Goal: Task Accomplishment & Management: Complete application form

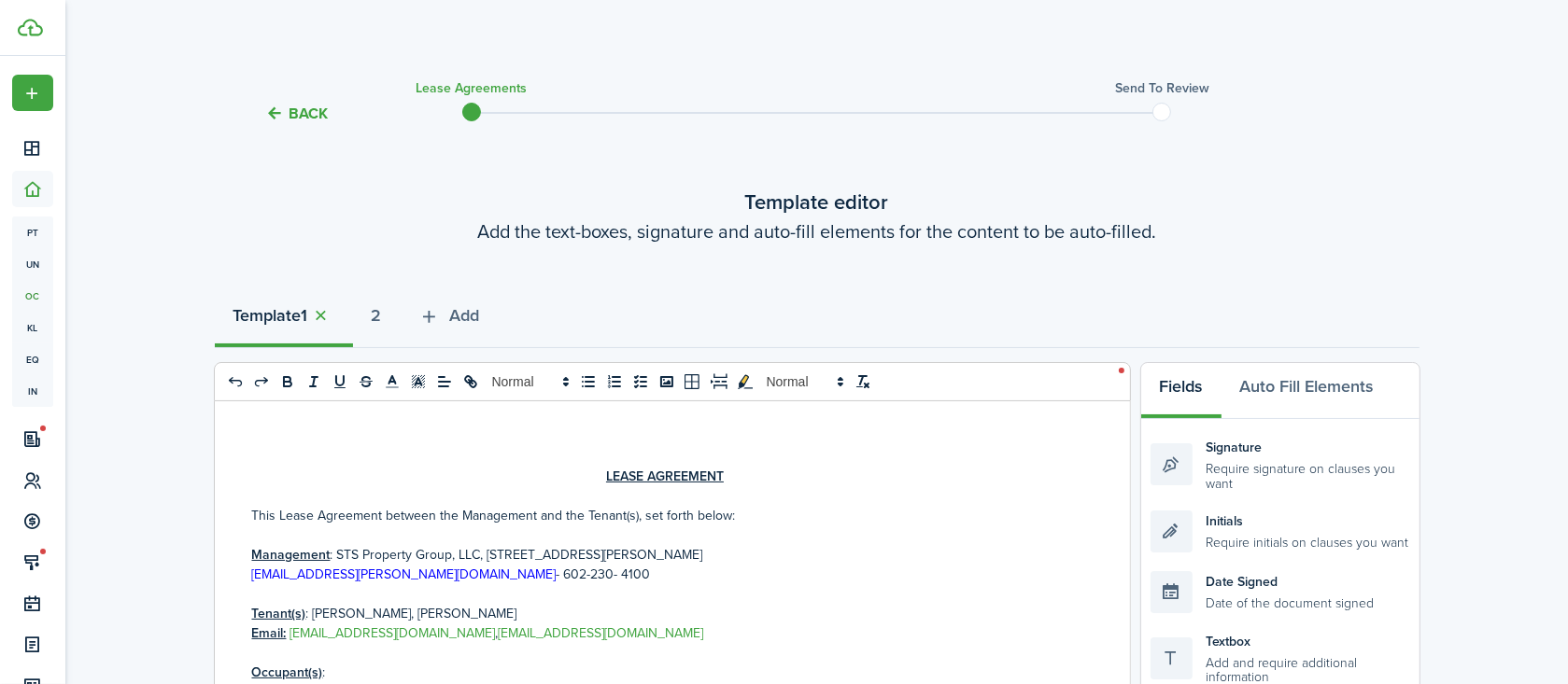
click at [790, 527] on p at bounding box center [665, 536] width 827 height 20
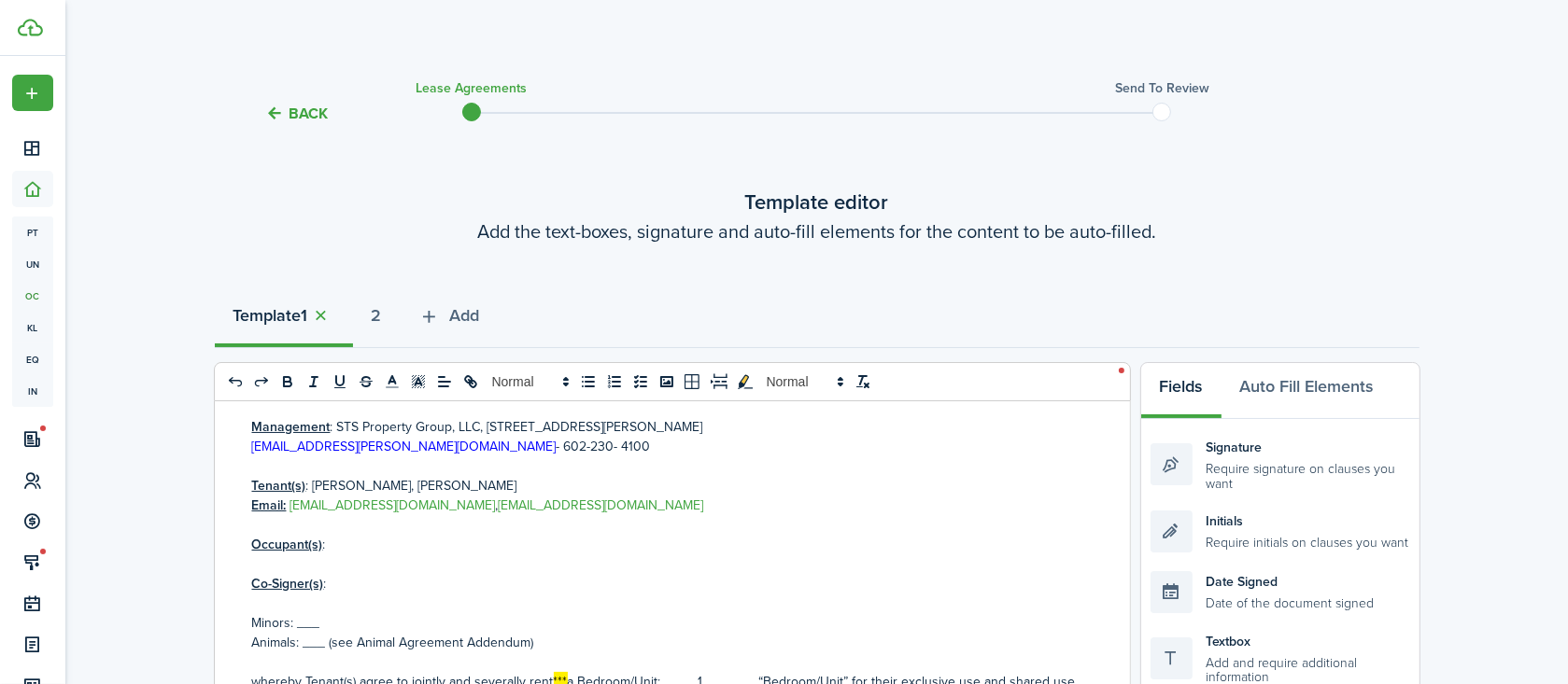
scroll to position [227, 0]
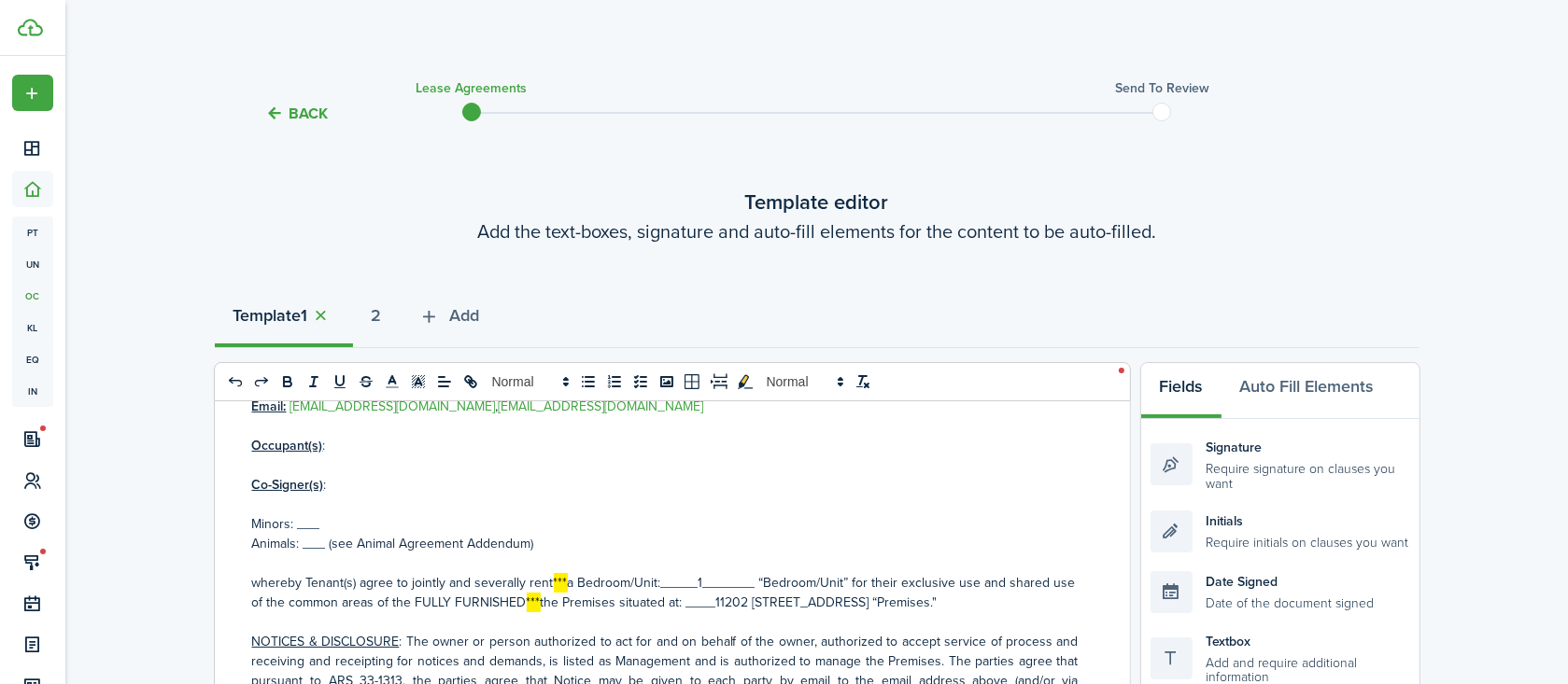
click at [441, 498] on p at bounding box center [665, 504] width 827 height 20
drag, startPoint x: 247, startPoint y: 443, endPoint x: 335, endPoint y: 496, distance: 102.7
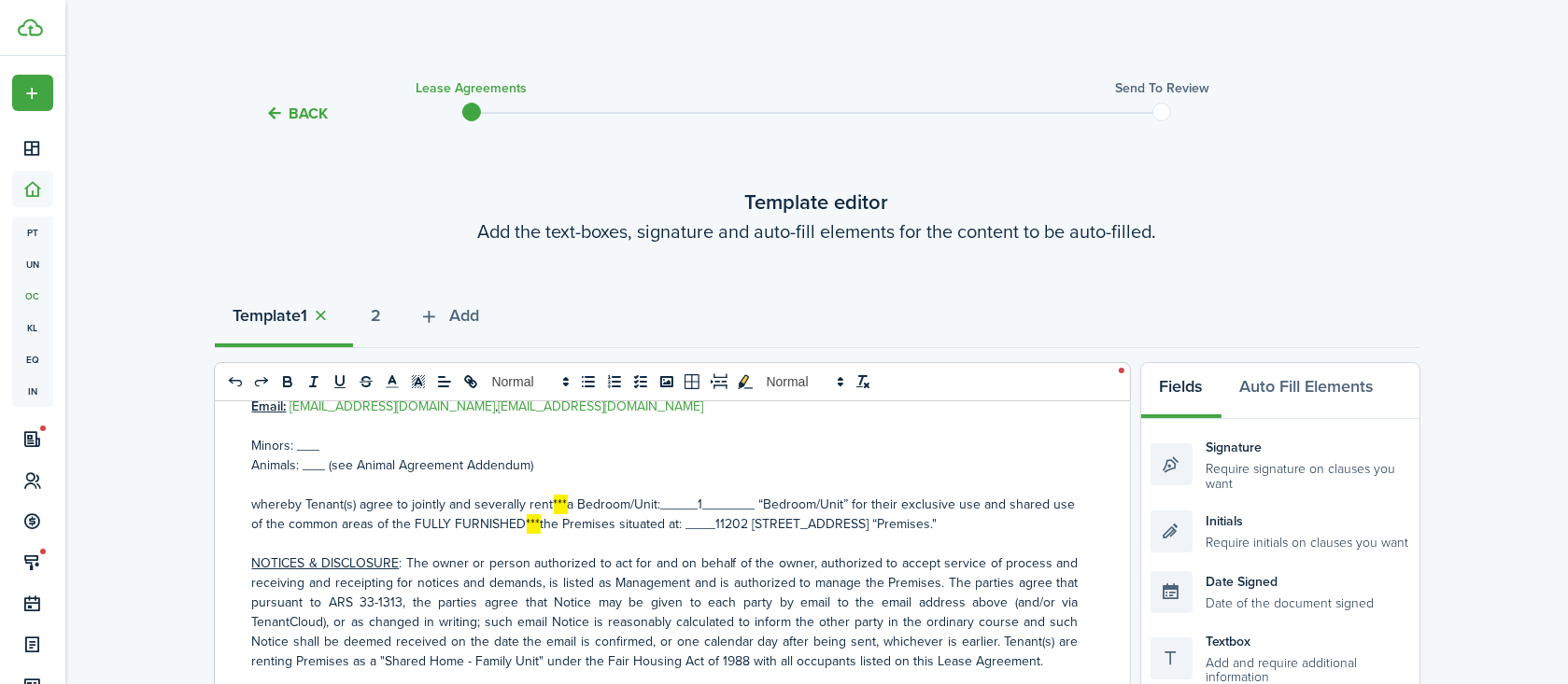
click at [306, 448] on p "Minors: ___" at bounding box center [665, 446] width 827 height 20
click at [316, 467] on p "Animals: ___ (see Animal Agreement Addendum)" at bounding box center [665, 465] width 827 height 20
click at [313, 467] on p "Animals: ___ (see Animal Agreement Addendum)" at bounding box center [665, 465] width 827 height 20
drag, startPoint x: 552, startPoint y: 506, endPoint x: 553, endPoint y: 521, distance: 15.0
click at [553, 521] on p "whereby Tenant(s) agree to jointly and severally rent *** a Bedroom/Unit:_____1…" at bounding box center [665, 514] width 827 height 39
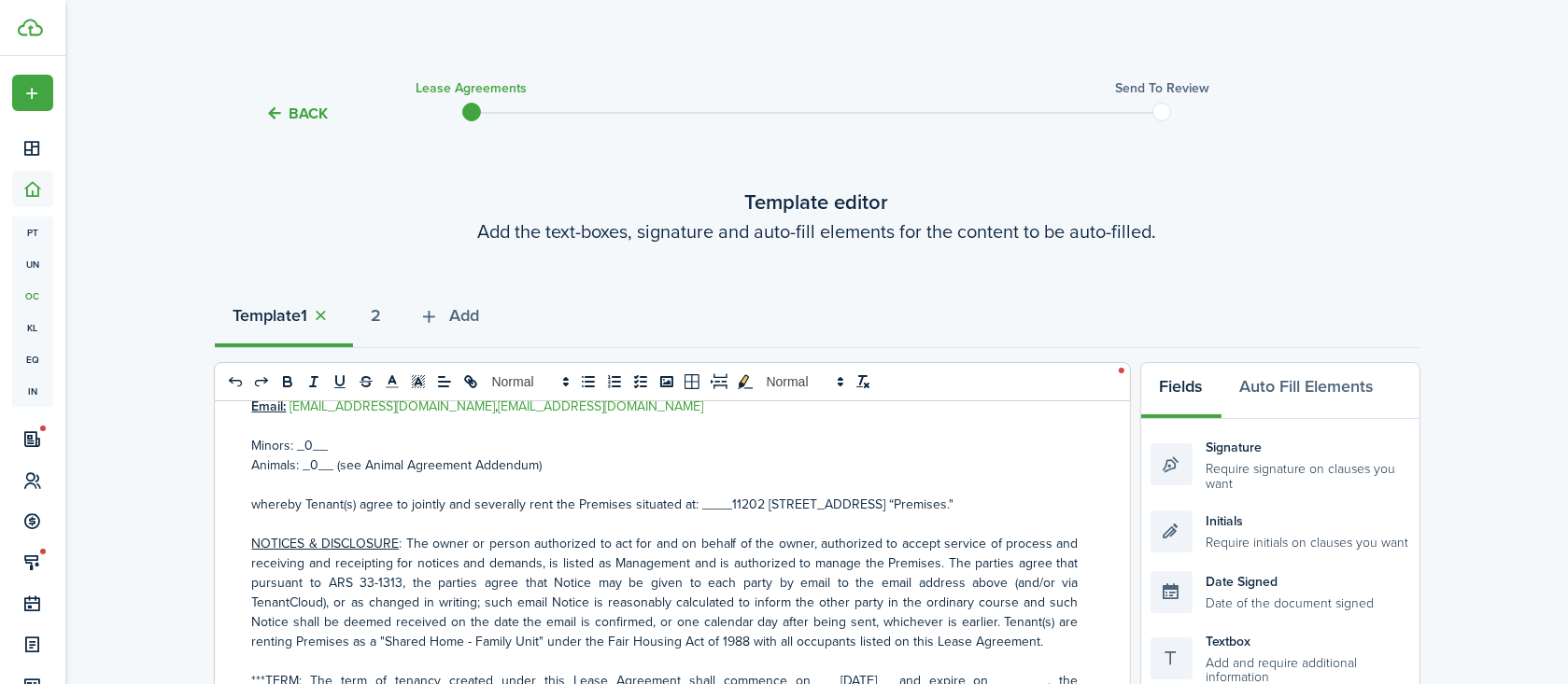
scroll to position [341, 0]
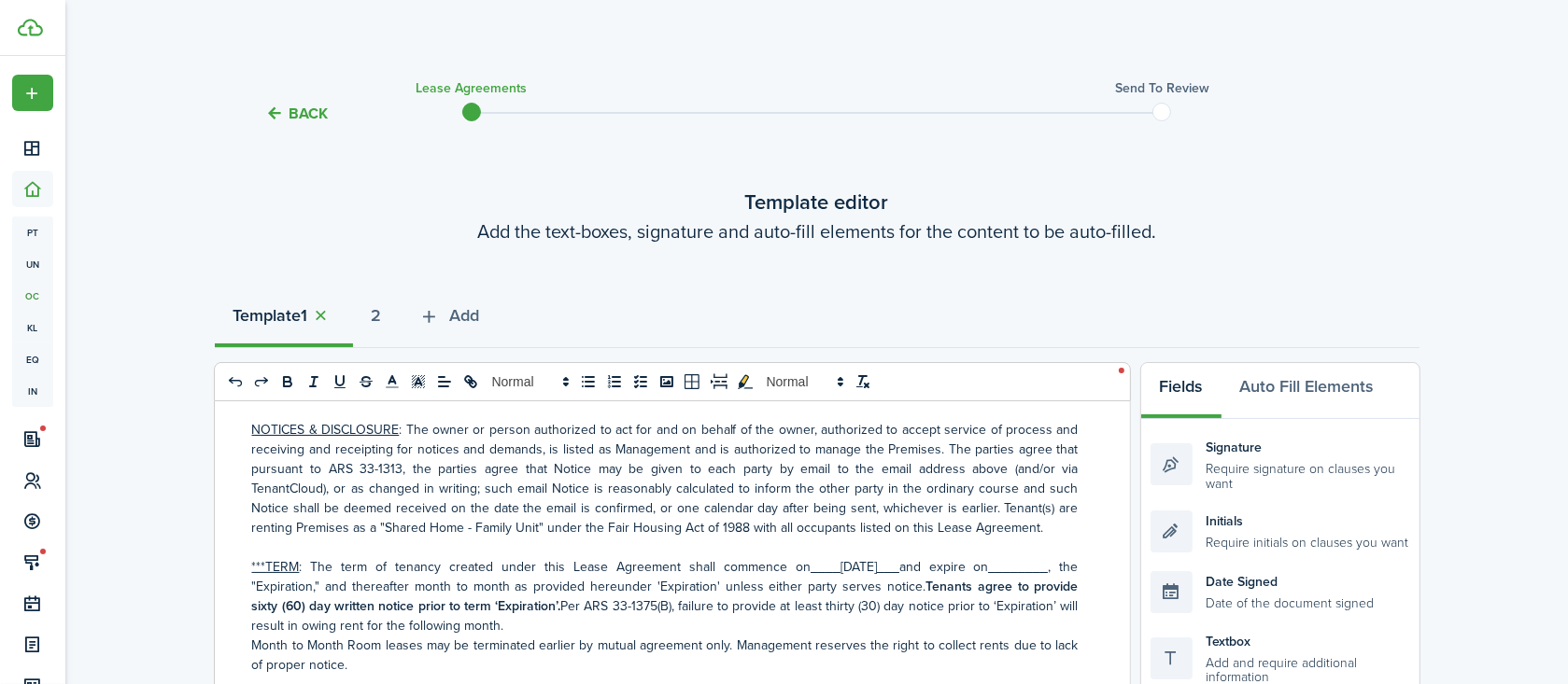
click at [998, 577] on strong "________" at bounding box center [1018, 567] width 60 height 20
click at [994, 577] on strong "________" at bounding box center [1018, 567] width 60 height 20
click at [355, 616] on strong "Tenants agree to provide sixty (60) day written notice prior to term ‘Expiratio…" at bounding box center [665, 597] width 827 height 39
click at [424, 636] on p "***TERM : The term of tenancy created under this Lease Agreement shall commence…" at bounding box center [665, 597] width 827 height 79
click at [404, 636] on p "***TERM : The term of tenancy created under this Lease Agreement shall commence…" at bounding box center [665, 597] width 827 height 79
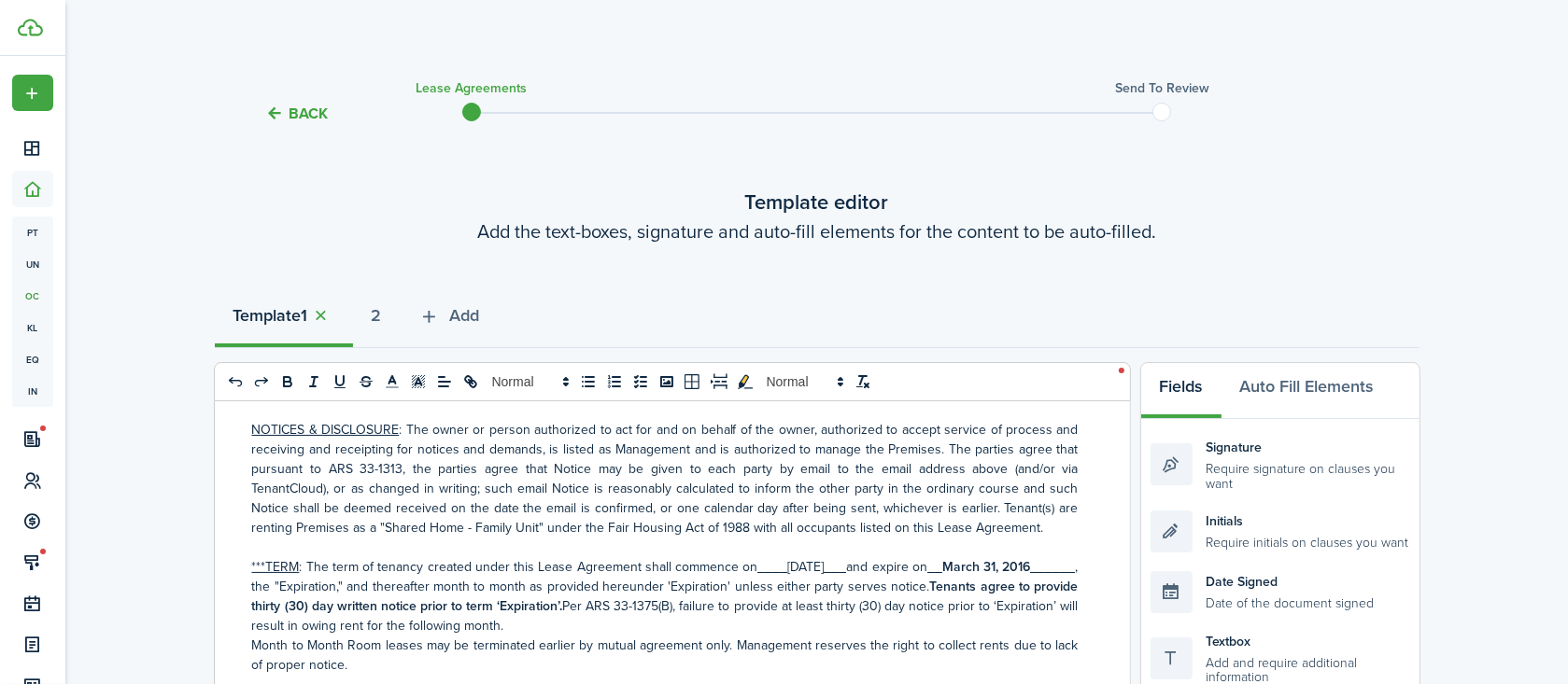
click at [972, 607] on p "***TERM : The term of tenancy created under this Lease Agreement shall commence…" at bounding box center [665, 597] width 827 height 79
click at [725, 636] on p "***TERM : The term of tenancy created under this Lease Agreement shall commence…" at bounding box center [665, 597] width 827 height 79
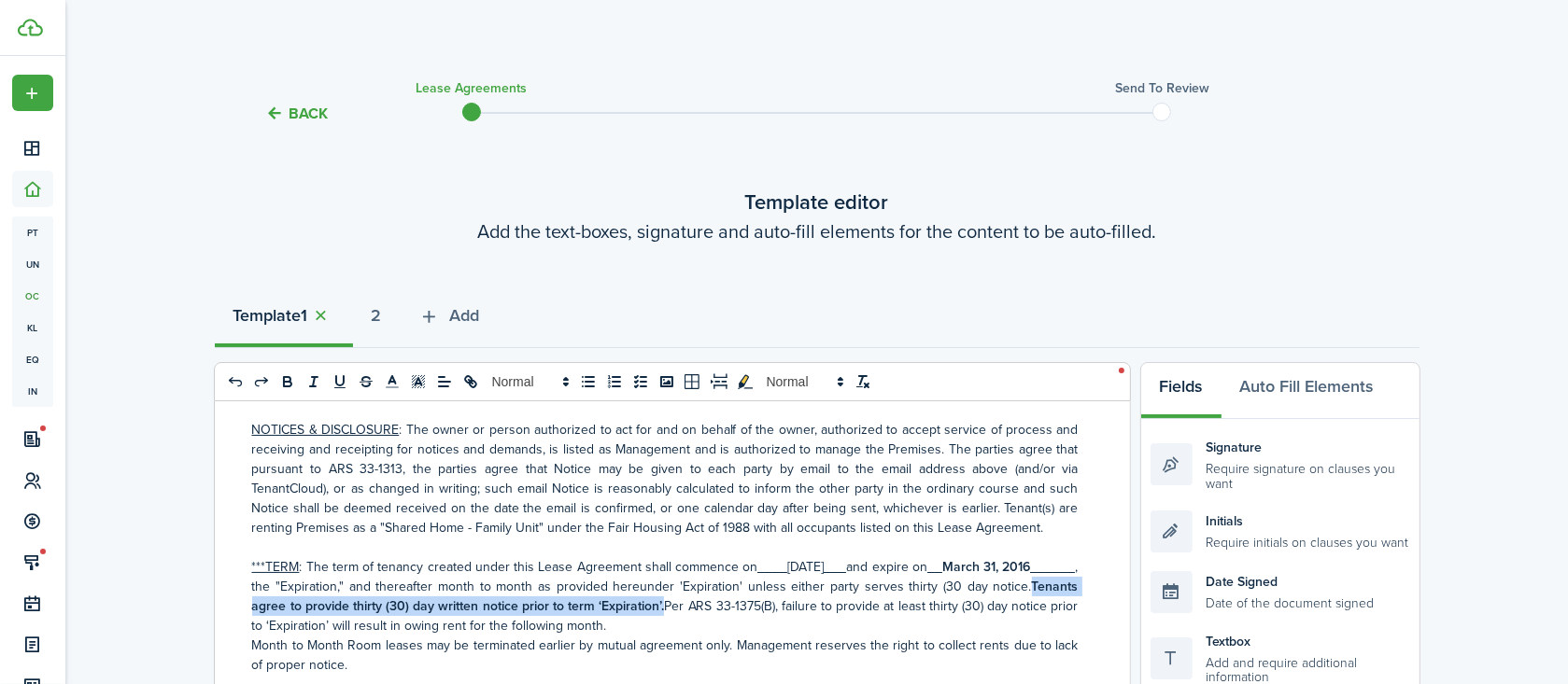
drag, startPoint x: 297, startPoint y: 624, endPoint x: 770, endPoint y: 623, distance: 473.0
click at [770, 623] on p "***TERM : The term of tenancy created under this Lease Agreement shall commence…" at bounding box center [665, 597] width 827 height 79
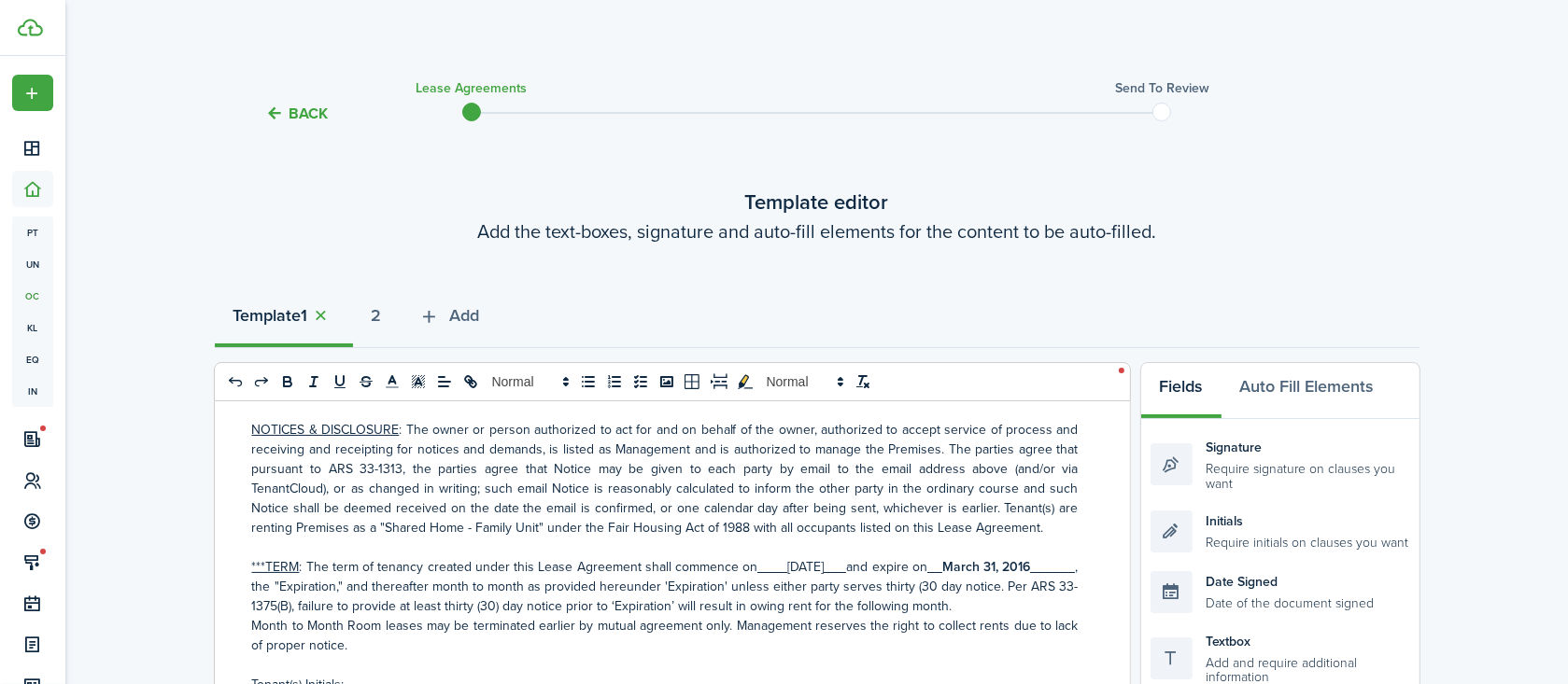
click at [350, 645] on p "Month to Month Room leases may be terminated earlier by mutual agreement only. …" at bounding box center [665, 636] width 827 height 39
drag, startPoint x: 350, startPoint y: 645, endPoint x: 378, endPoint y: 643, distance: 28.1
click at [378, 643] on p "Month to Month Room leases may be terminated earlier by mutual agreement only. …" at bounding box center [665, 636] width 827 height 39
click at [380, 644] on p "Month to Month leases may be terminated earlier by mutual agreement only. Manag…" at bounding box center [665, 636] width 827 height 39
click at [413, 656] on p "Month to Month lease may be terminated earlier by mutual agreement only. Manage…" at bounding box center [665, 636] width 827 height 39
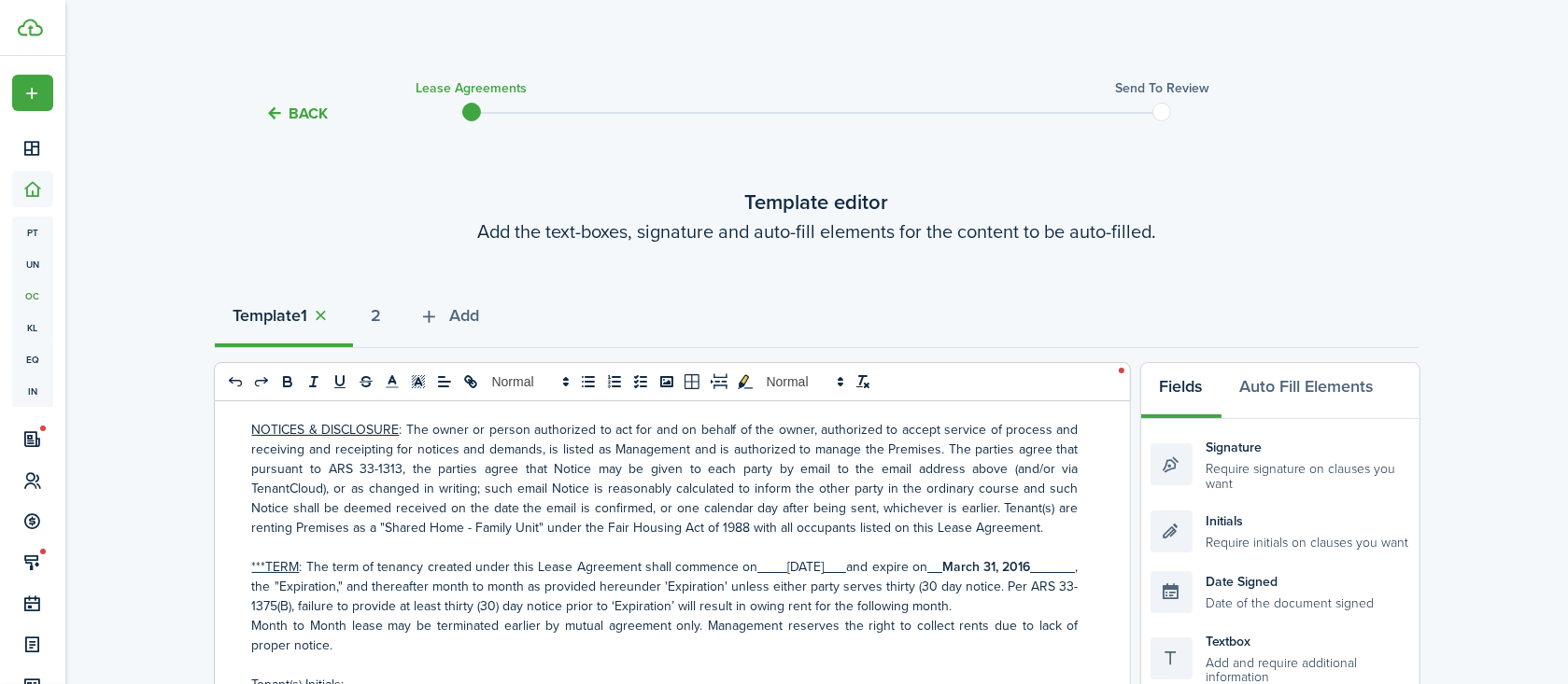
click at [446, 616] on p "***TERM : The term of tenancy created under this Lease Agreement shall commence…" at bounding box center [665, 587] width 827 height 59
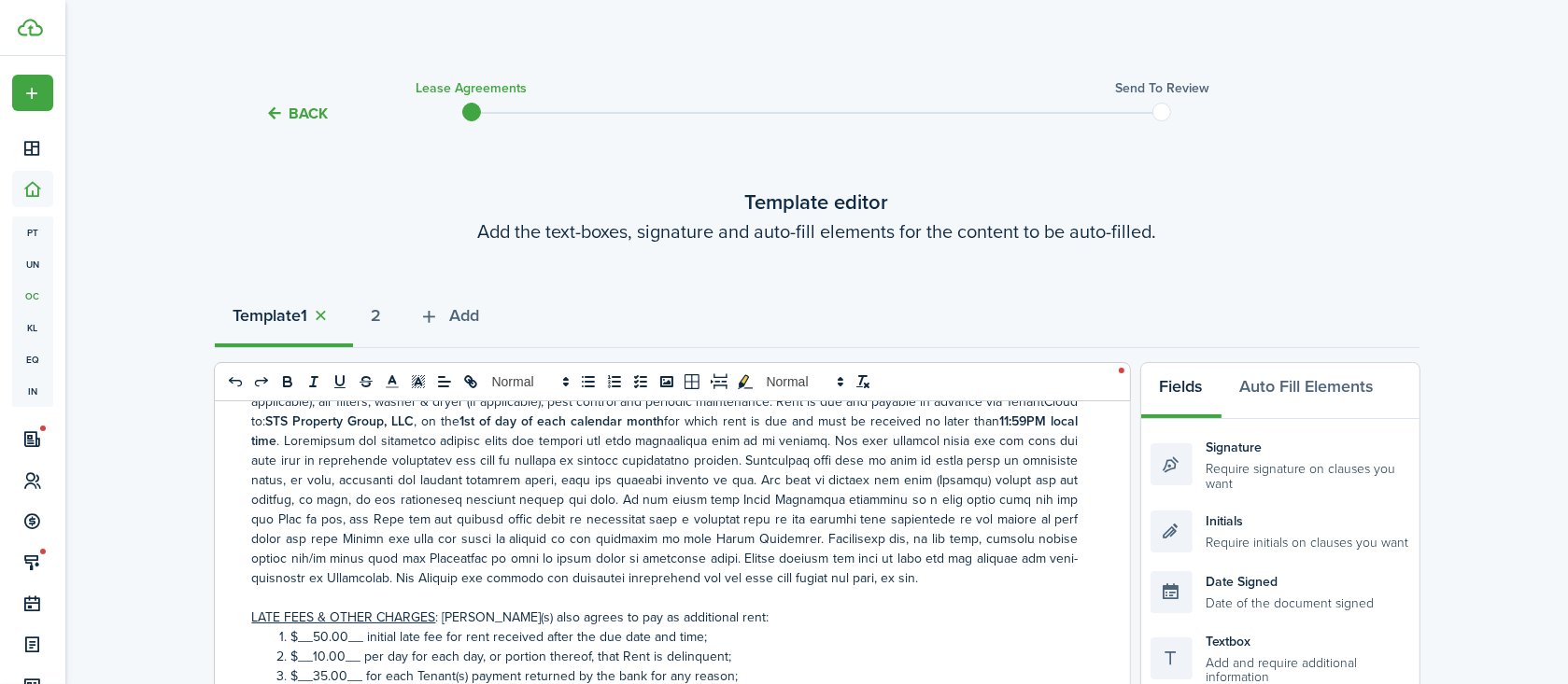
scroll to position [455, 0]
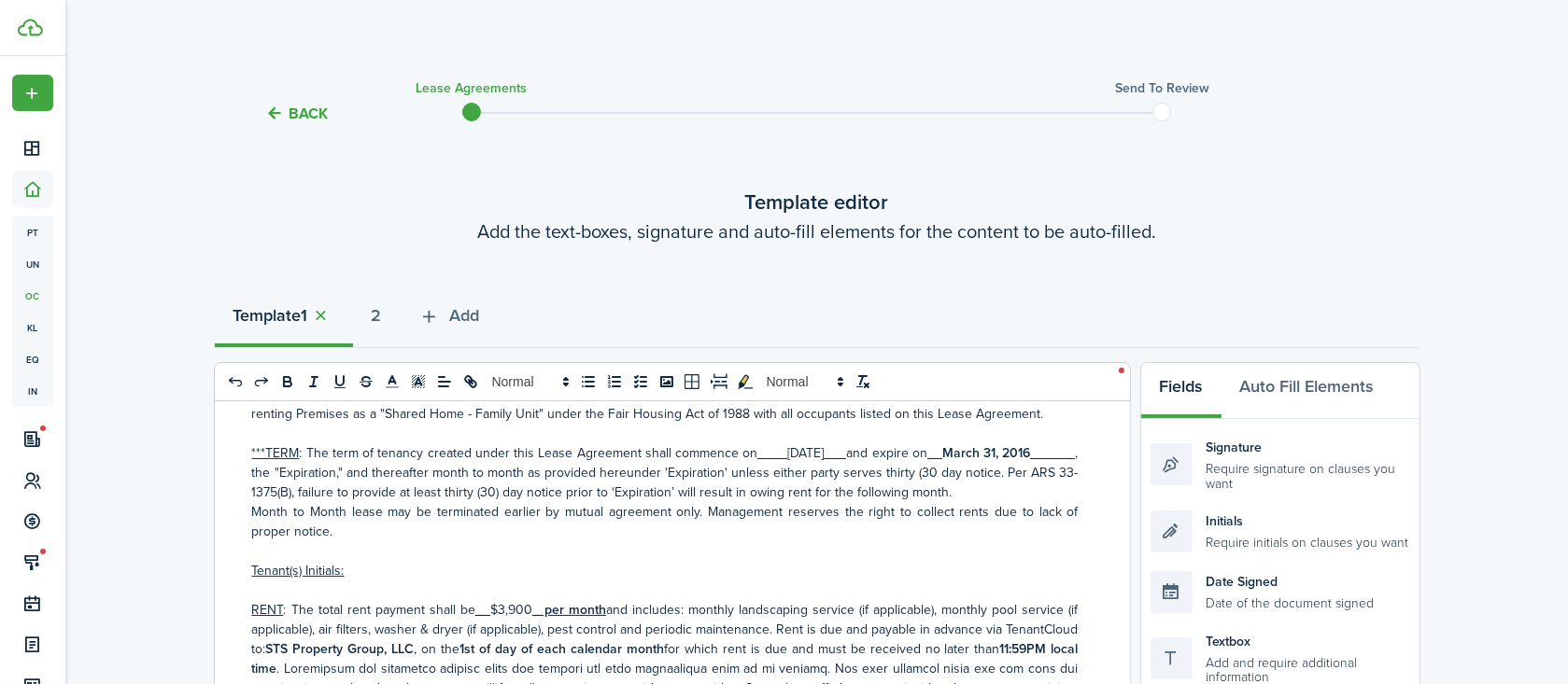
click at [597, 620] on u "_ per month" at bounding box center [568, 610] width 74 height 20
drag, startPoint x: 806, startPoint y: 470, endPoint x: 875, endPoint y: 471, distance: 69.0
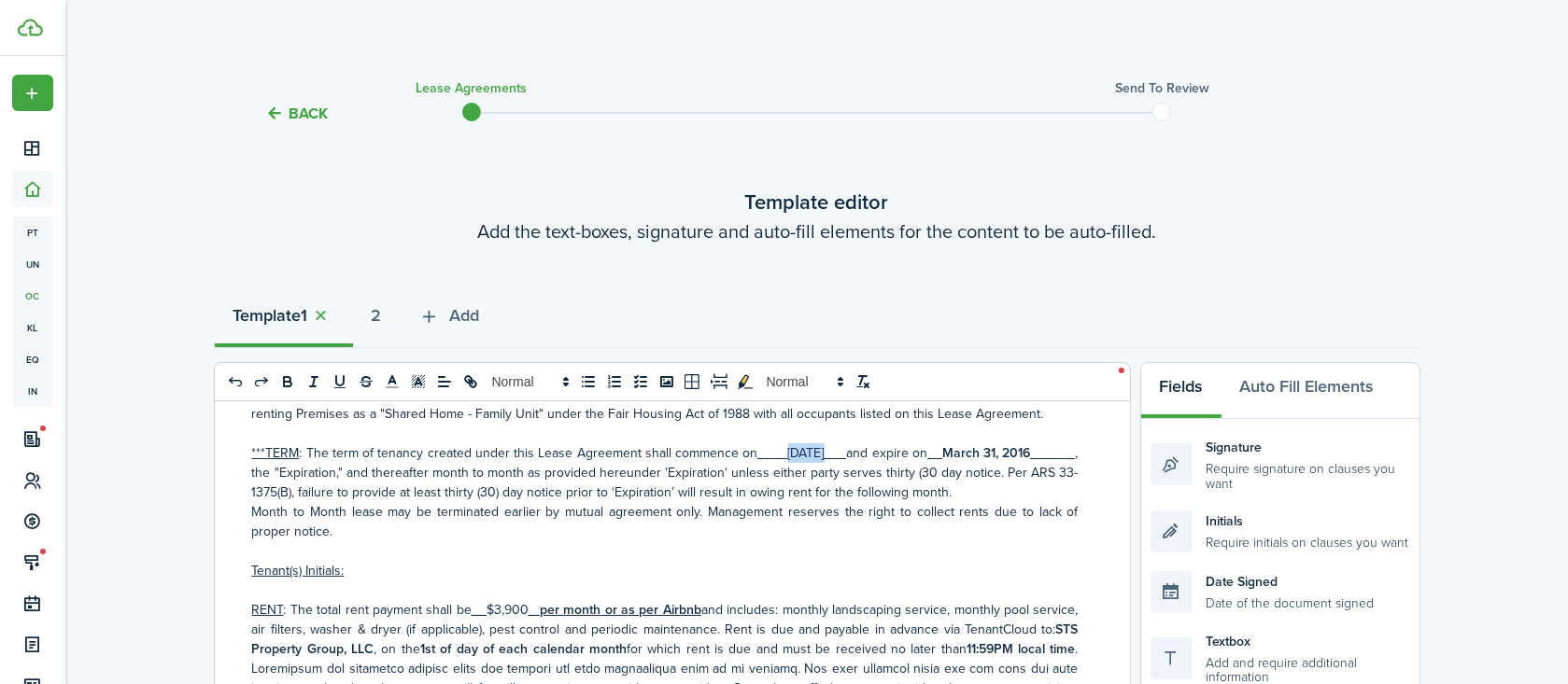
click at [875, 471] on p "***TERM : The term of tenancy created under this Lease Agreement shall commence…" at bounding box center [665, 473] width 827 height 59
click at [287, 385] on icon "bold" at bounding box center [288, 383] width 8 height 5
click at [659, 581] on p "Tenant(s) Initials:" at bounding box center [665, 571] width 827 height 20
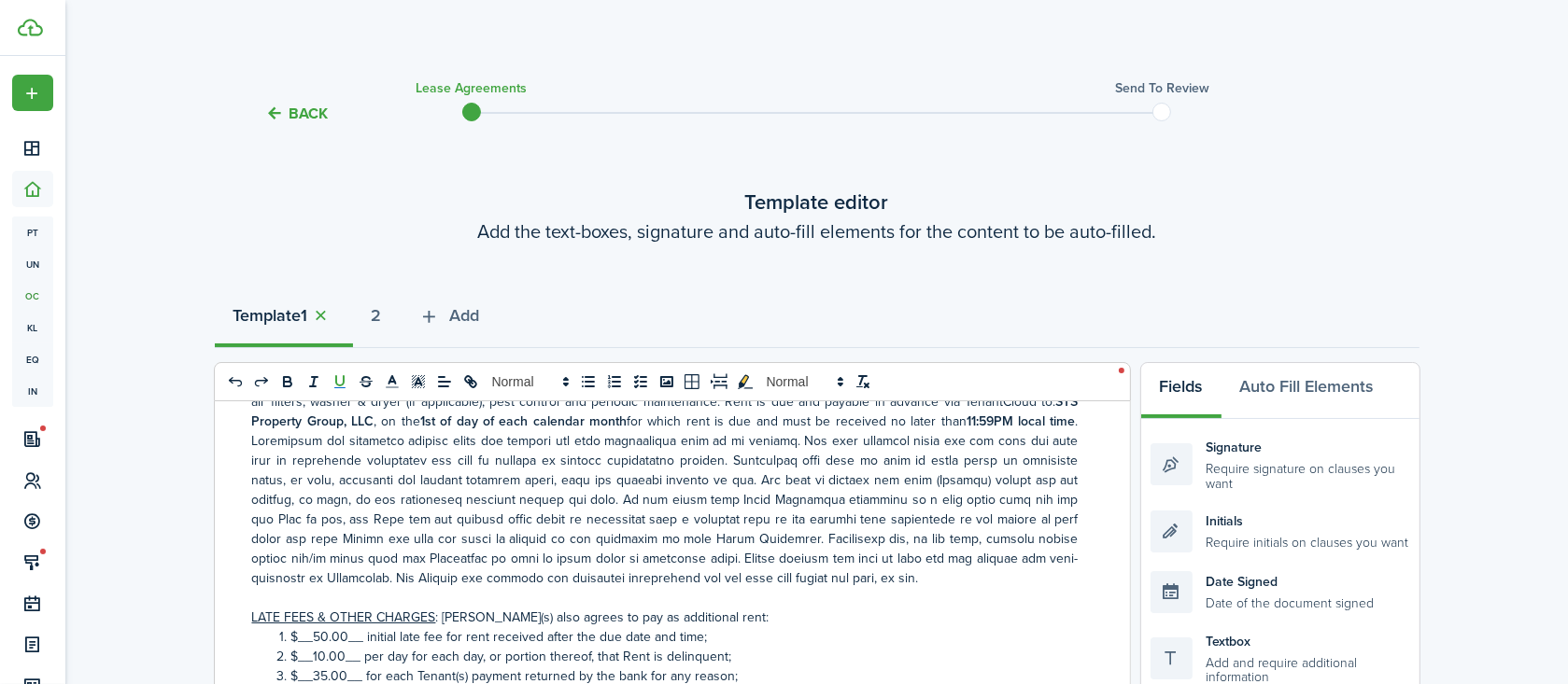
scroll to position [568, 0]
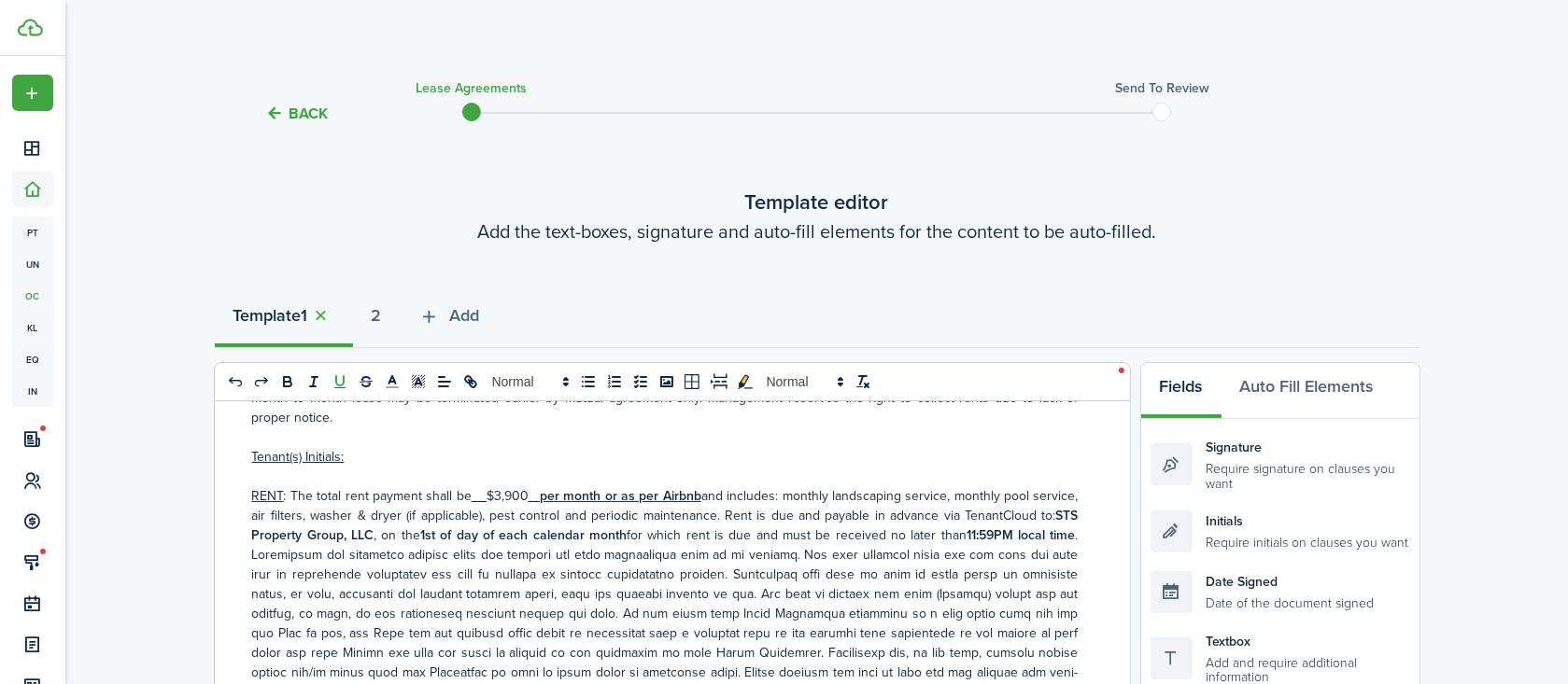
click at [442, 534] on p "RENT : The total rent payment shall be __ $3,900 _ per month or as per Airbnb a…" at bounding box center [665, 594] width 827 height 215
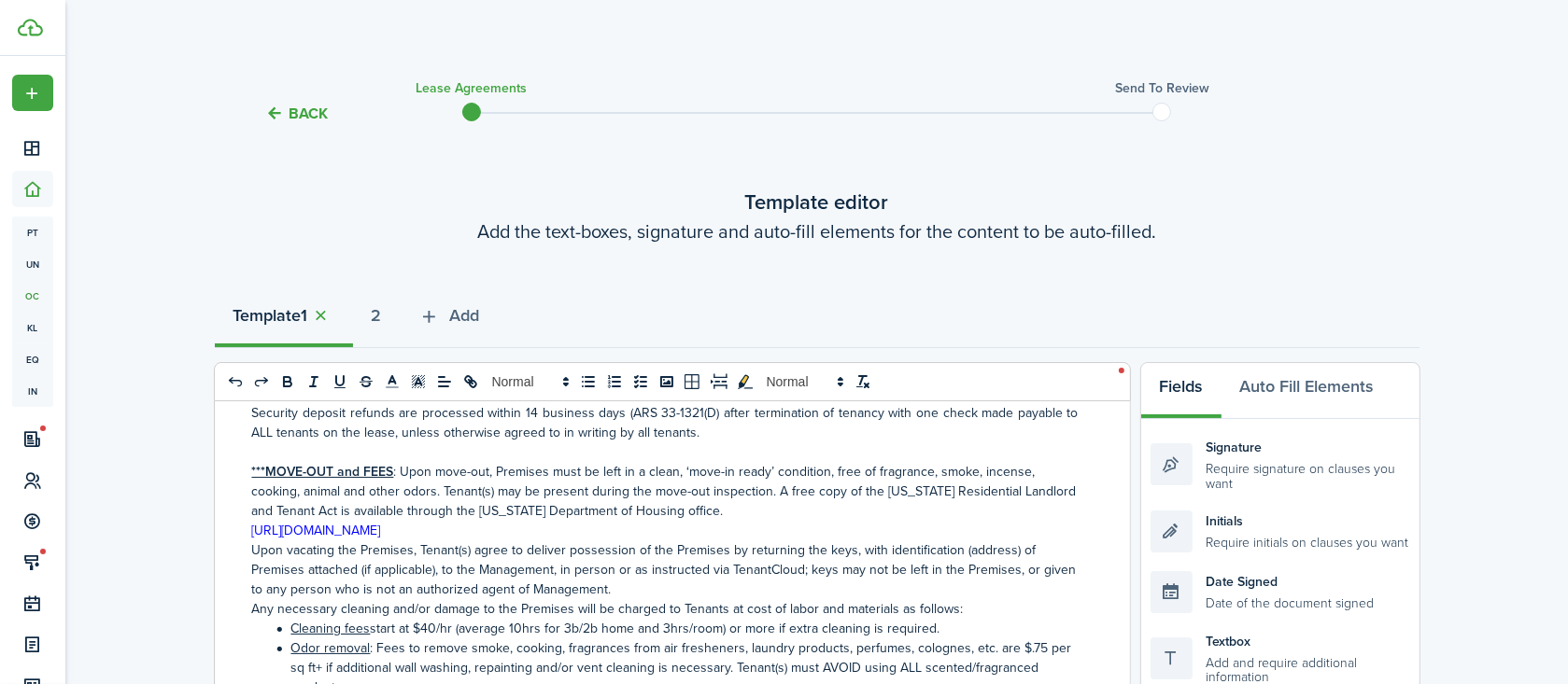
scroll to position [1478, 0]
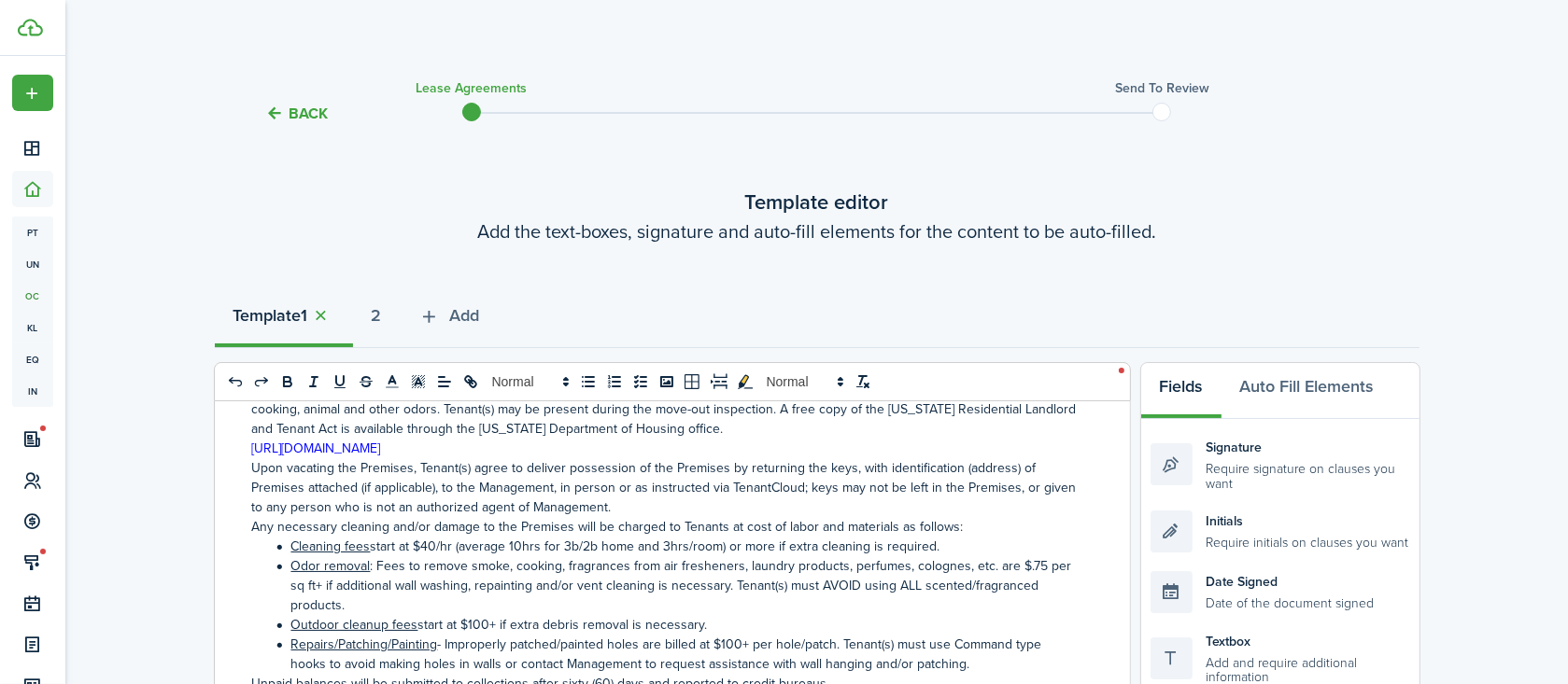
click at [377, 556] on li "Cleaning fees start at $40/hr (average 10hrs for 3b/2b home and 3hrs/room) or m…" at bounding box center [674, 546] width 807 height 20
click at [375, 556] on li "Cleaning fees start at $40/hr (average 10hrs for 3b/2b home and 3hrs/room) or m…" at bounding box center [674, 546] width 807 height 20
click at [343, 385] on icon "underline" at bounding box center [340, 380] width 8 height 9
click at [410, 556] on li "Cleaning fees: 4 hrs are included start at $40/hr (average 10hrs for 3b/2b home…" at bounding box center [674, 546] width 807 height 20
click at [483, 556] on li "Cleaning fees: 4 hrs are included start at $40/hr (average 10hrs for 3b/2b home…" at bounding box center [674, 546] width 807 height 20
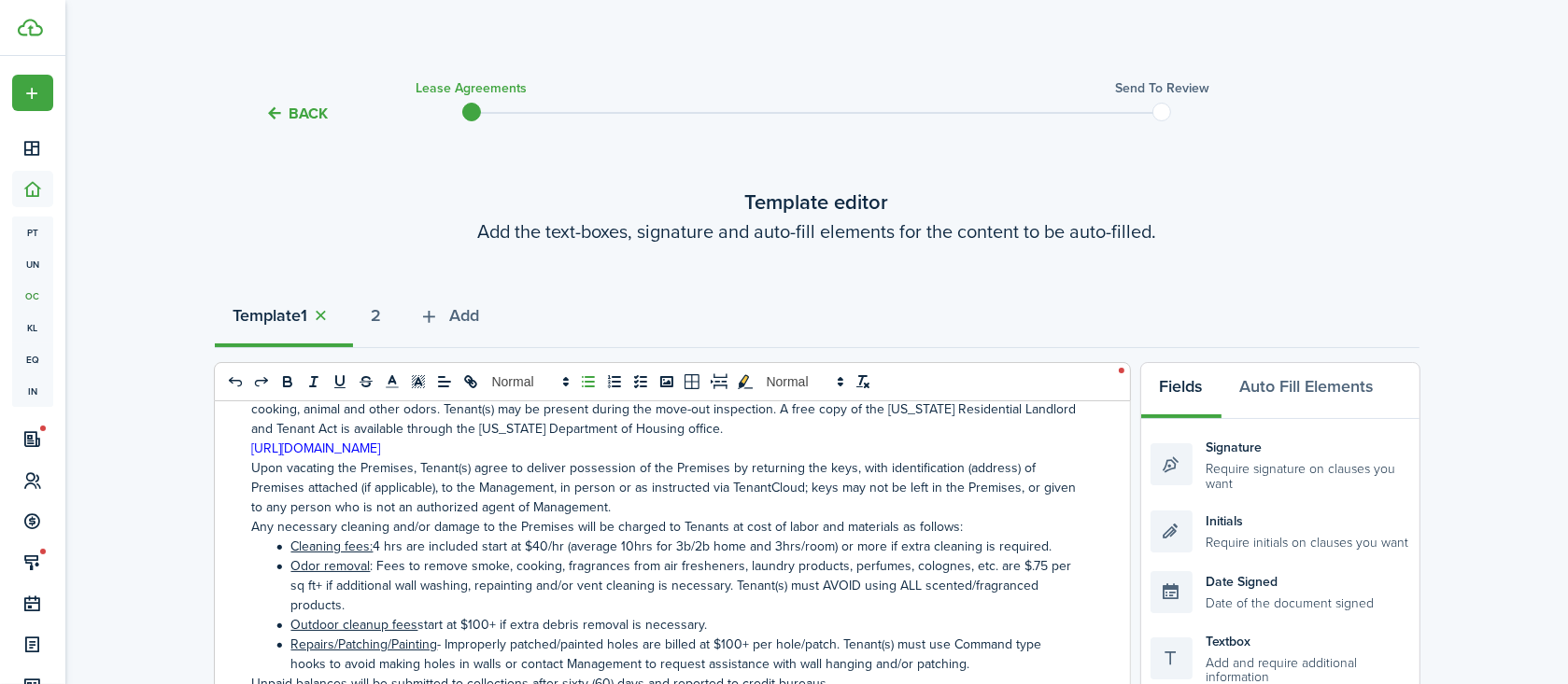
click at [412, 556] on li "Cleaning fees: 4 hrs are included start at $40/hr (average 10hrs for 3b/2b home…" at bounding box center [674, 546] width 807 height 20
click at [460, 556] on li "Cleaning fees: 4 hrs included start at $40/hr (average 10hrs for 3b/2b home and…" at bounding box center [674, 546] width 807 height 20
click at [587, 556] on li "Cleaning fees: 4 hrs included; then billed at $40/hr (average 10hrs for 3b/2b h…" at bounding box center [674, 546] width 807 height 20
drag, startPoint x: 852, startPoint y: 564, endPoint x: 586, endPoint y: 568, distance: 266.0
click at [586, 556] on li "Cleaning fees: 4 hrs included; then billed at $40/hr (average 10hrs for 3b/2b h…" at bounding box center [674, 546] width 807 height 20
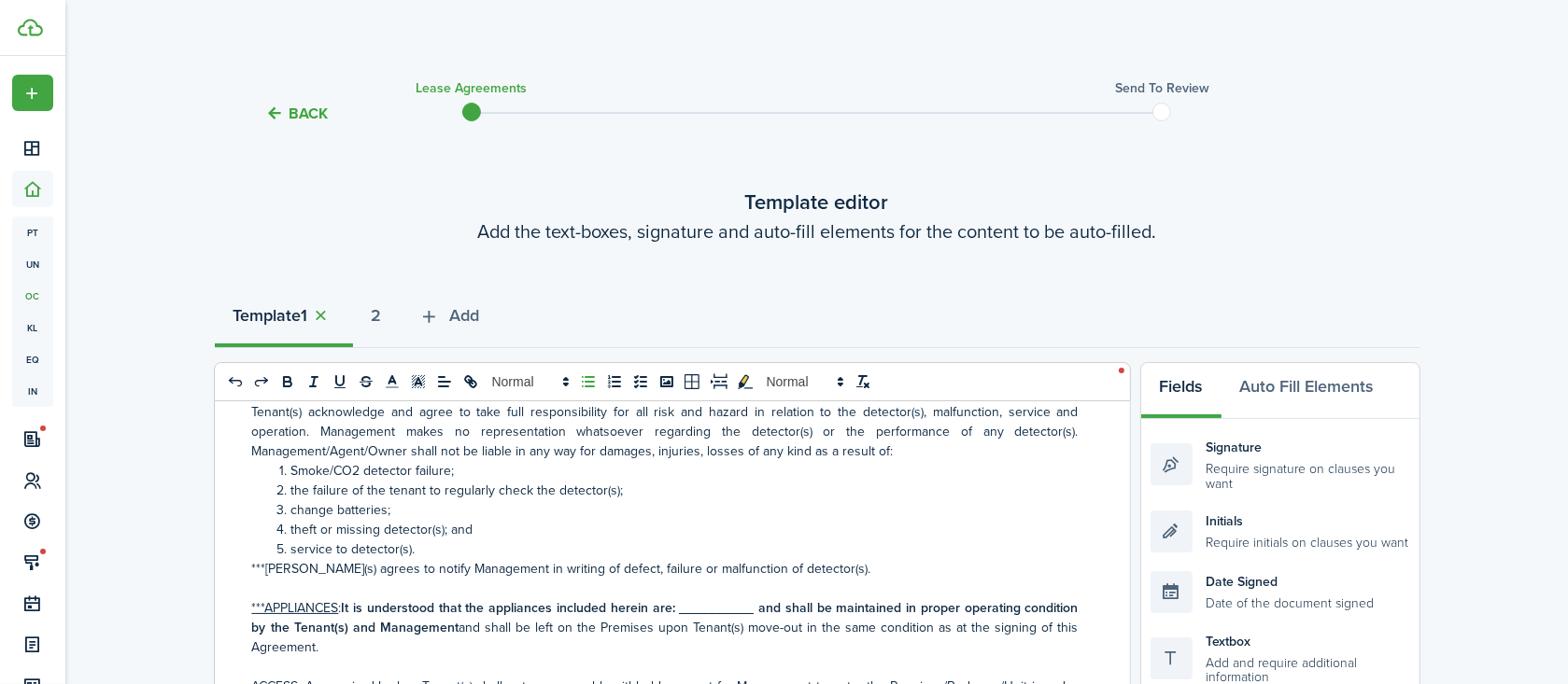
scroll to position [4778, 0]
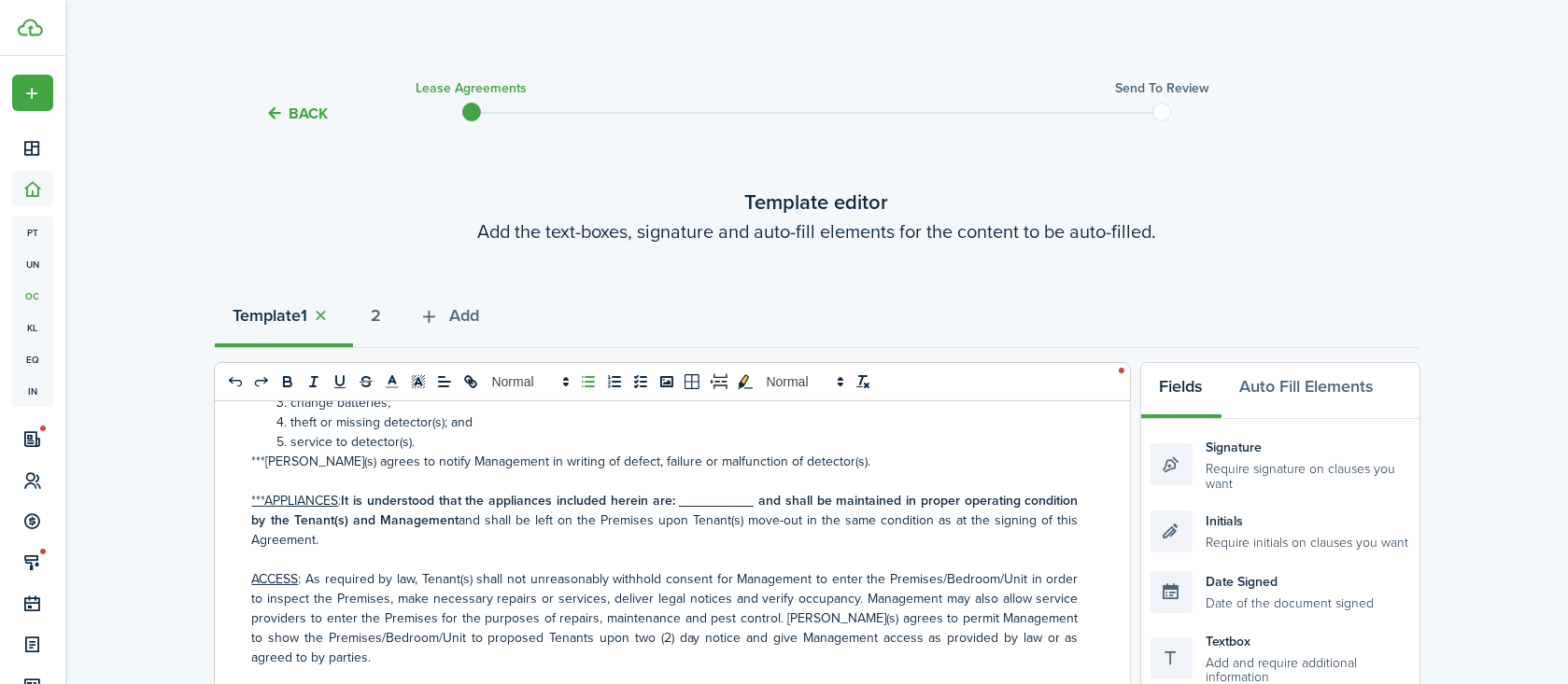
click at [725, 530] on strong "It is understood that the appliances included herein are: __________ and shall …" at bounding box center [665, 511] width 827 height 39
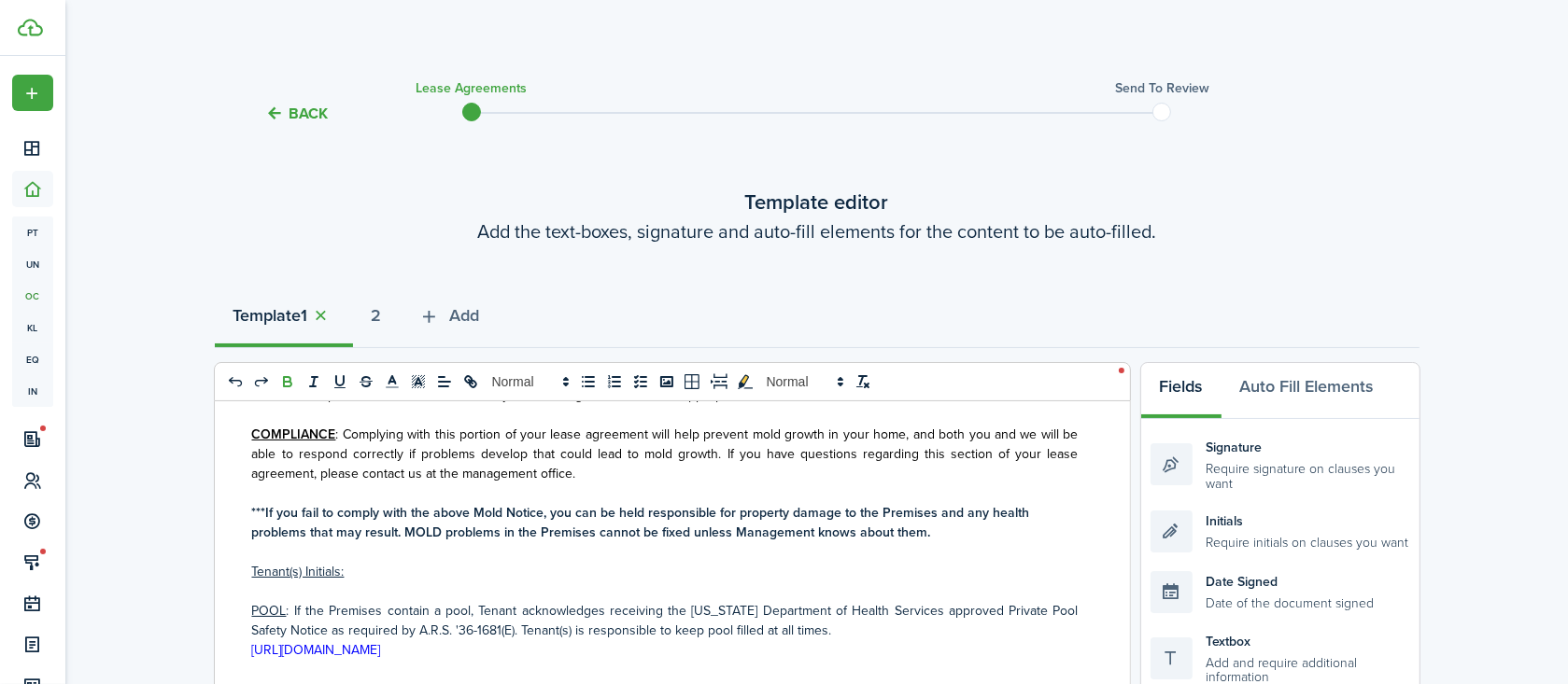
scroll to position [8419, 0]
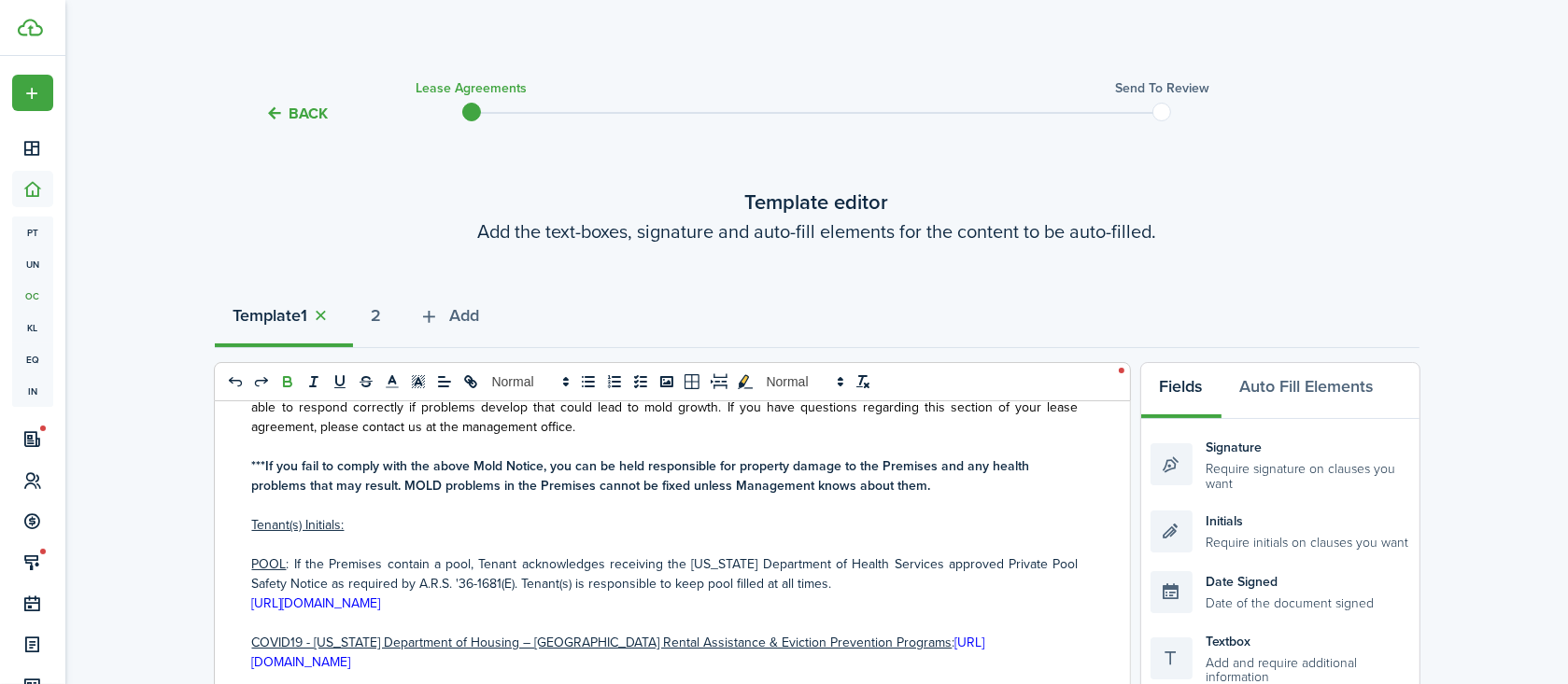
click at [525, 594] on p "POOL : If the Premises contain a pool, Tenant acknowledges receiving the [US_ST…" at bounding box center [665, 574] width 827 height 39
drag, startPoint x: 845, startPoint y: 642, endPoint x: 524, endPoint y: 645, distance: 321.0
click at [524, 594] on p "POOL : If the Premises contain a pool, Tenant acknowledges receiving the [US_ST…" at bounding box center [665, 574] width 827 height 39
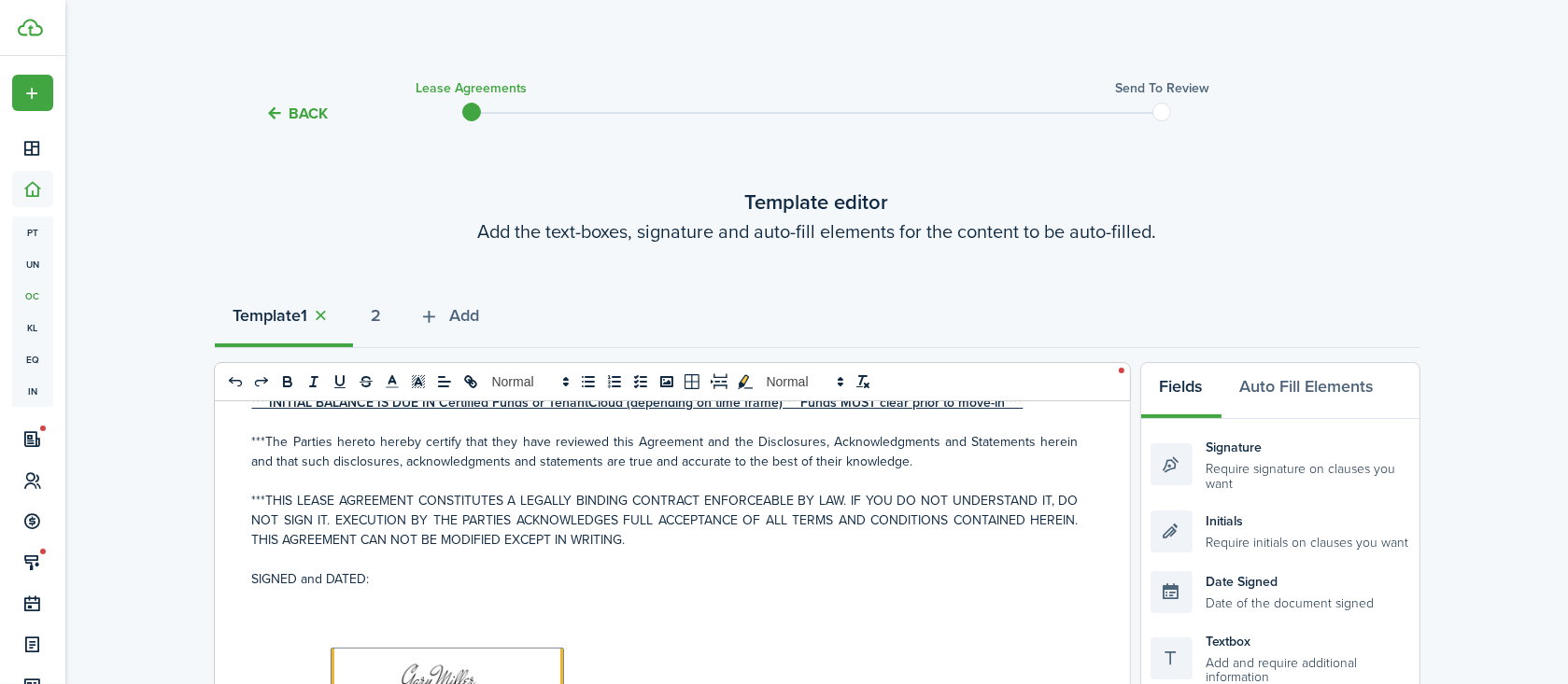
scroll to position [8761, 0]
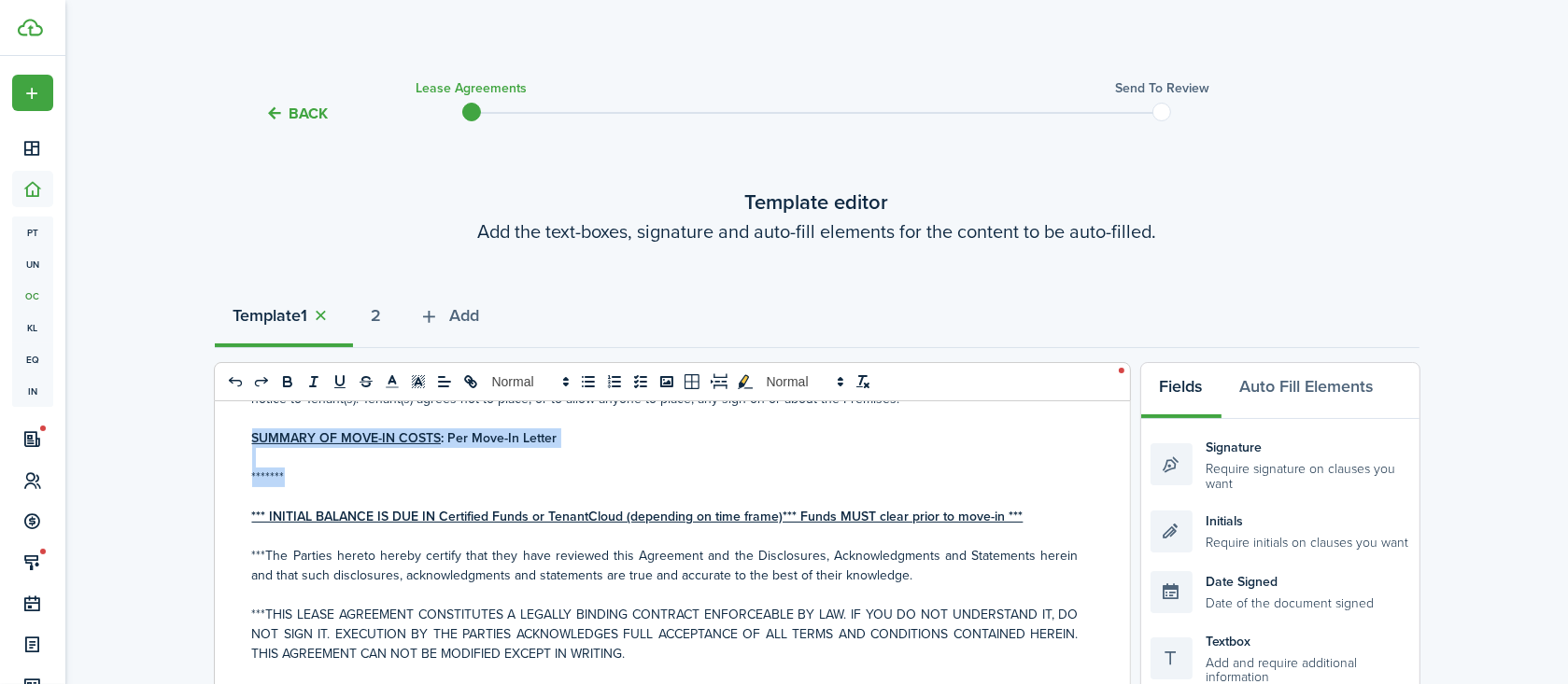
drag, startPoint x: 307, startPoint y: 539, endPoint x: 244, endPoint y: 488, distance: 81.1
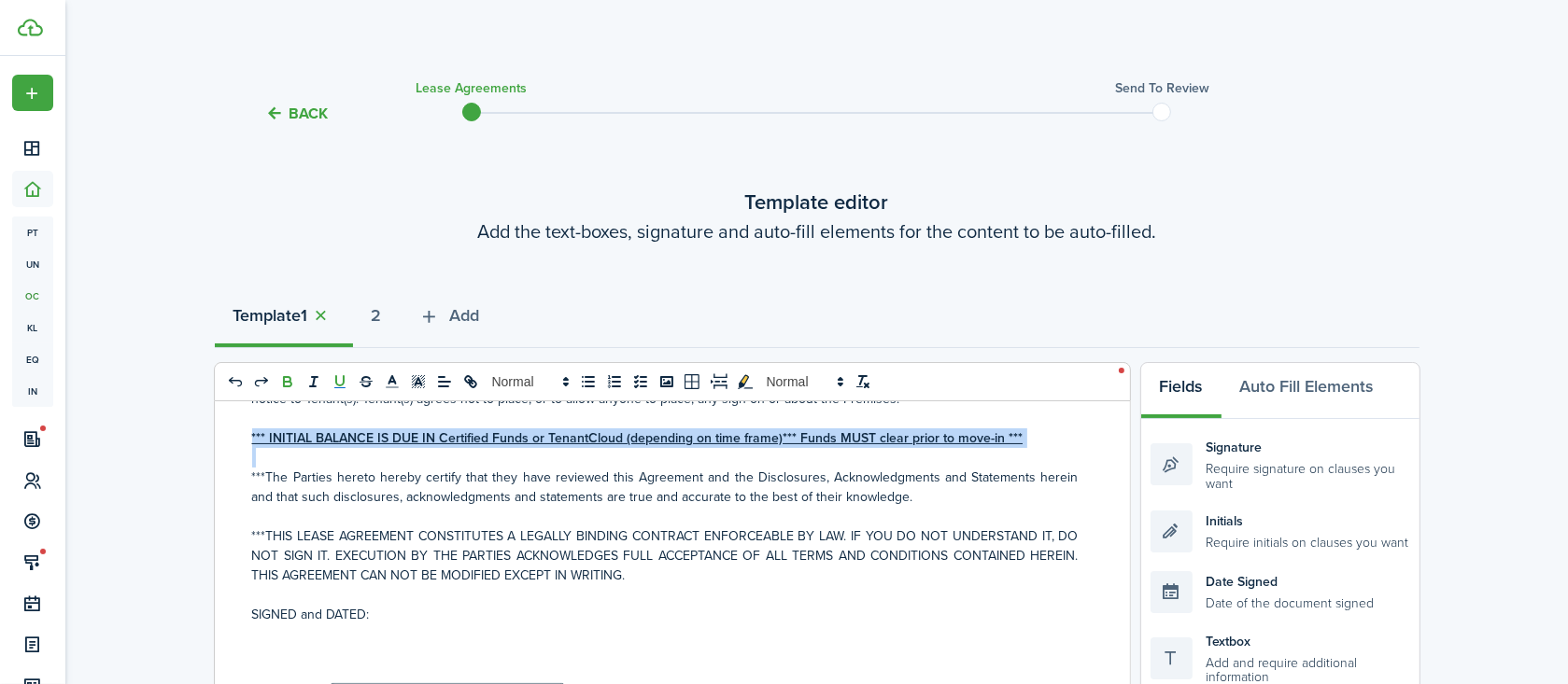
drag, startPoint x: 234, startPoint y: 498, endPoint x: 1015, endPoint y: 515, distance: 781.2
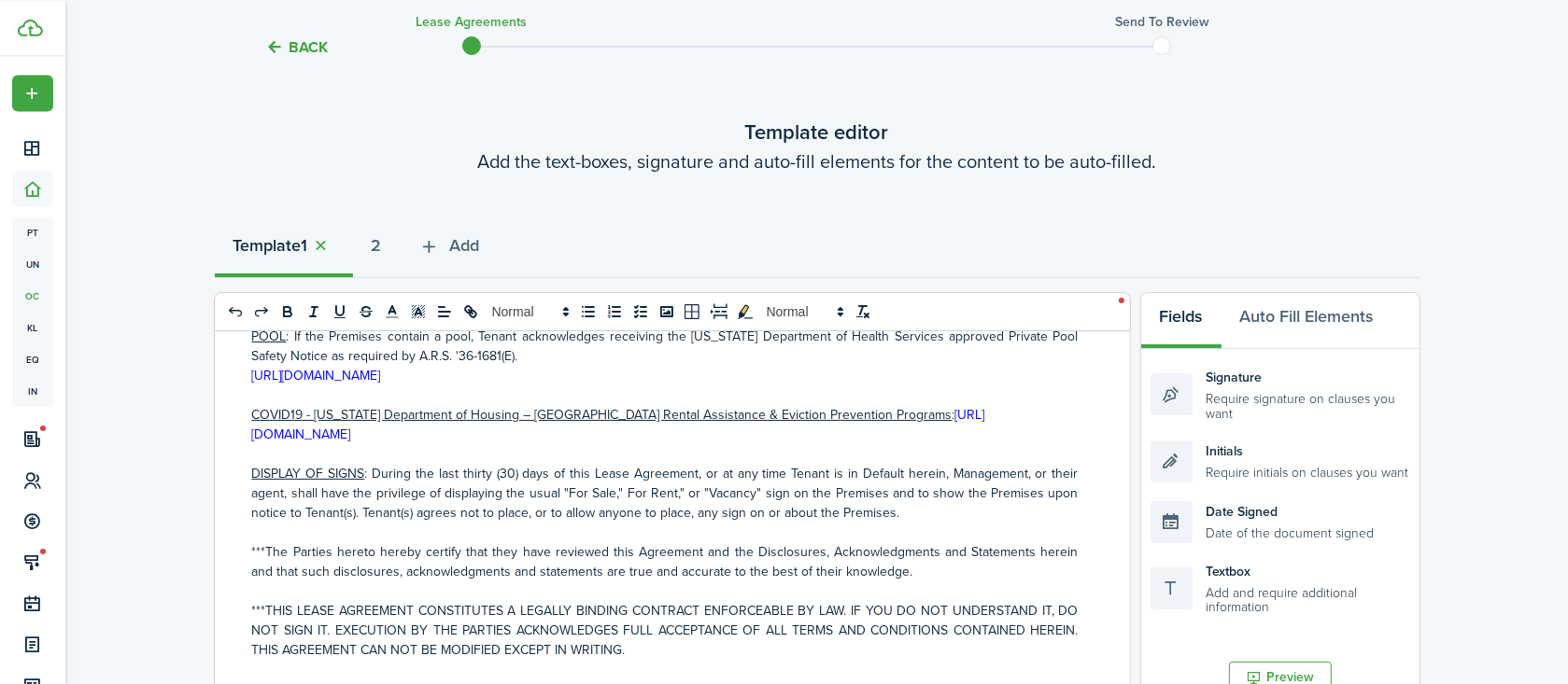
scroll to position [0, 0]
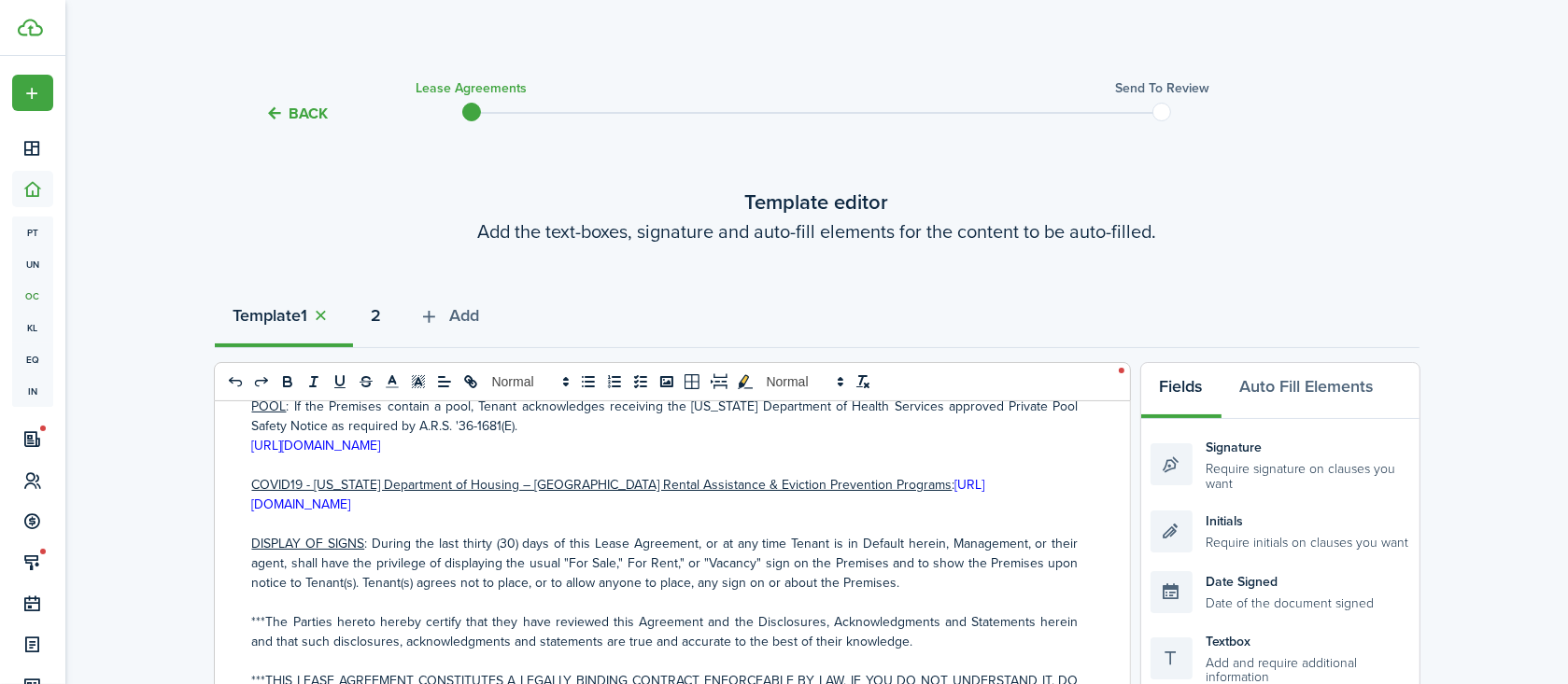
click at [381, 318] on strong "2" at bounding box center [377, 316] width 10 height 26
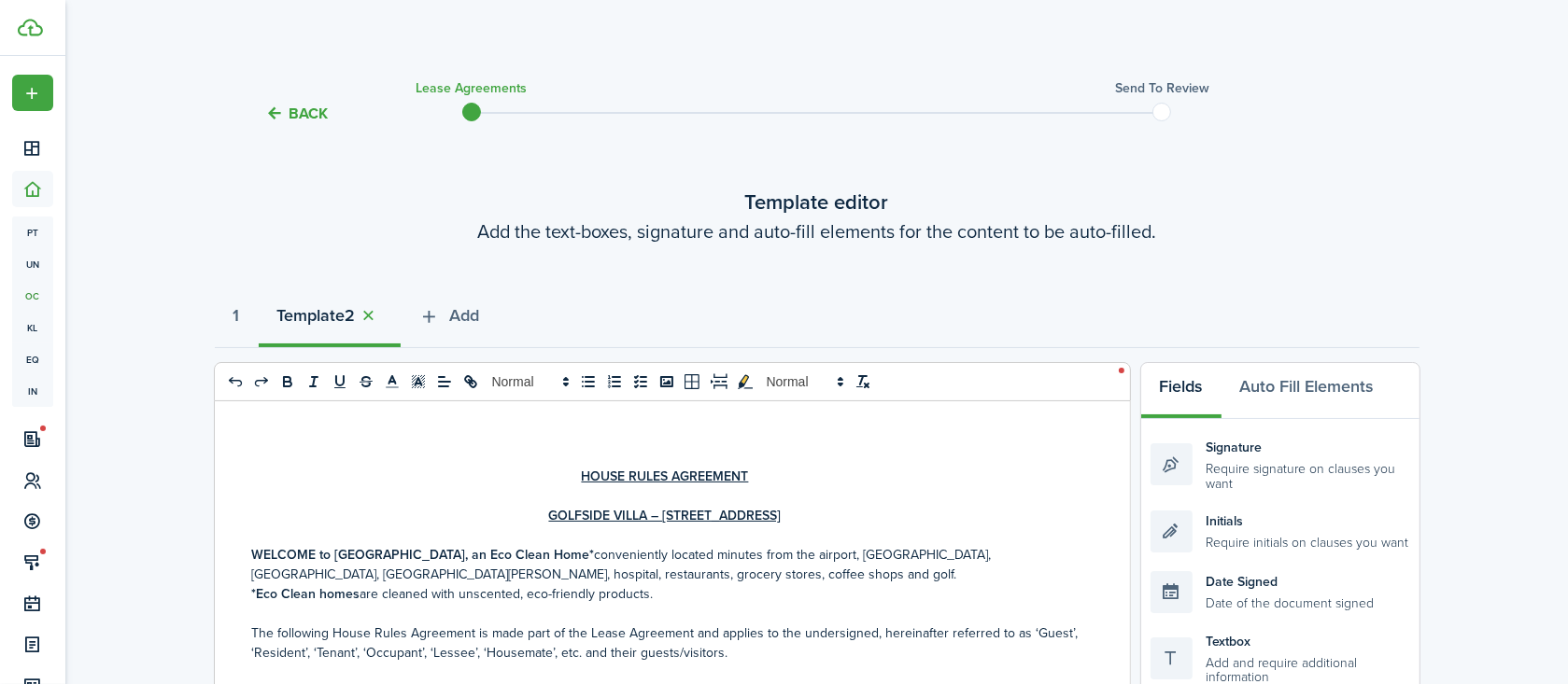
click at [689, 496] on p at bounding box center [665, 496] width 827 height 20
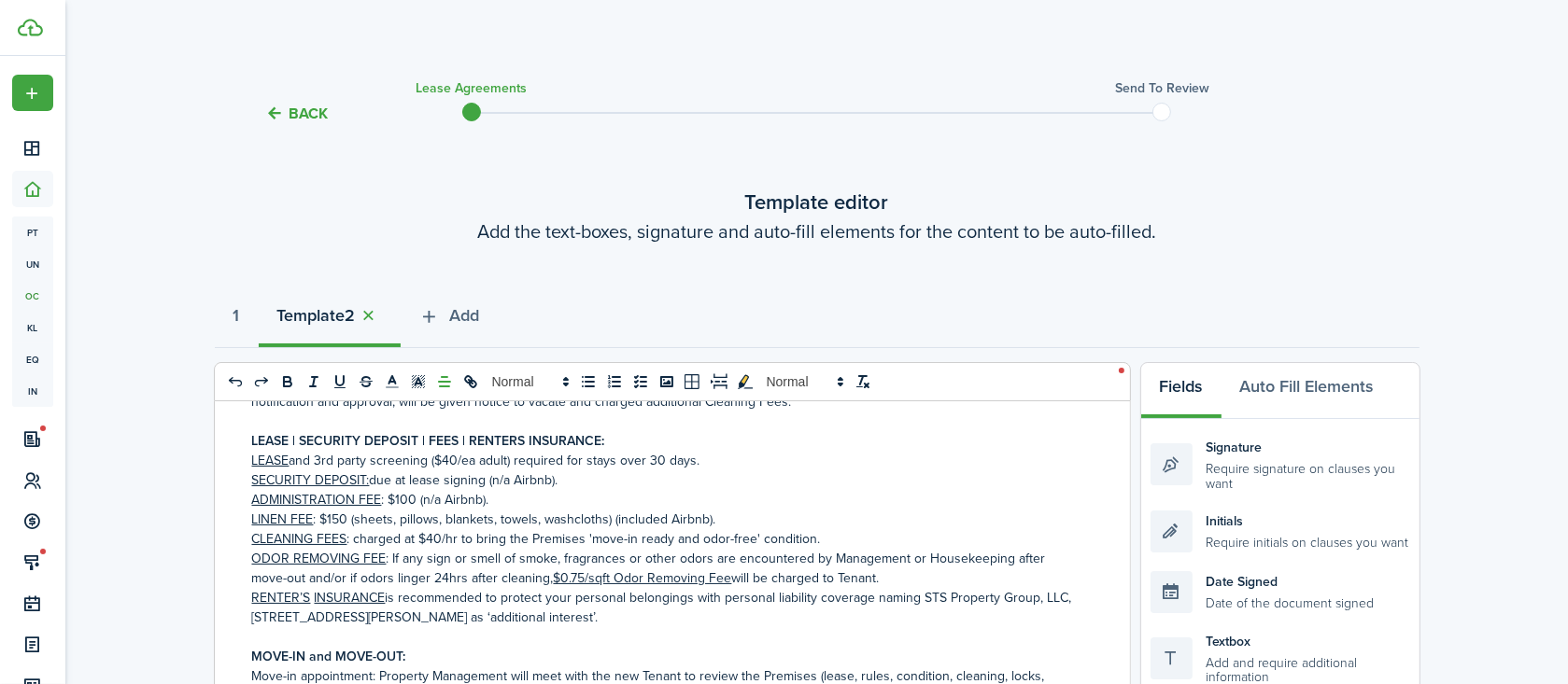
scroll to position [341, 0]
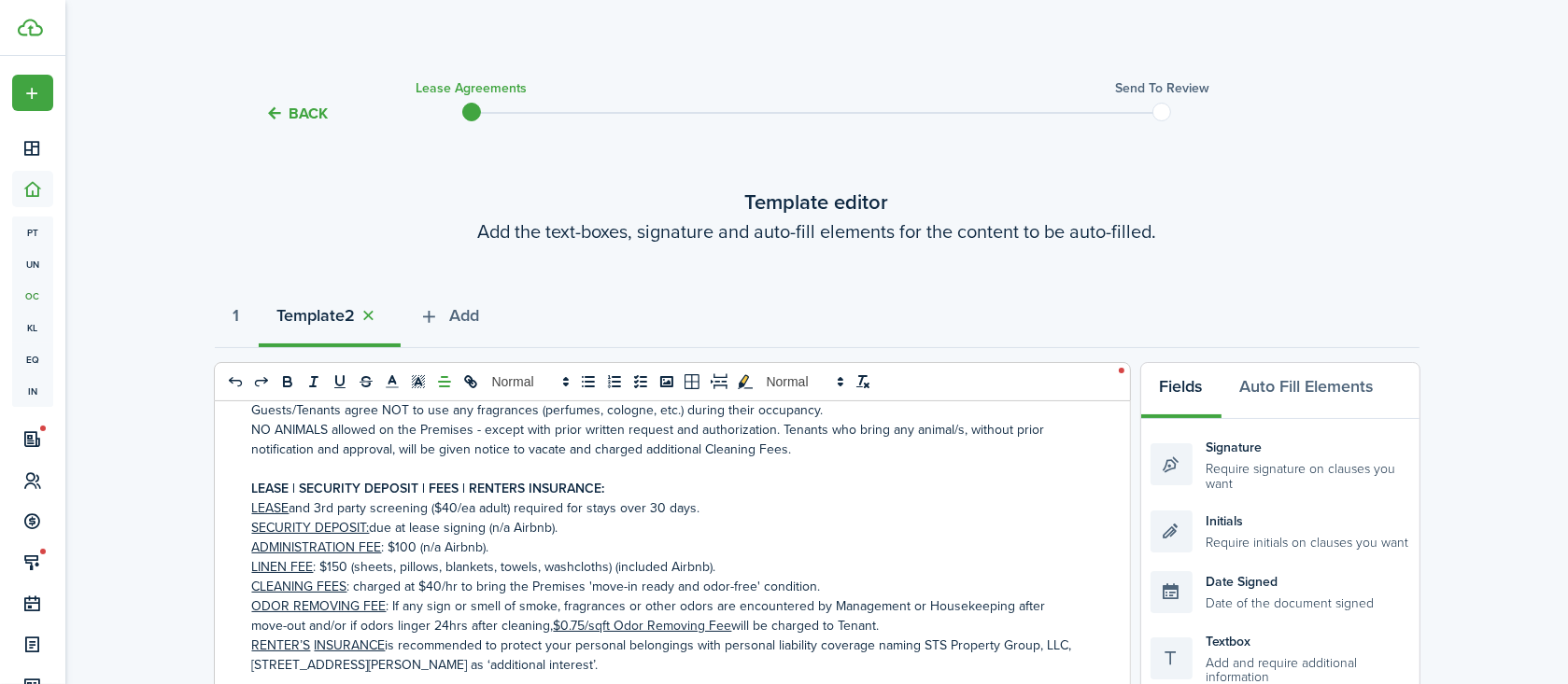
click at [353, 590] on p "CLEANING FEES : charged at $40/hr to bring the Premises 'move-in ready and odor…" at bounding box center [665, 587] width 827 height 20
click at [810, 585] on p "CLEANING FEES : charged at $40/hr to bring the Premises 'move-in ready and odor…" at bounding box center [665, 587] width 827 height 20
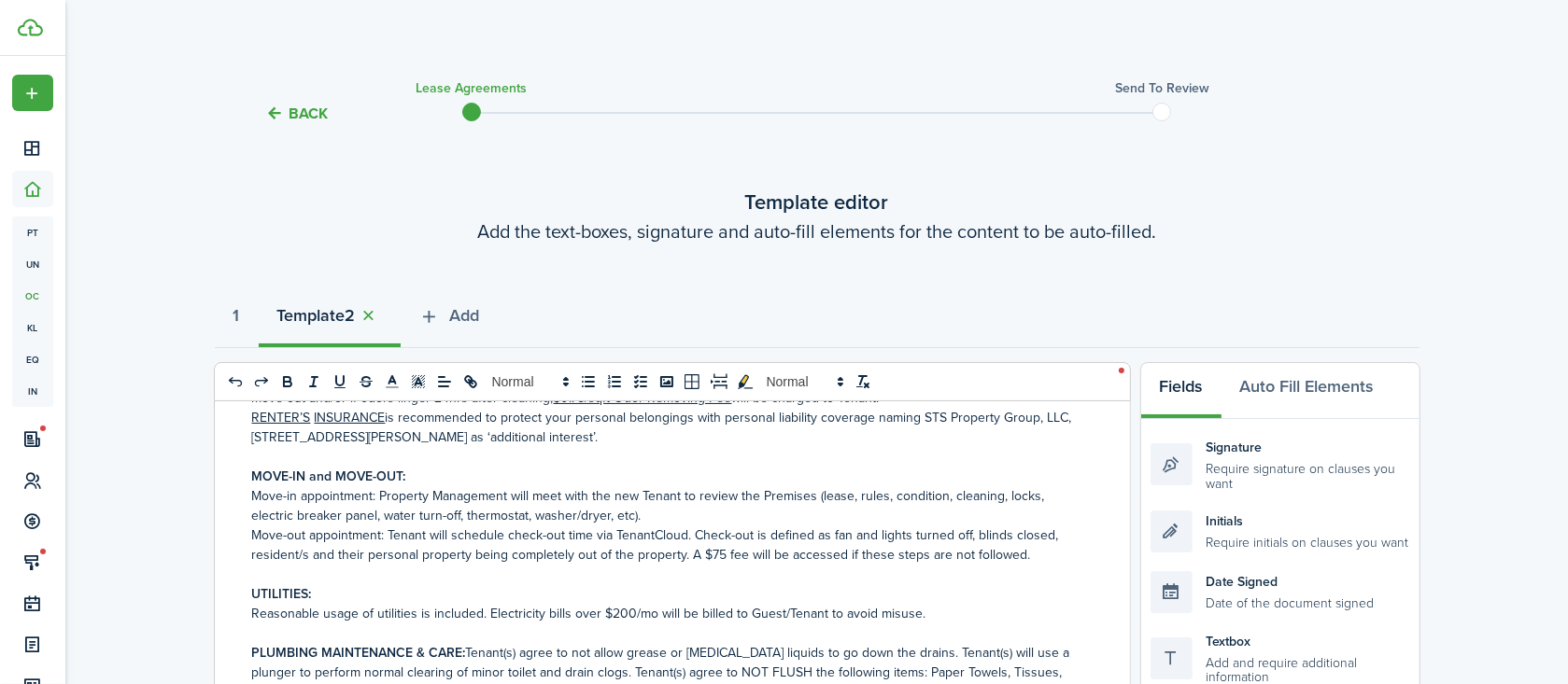
click at [610, 619] on p "Reasonable usage of utilities is included. Electricity bills over $200/mo will …" at bounding box center [665, 614] width 827 height 20
click at [657, 619] on p "Reasonable usage of utilities is included. Electricity bills over $200/mo will …" at bounding box center [665, 614] width 827 height 20
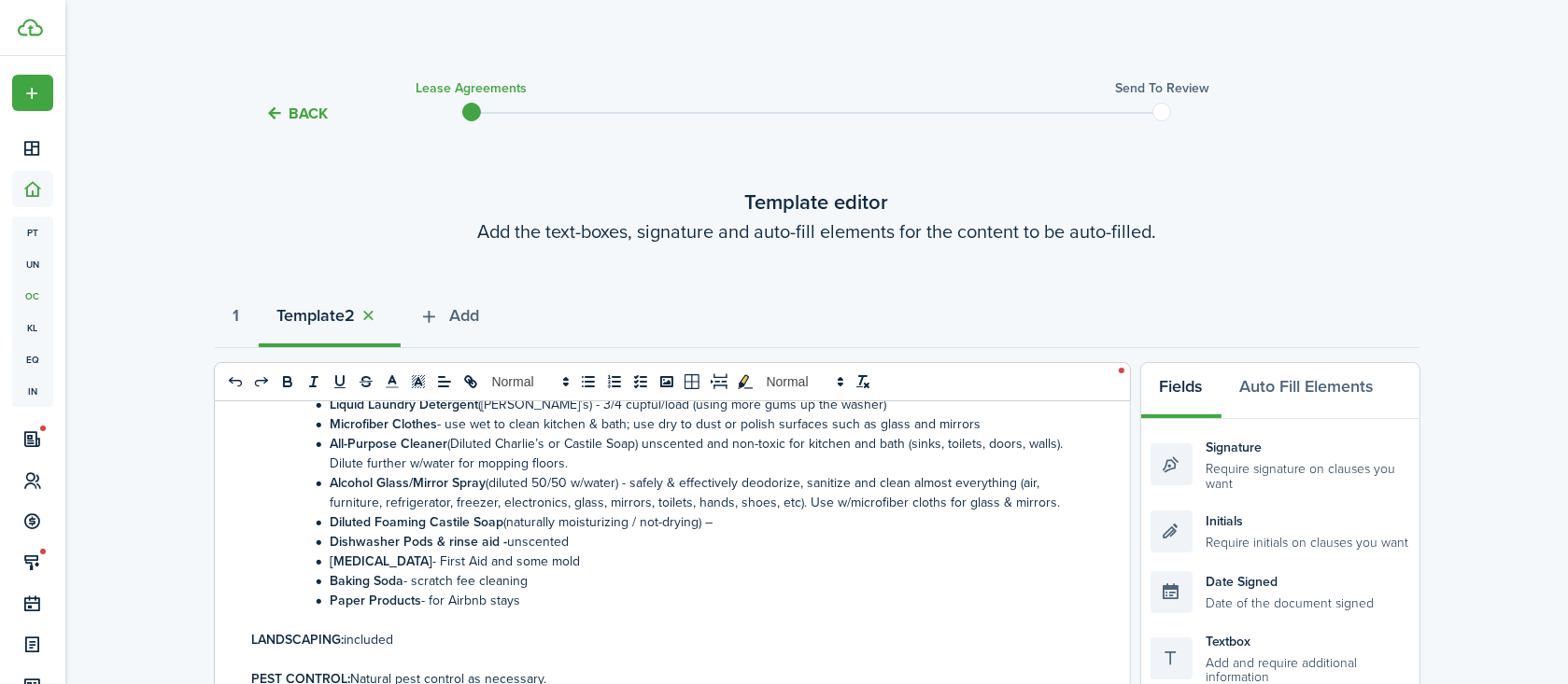
scroll to position [1138, 0]
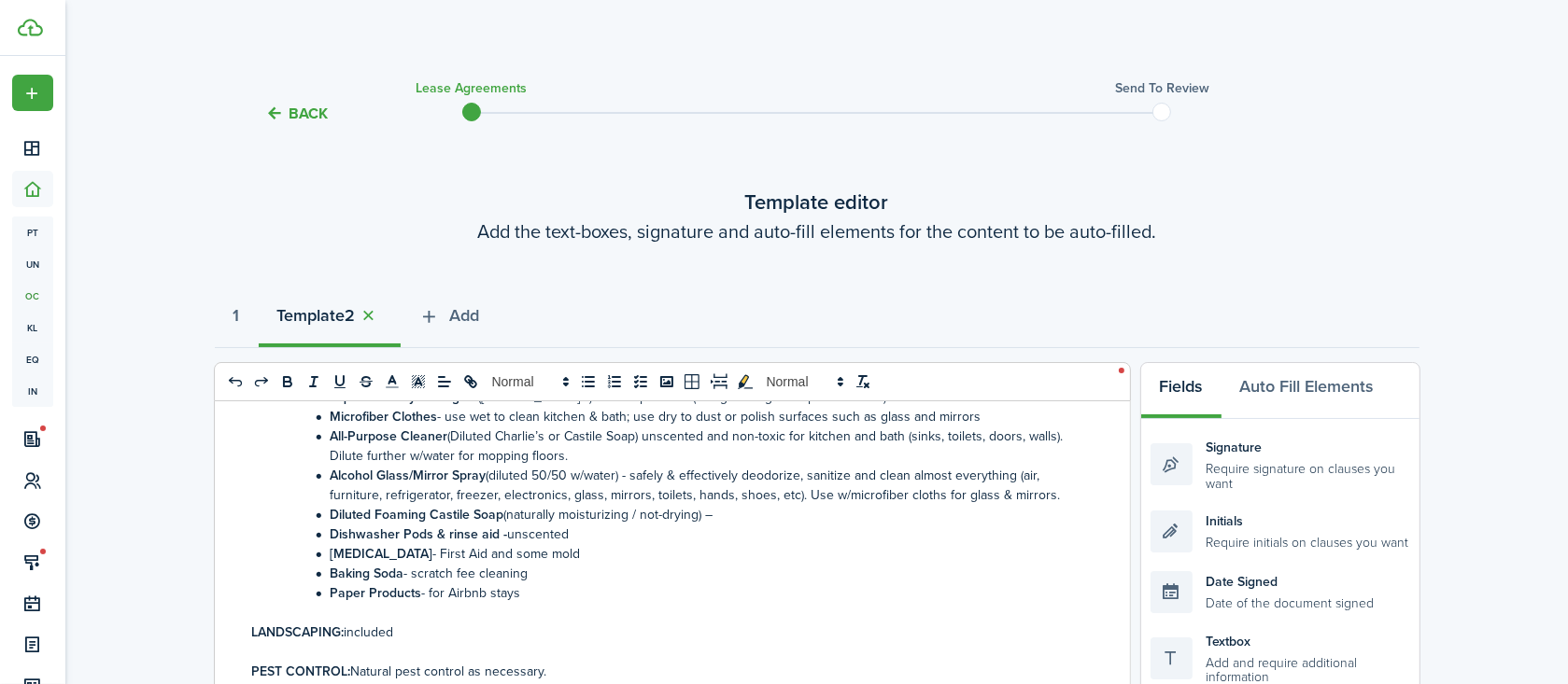
click at [524, 596] on li "Paper Products - for Airbnb stays" at bounding box center [674, 594] width 807 height 20
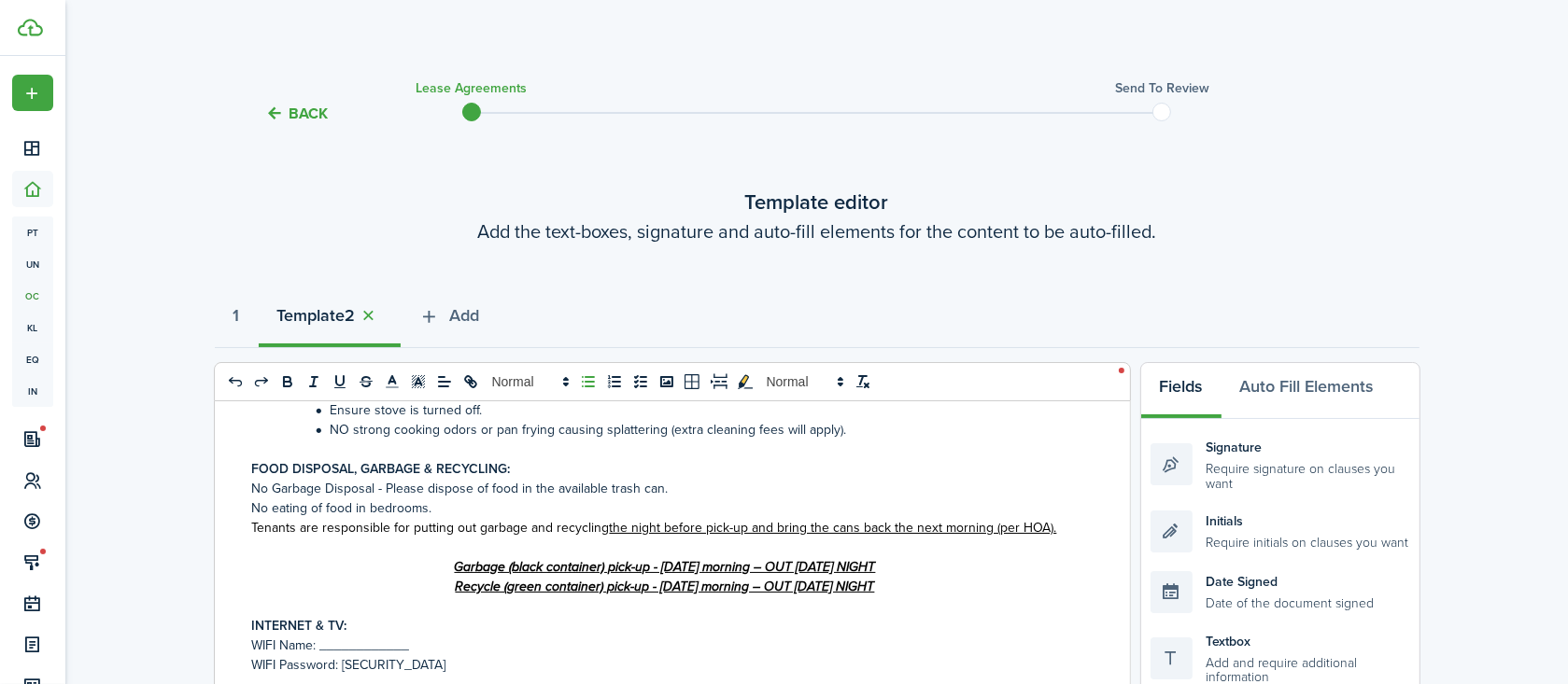
scroll to position [2616, 0]
click at [718, 590] on u "Recycle (green container) pick-up - [DATE] morning – OUT [DATE] NIGHT" at bounding box center [665, 585] width 419 height 20
click at [718, 588] on u "Recycle (green container) pick-up - [DATE] morning – OUT [DATE] NIGHT" at bounding box center [665, 585] width 419 height 20
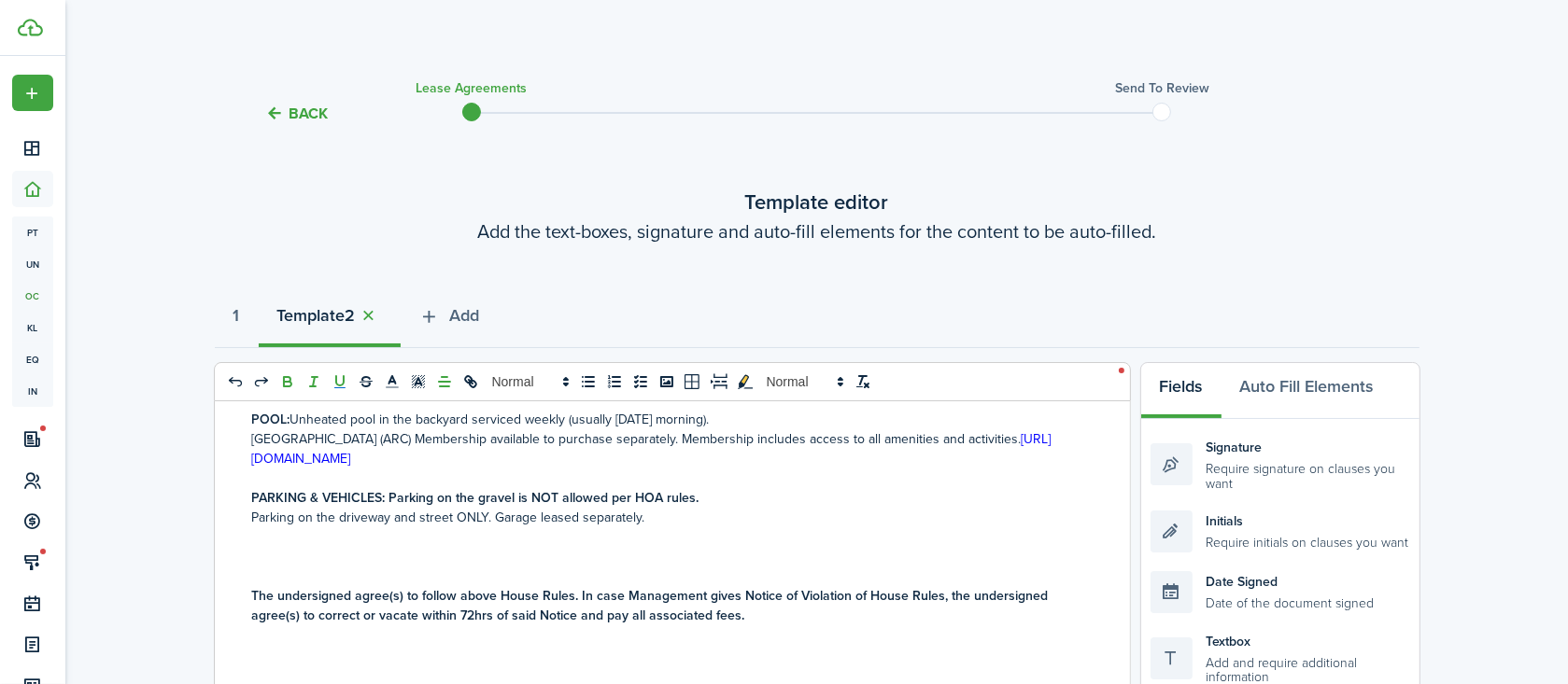
scroll to position [2730, 0]
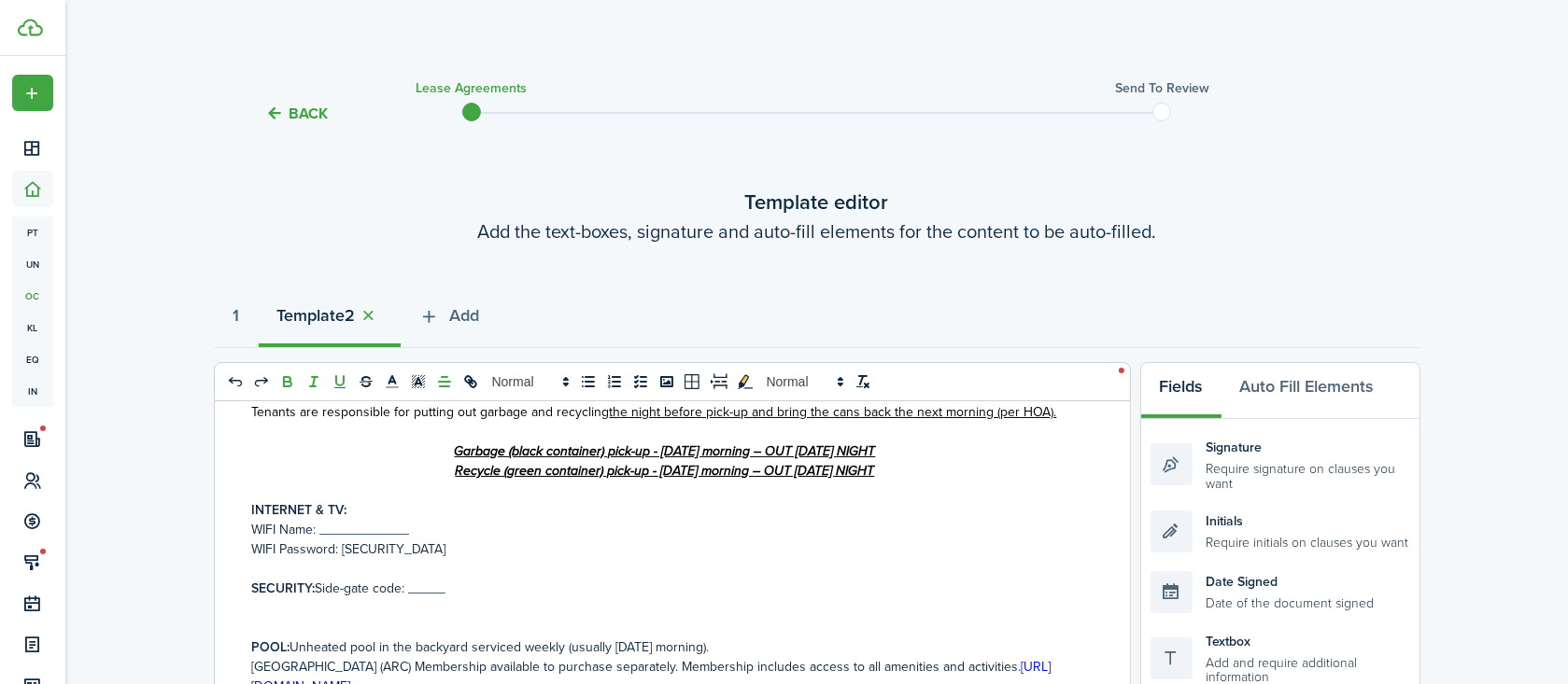
click at [704, 649] on p "POOL: Unheated pool in the backyard serviced weekly (usually [DATE] morning)." at bounding box center [665, 648] width 827 height 20
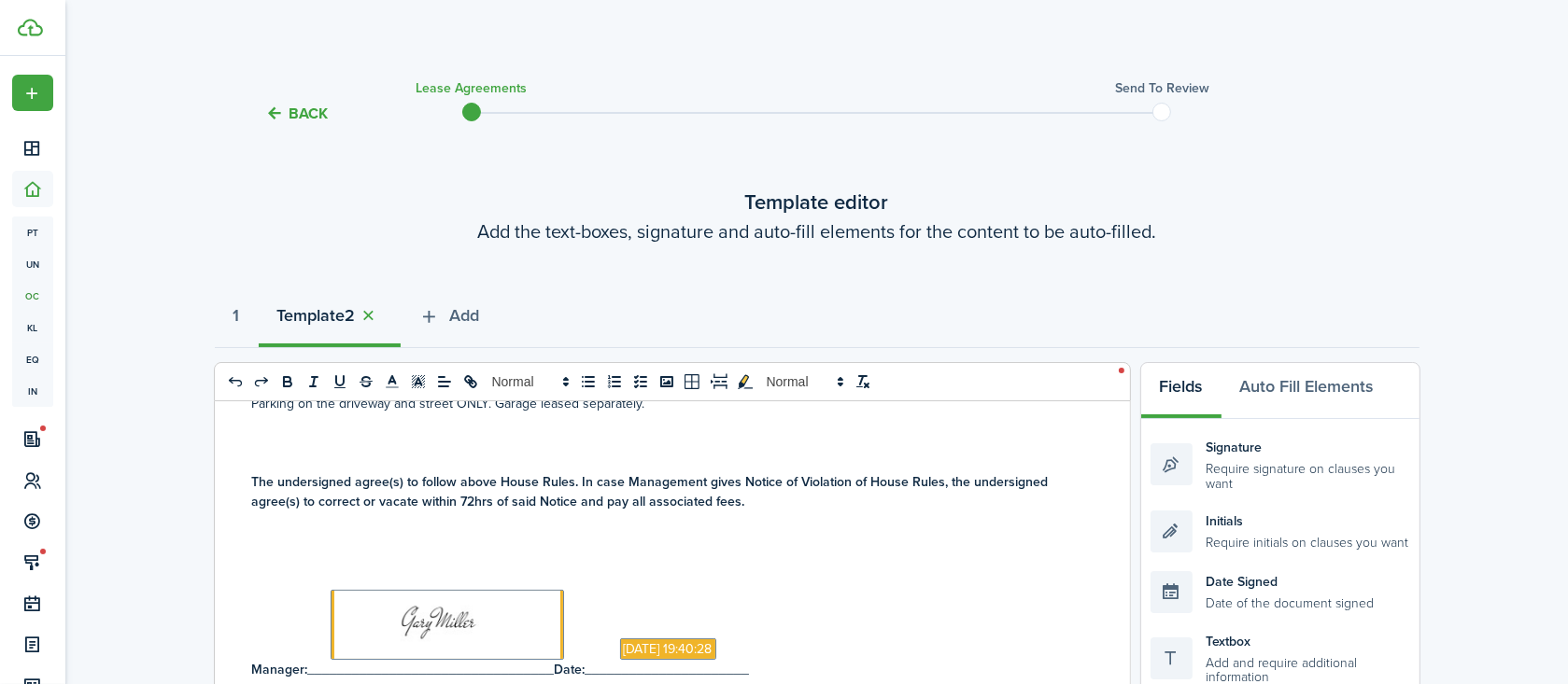
scroll to position [2844, 0]
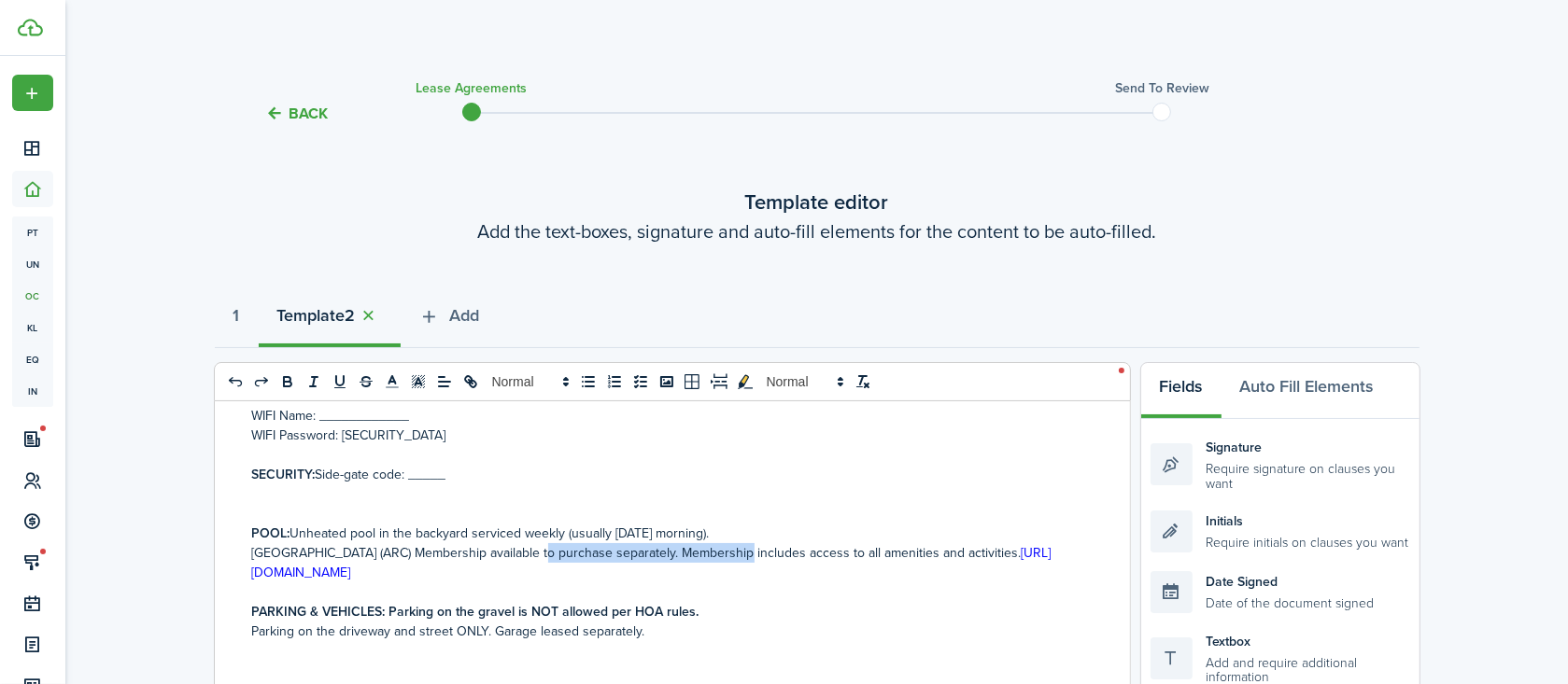
drag, startPoint x: 765, startPoint y: 551, endPoint x: 580, endPoint y: 556, distance: 185.1
click at [580, 556] on p "[GEOGRAPHIC_DATA] (ARC) Membership available to purchase separately. Membership…" at bounding box center [665, 563] width 827 height 39
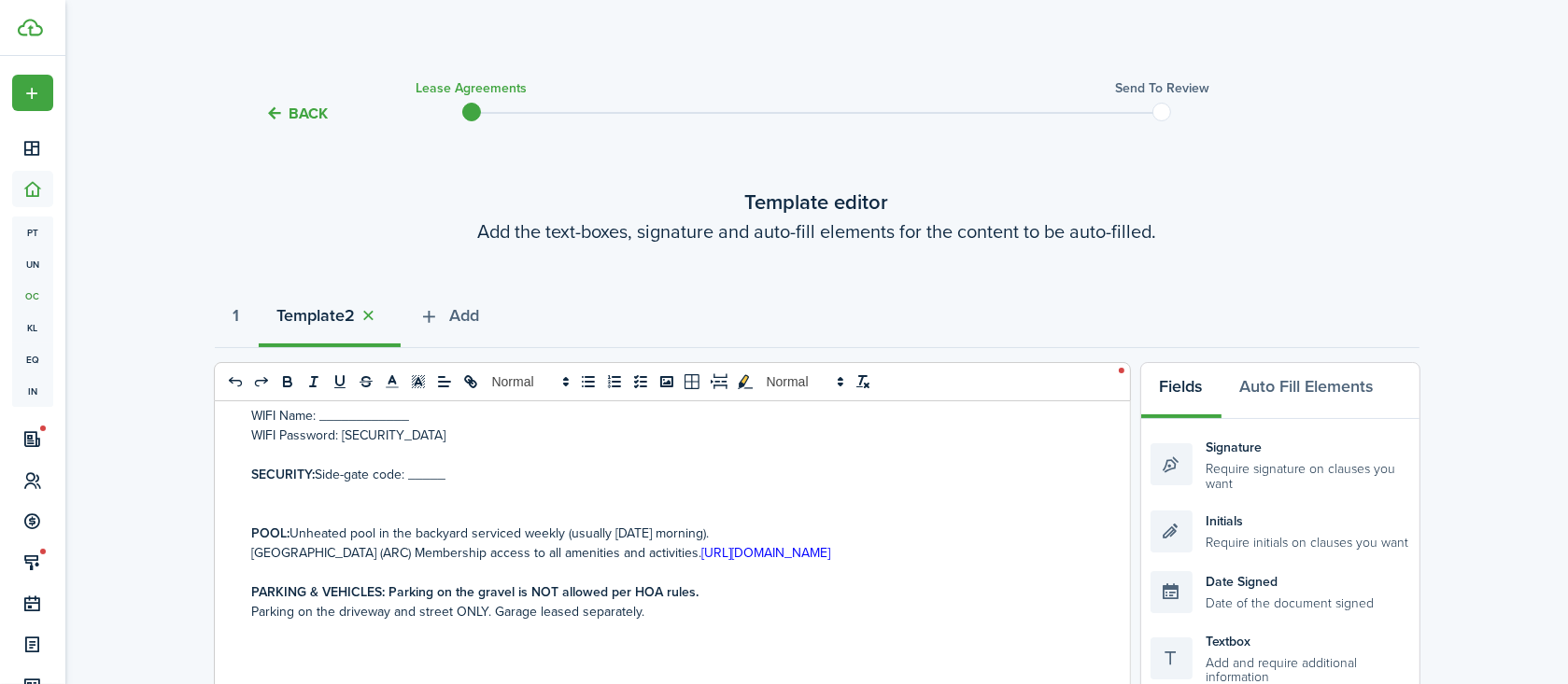
click at [683, 563] on p "[GEOGRAPHIC_DATA] (ARC) Membership access to all amenities and activities. [URL…" at bounding box center [665, 553] width 827 height 20
click at [492, 622] on p "Parking on the driveway and street ONLY. Garage leased separately." at bounding box center [665, 612] width 827 height 20
click at [538, 622] on p "Parking on the driveway and street ONLY. Garage leased separately." at bounding box center [665, 612] width 827 height 20
click at [764, 602] on p "PARKING & VEHICLES: Parking on the gravel is NOT allowed per HOA rules." at bounding box center [665, 593] width 827 height 20
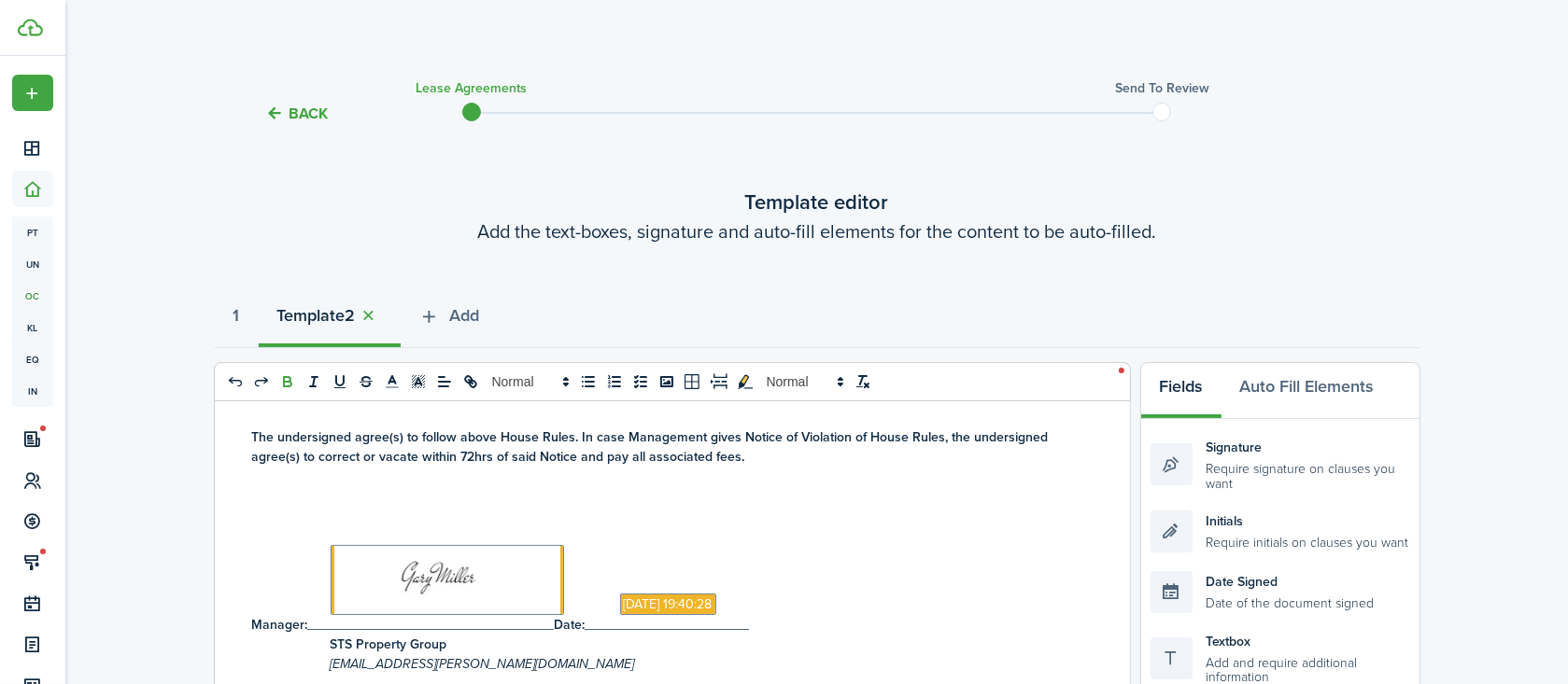
scroll to position [3002, 0]
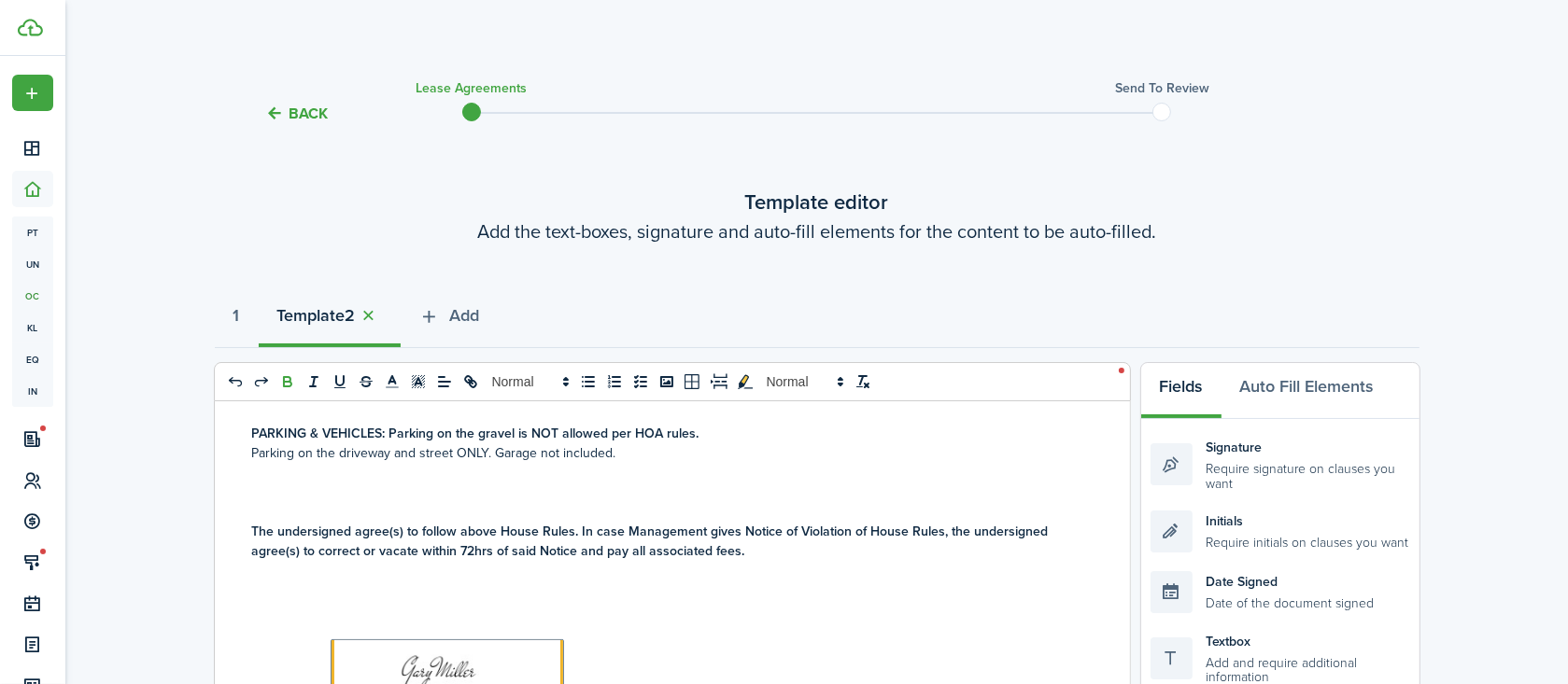
click at [256, 502] on p at bounding box center [665, 492] width 827 height 20
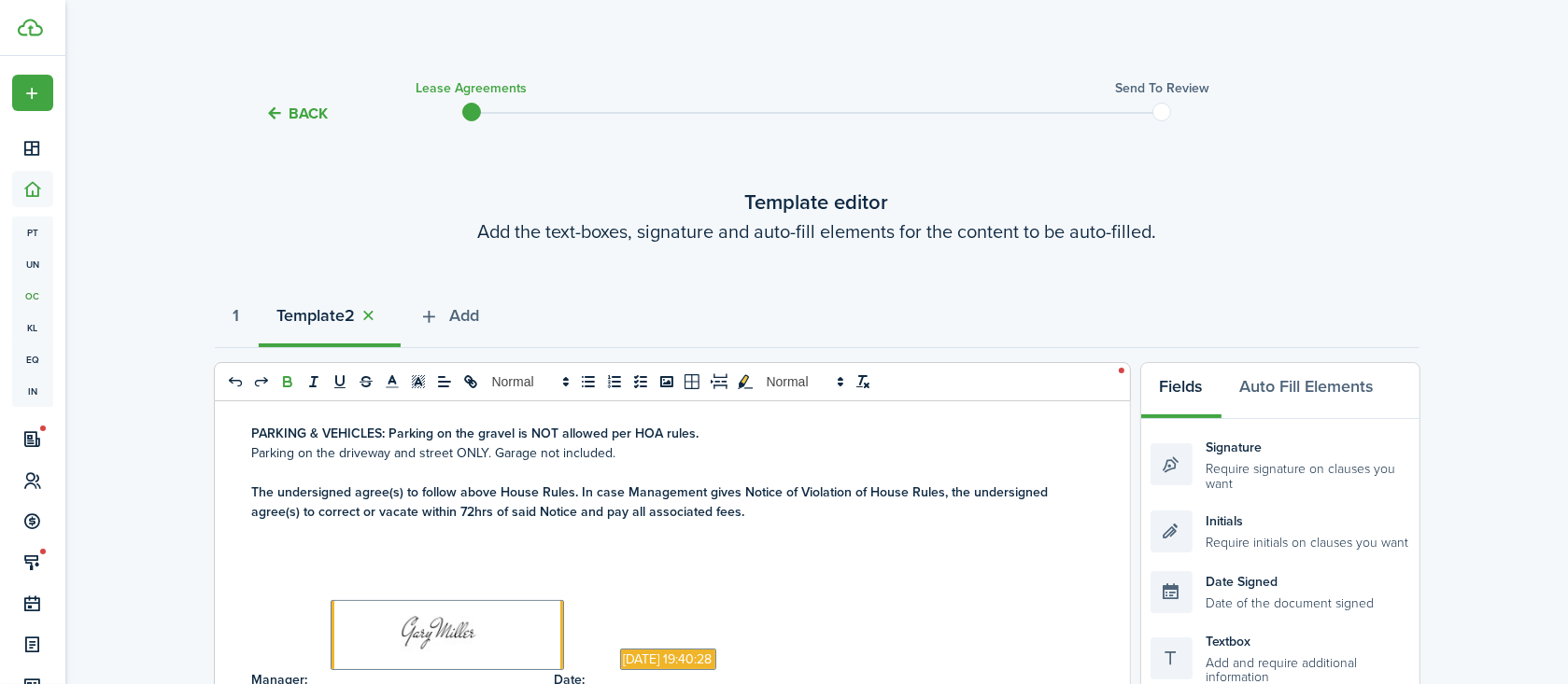
scroll to position [2775, 0]
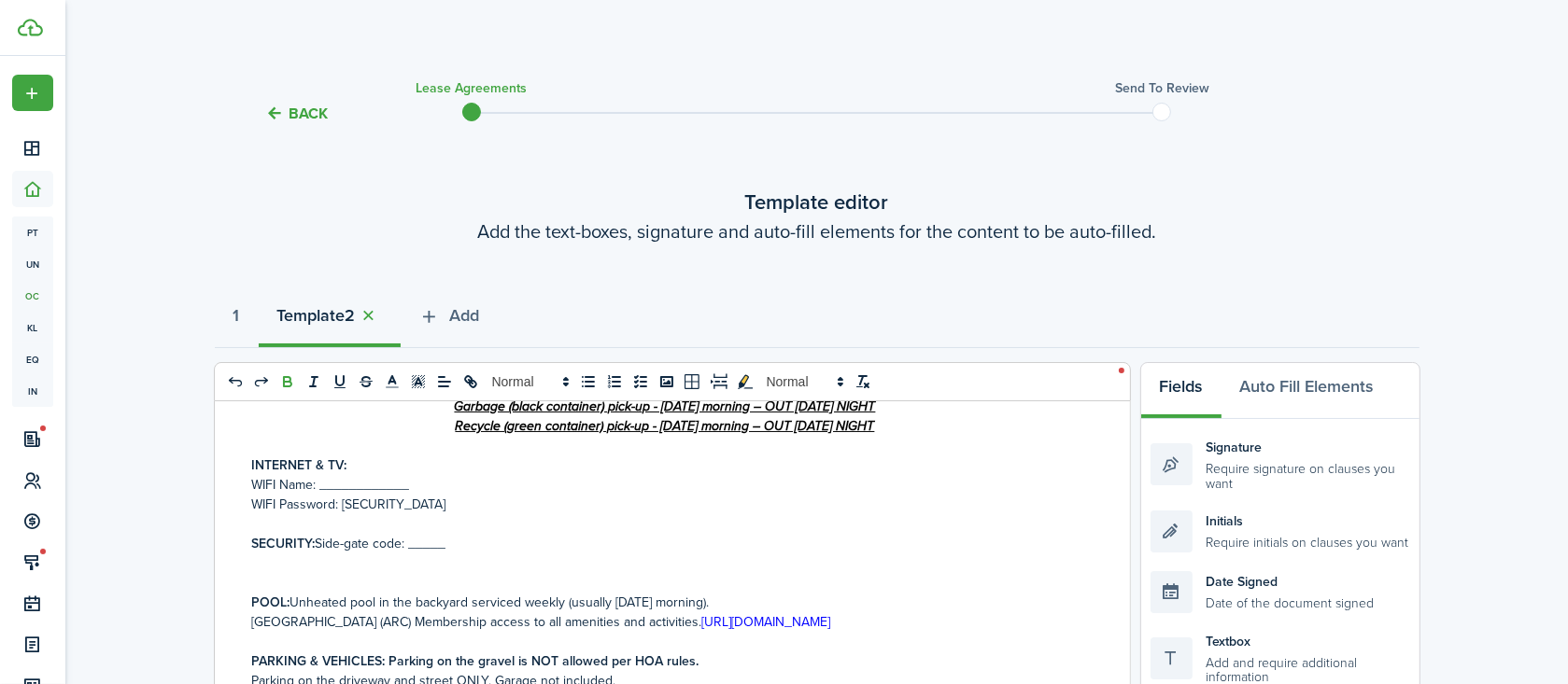
click at [266, 578] on p at bounding box center [665, 583] width 827 height 20
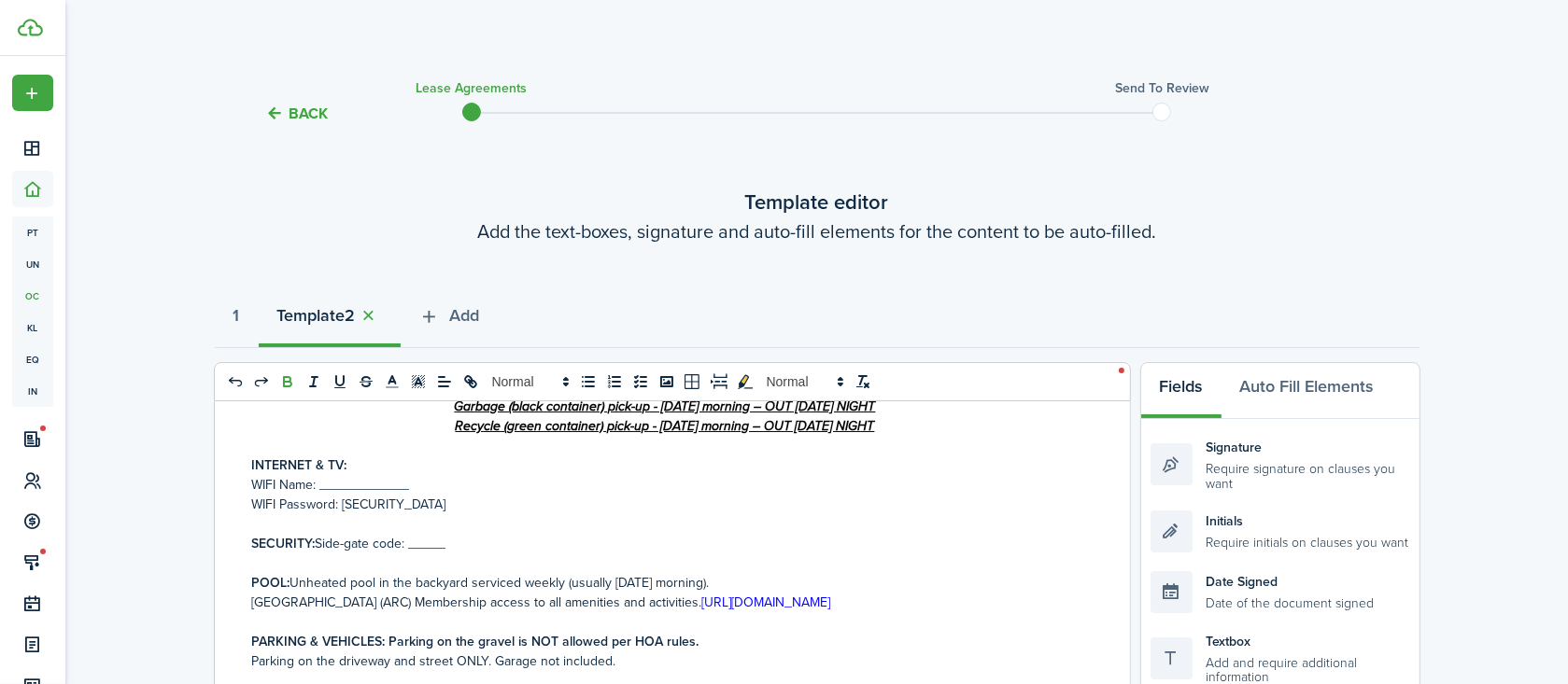
scroll to position [2661, 0]
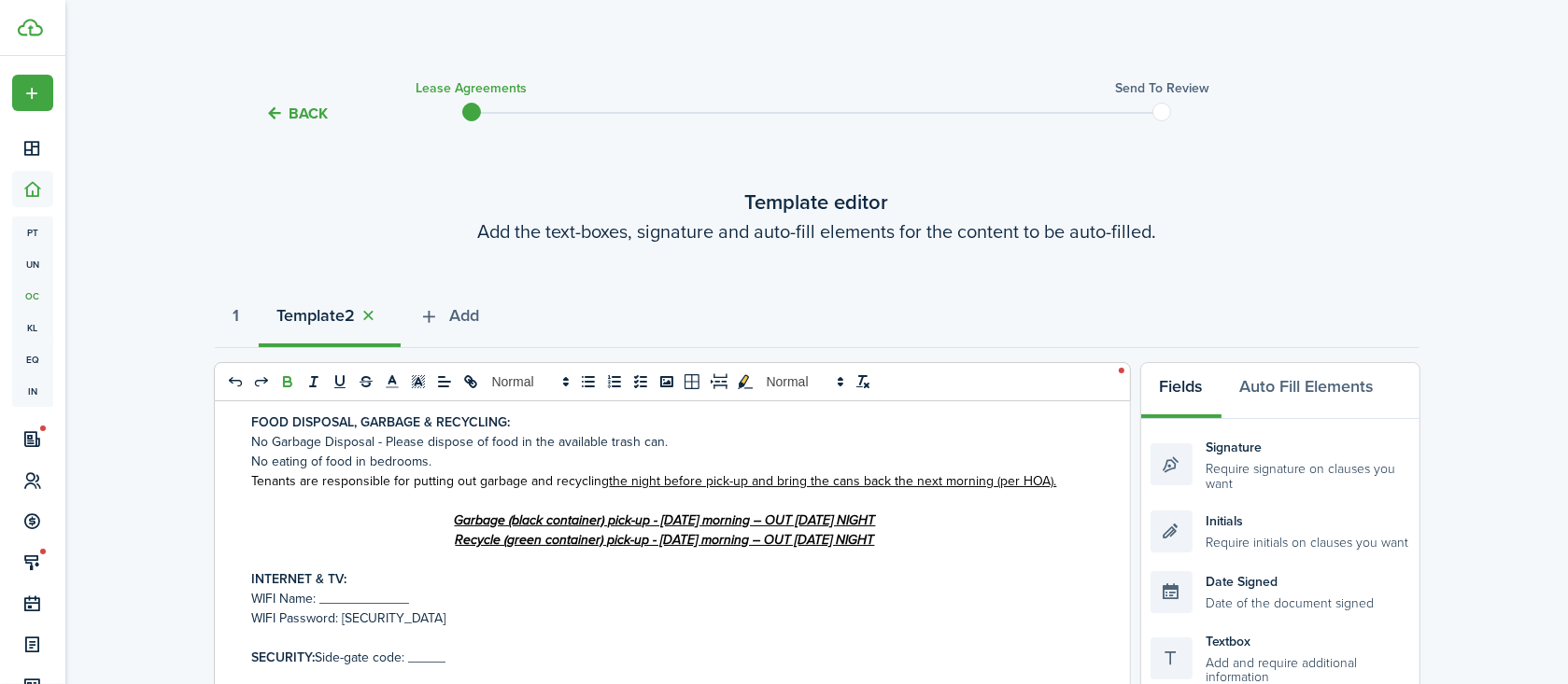
click at [647, 520] on u "Garbage (black container) pick-up - [DATE] morning – OUT [DATE] NIGHT" at bounding box center [666, 521] width 421 height 20
drag, startPoint x: 567, startPoint y: 542, endPoint x: 408, endPoint y: 541, distance: 159.0
click at [408, 541] on p "Recycle (green container) pick-up - [DATE] morning – OUT [DATE] NIGHT" at bounding box center [665, 540] width 827 height 20
click at [586, 519] on u "Garbage (black container) pick-up - [DATE] morning – OUT [DATE] NIGHT" at bounding box center [666, 521] width 421 height 20
click at [512, 518] on u "Garbage (black container) Recycle (green container)pick-up - [DATE] morning – O…" at bounding box center [665, 521] width 569 height 20
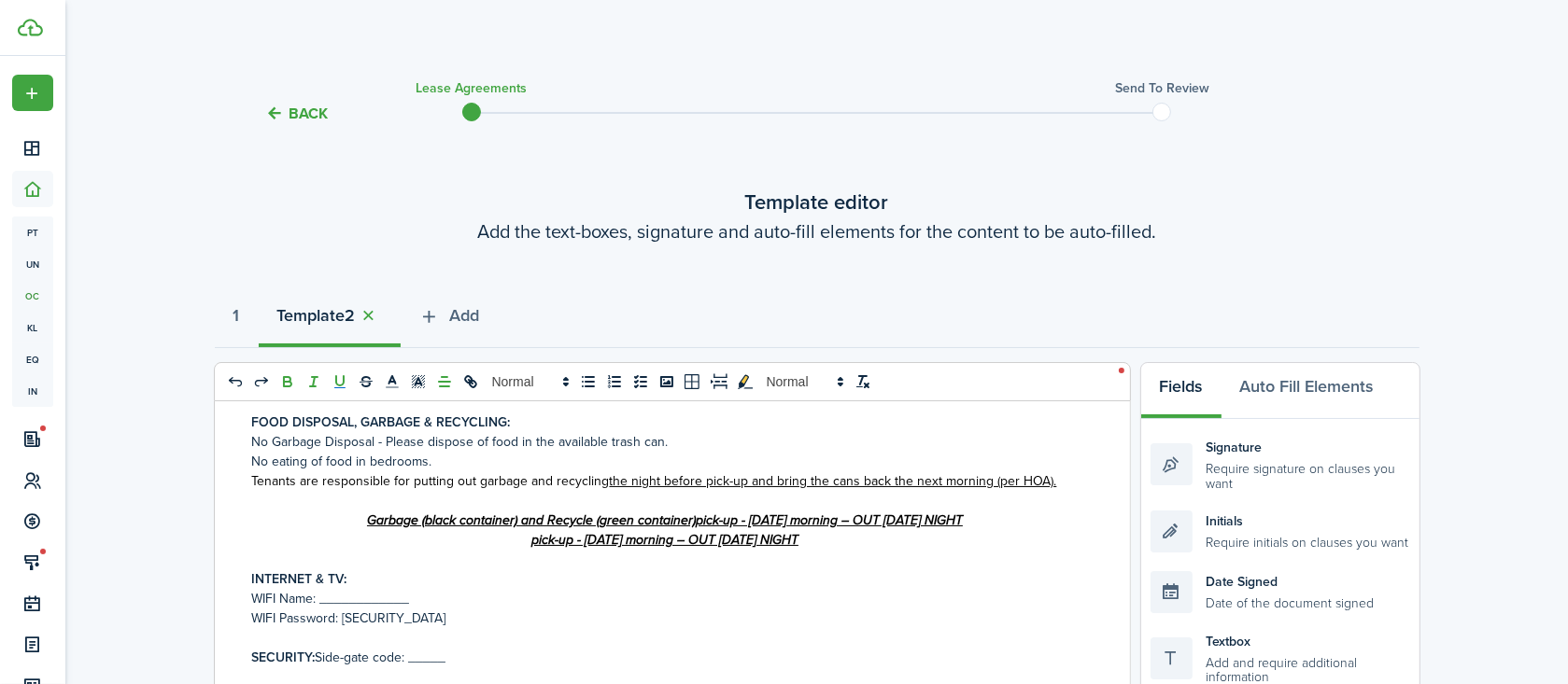
click at [677, 524] on u "Garbage (black container) and Recycle (green container)pick-up - [DATE] morning…" at bounding box center [665, 521] width 596 height 20
click at [866, 524] on u "Garbage (black container) and Recycle (green container) pick-up - [DATE] mornin…" at bounding box center [665, 521] width 600 height 20
drag, startPoint x: 838, startPoint y: 539, endPoint x: 451, endPoint y: 537, distance: 387.0
click at [451, 537] on p "pick-up - [DATE] morning – OUT [DATE] NIGHT" at bounding box center [665, 540] width 827 height 20
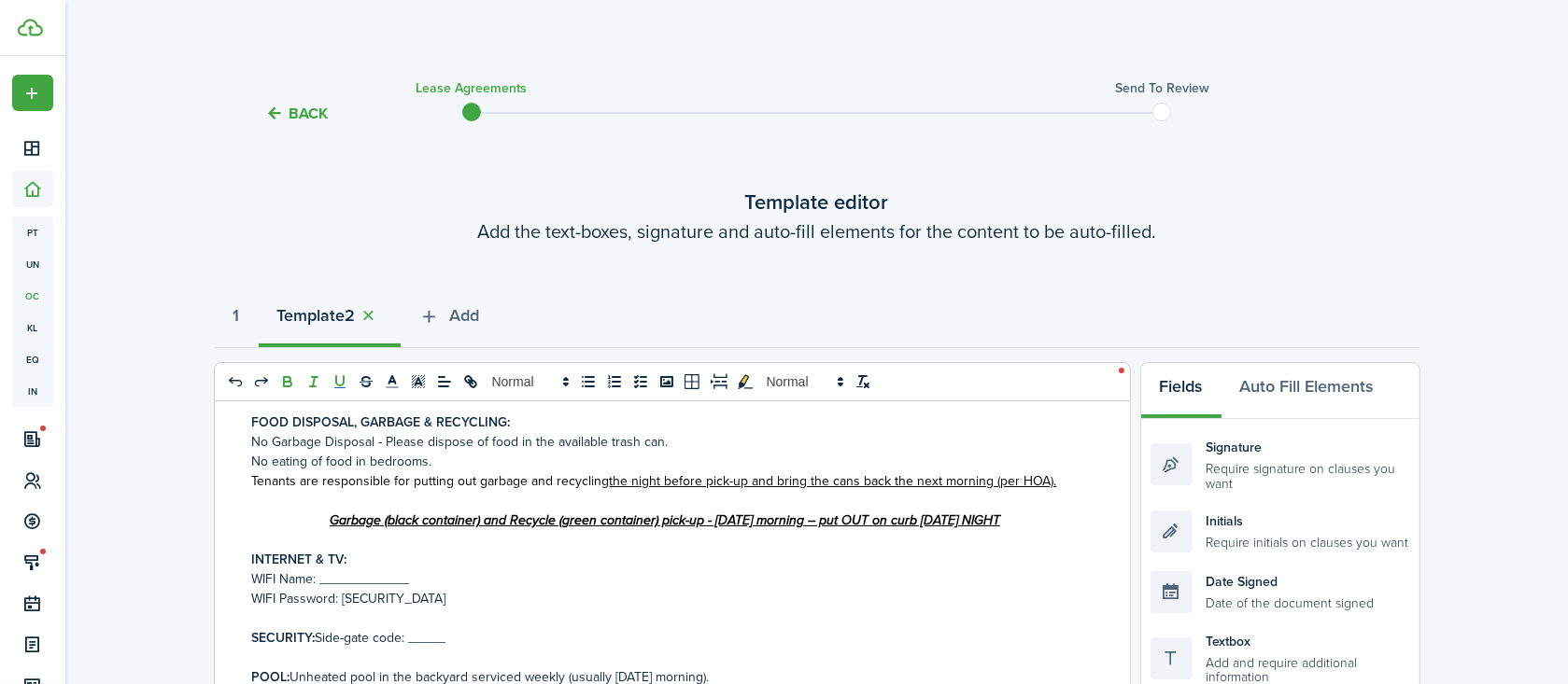
click at [625, 523] on u "Garbage (black container) and Recycle (green container) pick-up - [DATE] mornin…" at bounding box center [665, 521] width 670 height 20
click at [883, 527] on u "Garbage (black container) and Recycle (green container) - pick-up [DATE] mornin…" at bounding box center [665, 521] width 670 height 20
click at [928, 576] on p "WIFI Name: ____________" at bounding box center [665, 579] width 827 height 20
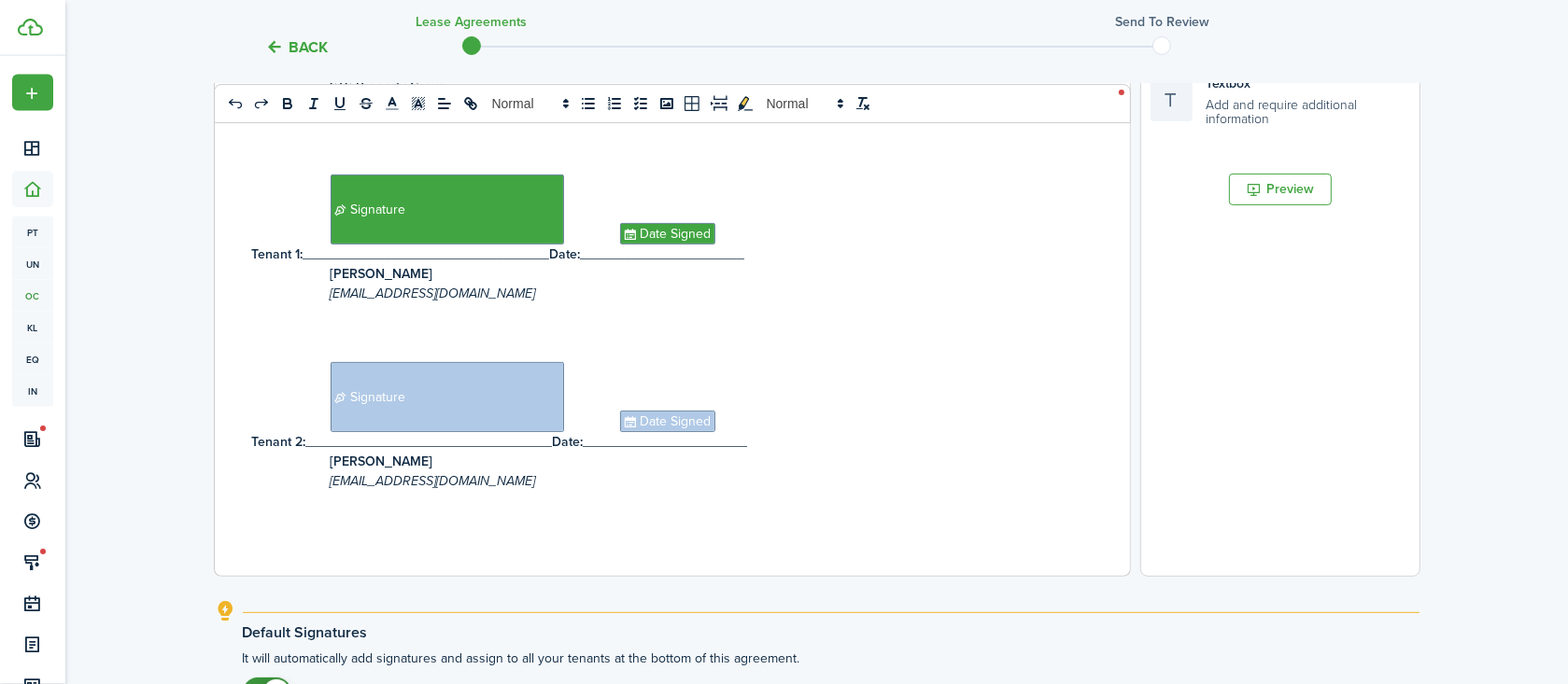
scroll to position [767, 0]
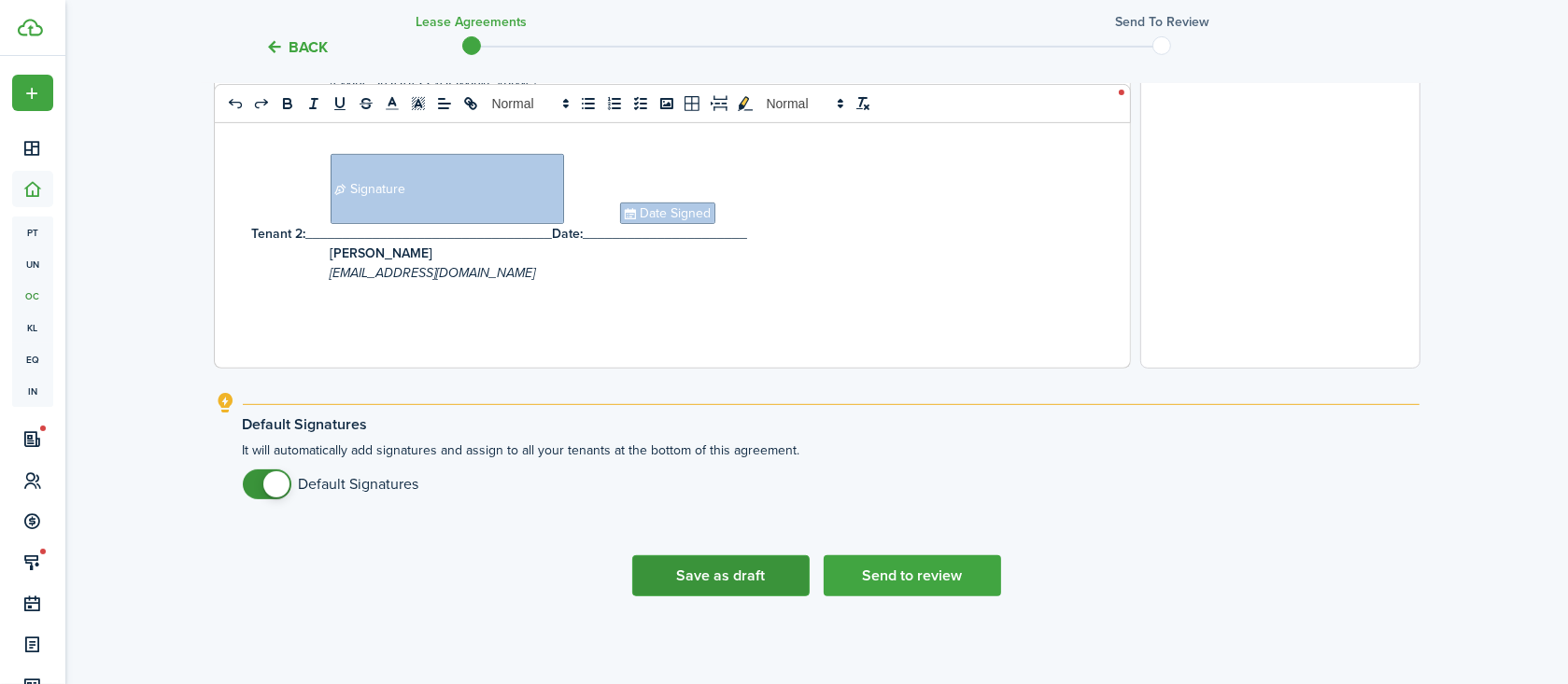
click at [707, 580] on button "Save as draft" at bounding box center [721, 576] width 177 height 41
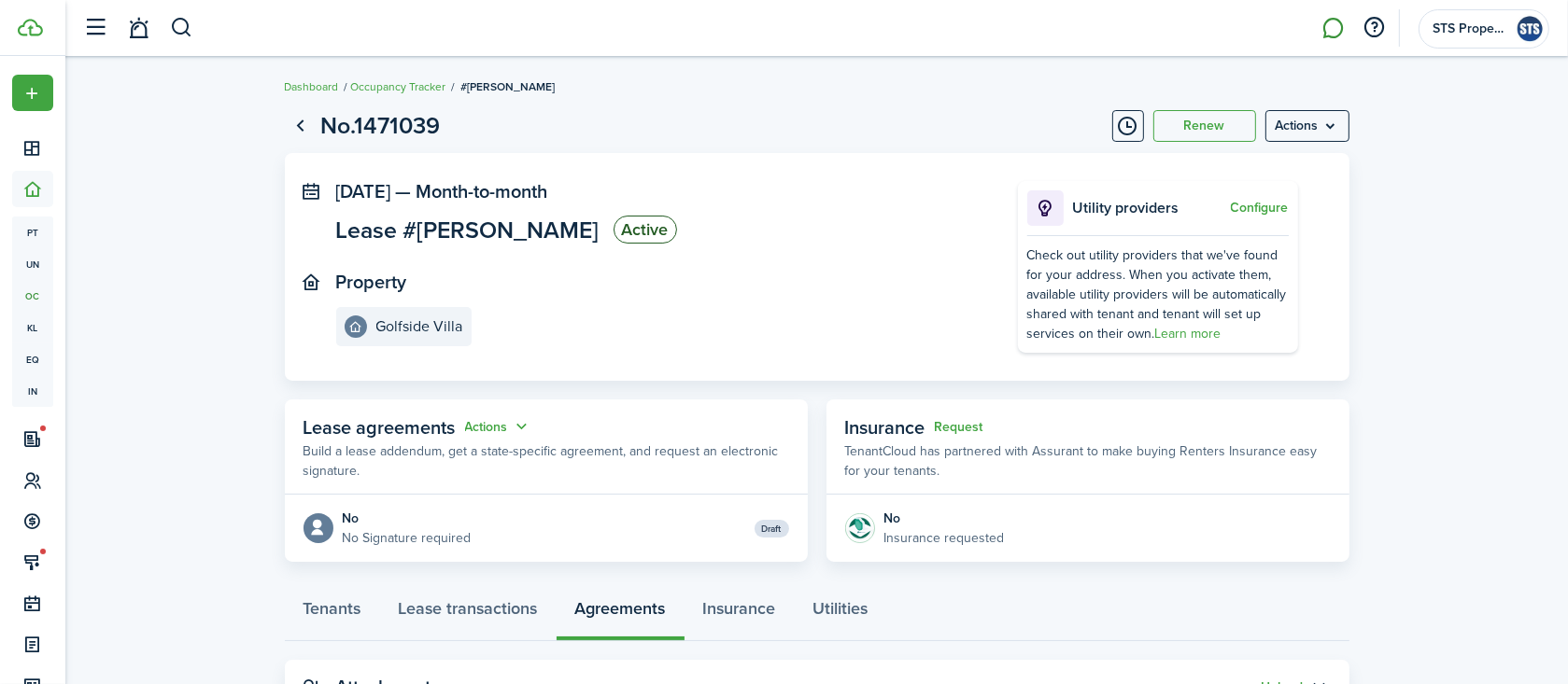
click at [1331, 22] on link at bounding box center [1333, 28] width 35 height 47
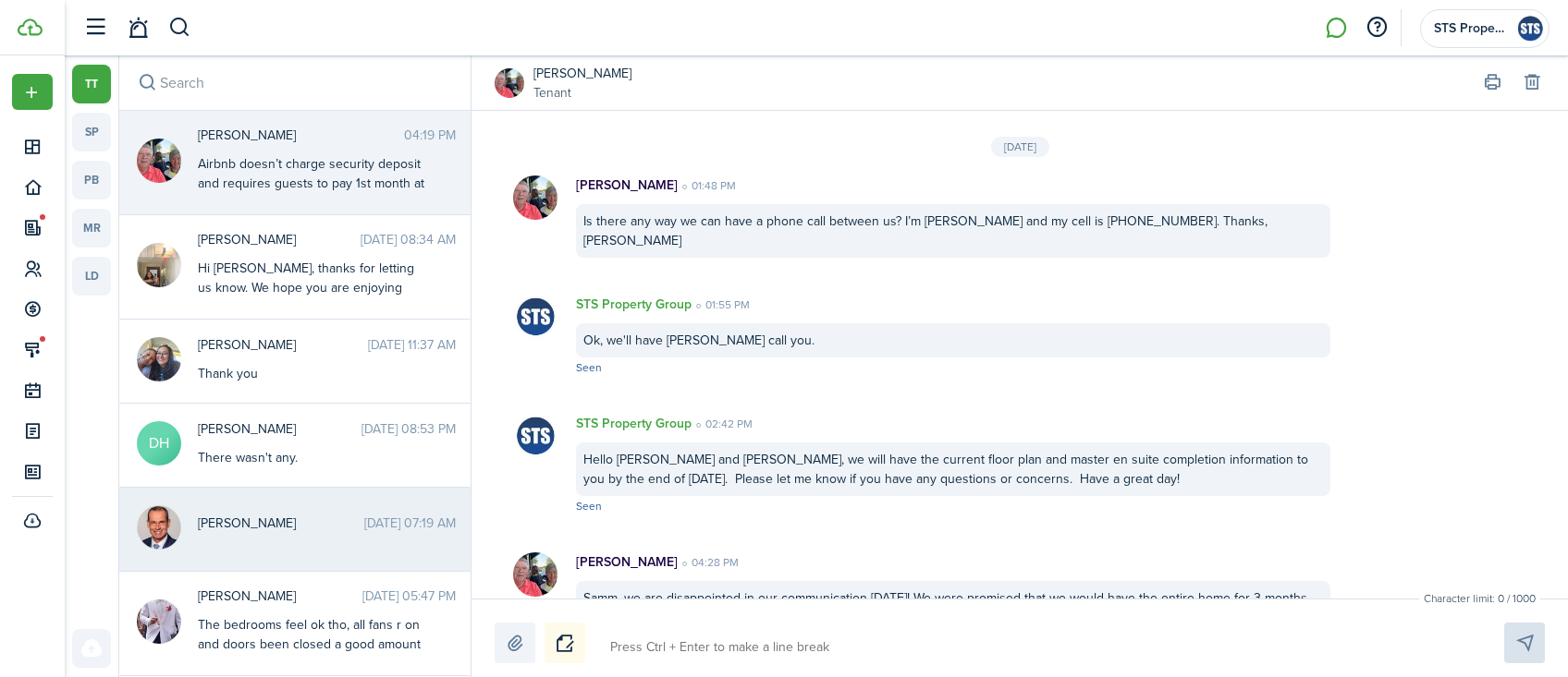
scroll to position [3030, 0]
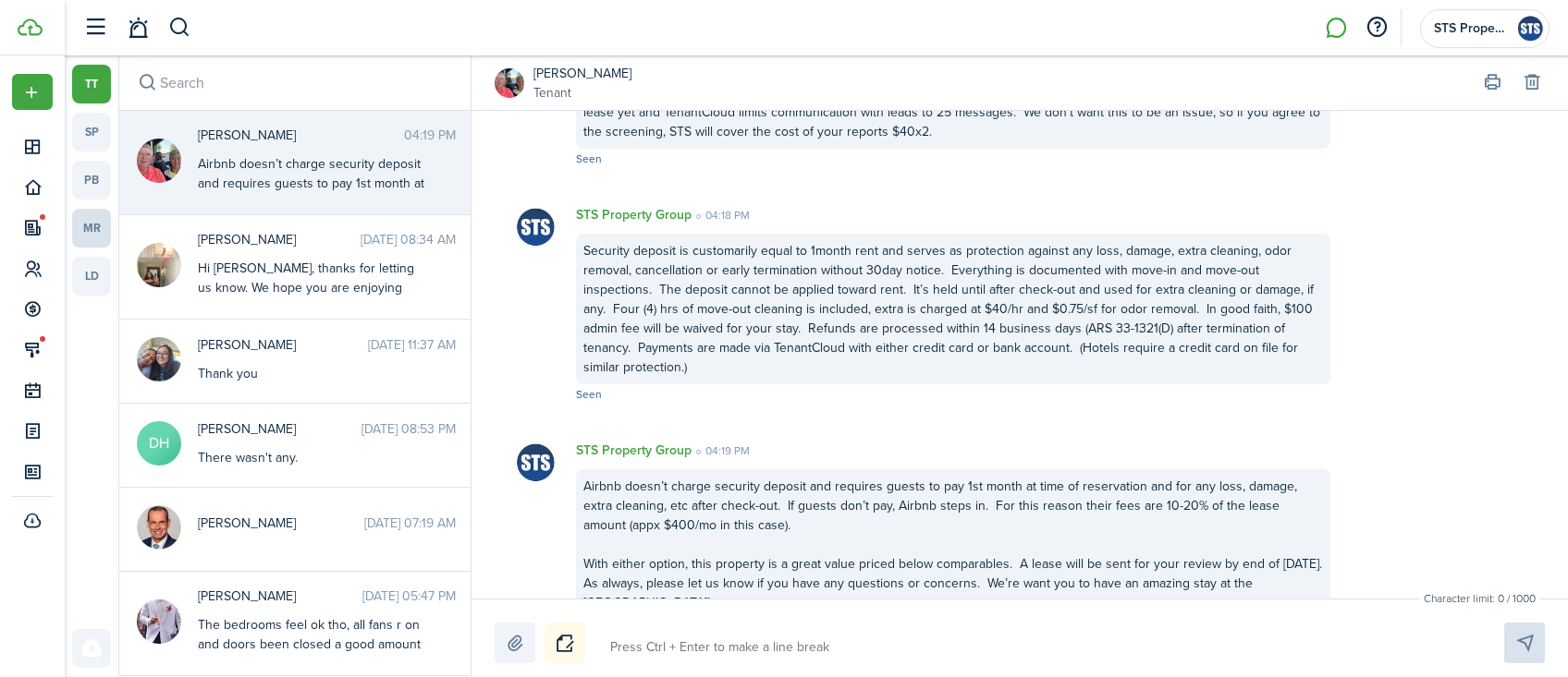
click at [103, 230] on link "mr" at bounding box center [91, 229] width 39 height 39
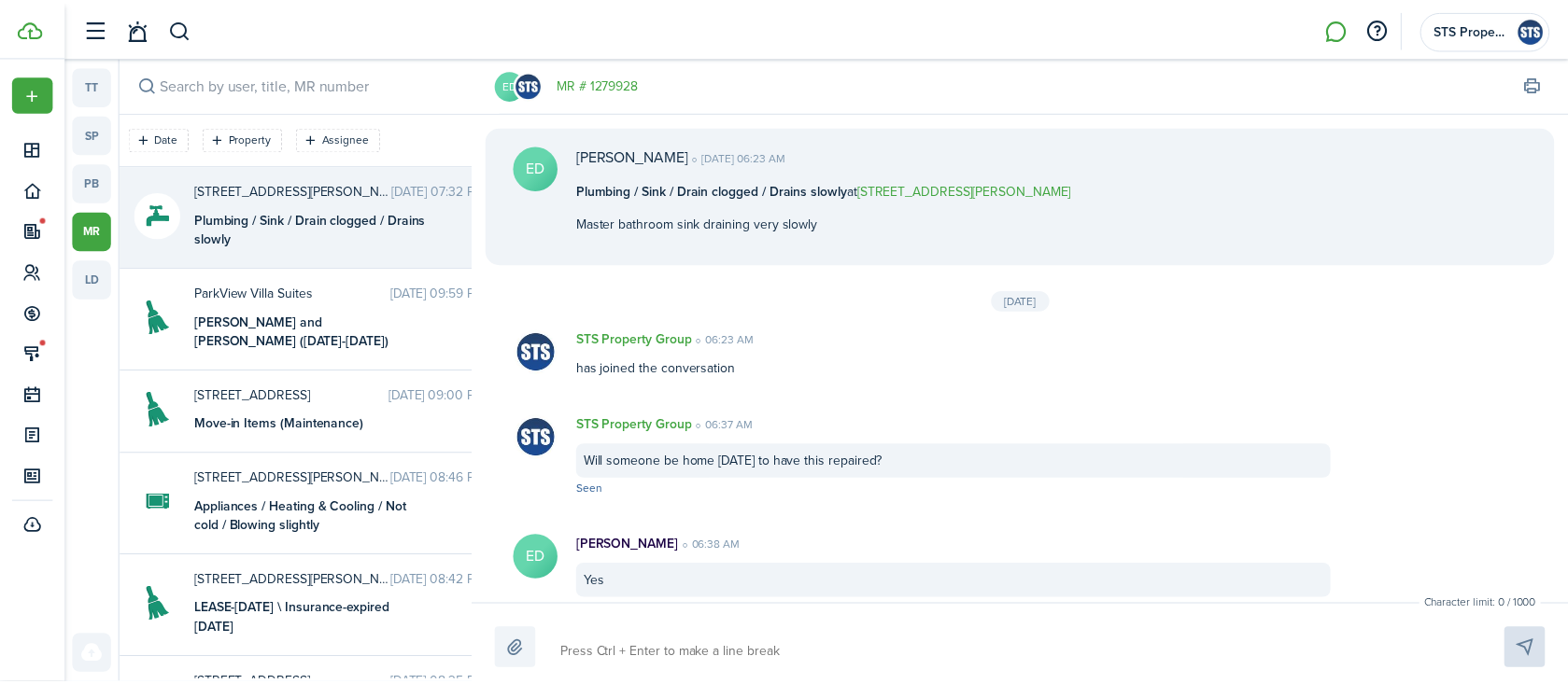
scroll to position [1017, 0]
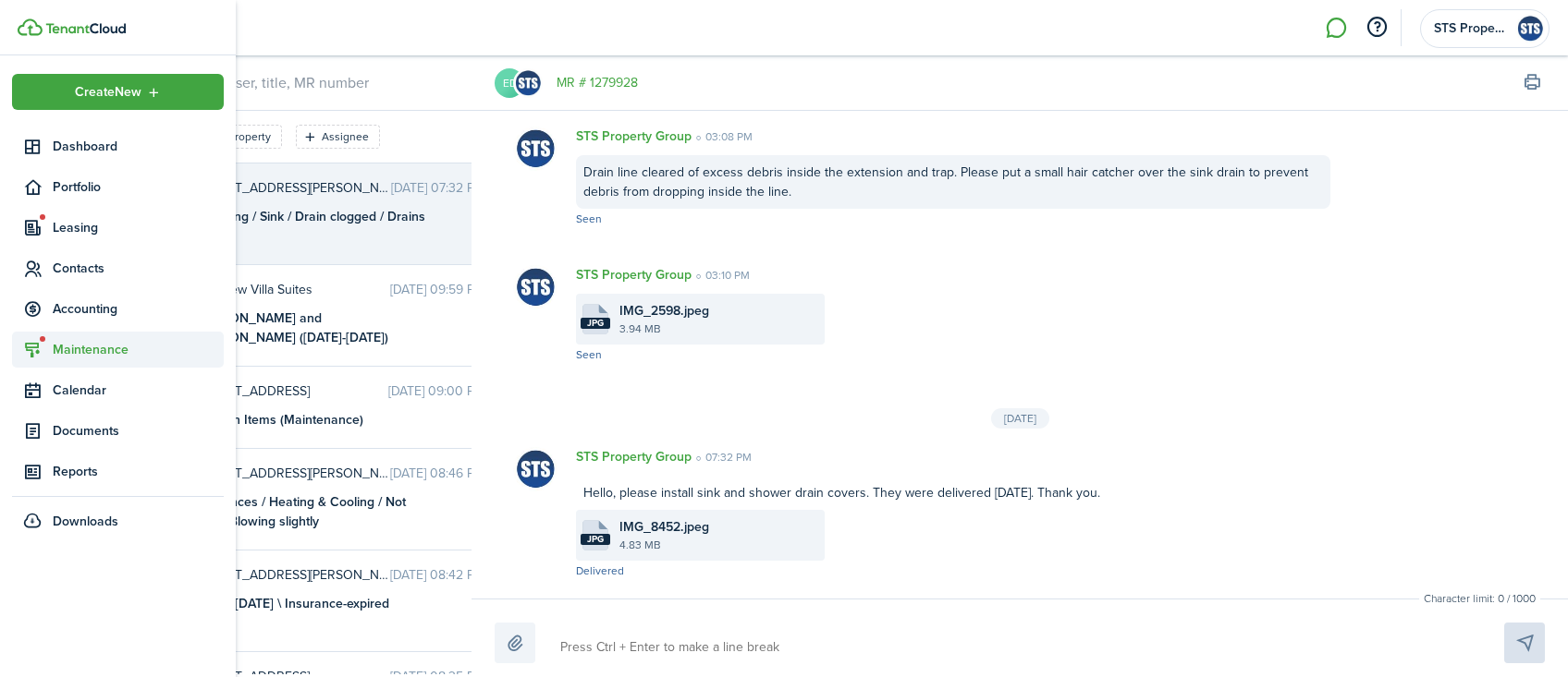
click at [84, 342] on span "Maintenance" at bounding box center [138, 350] width 171 height 19
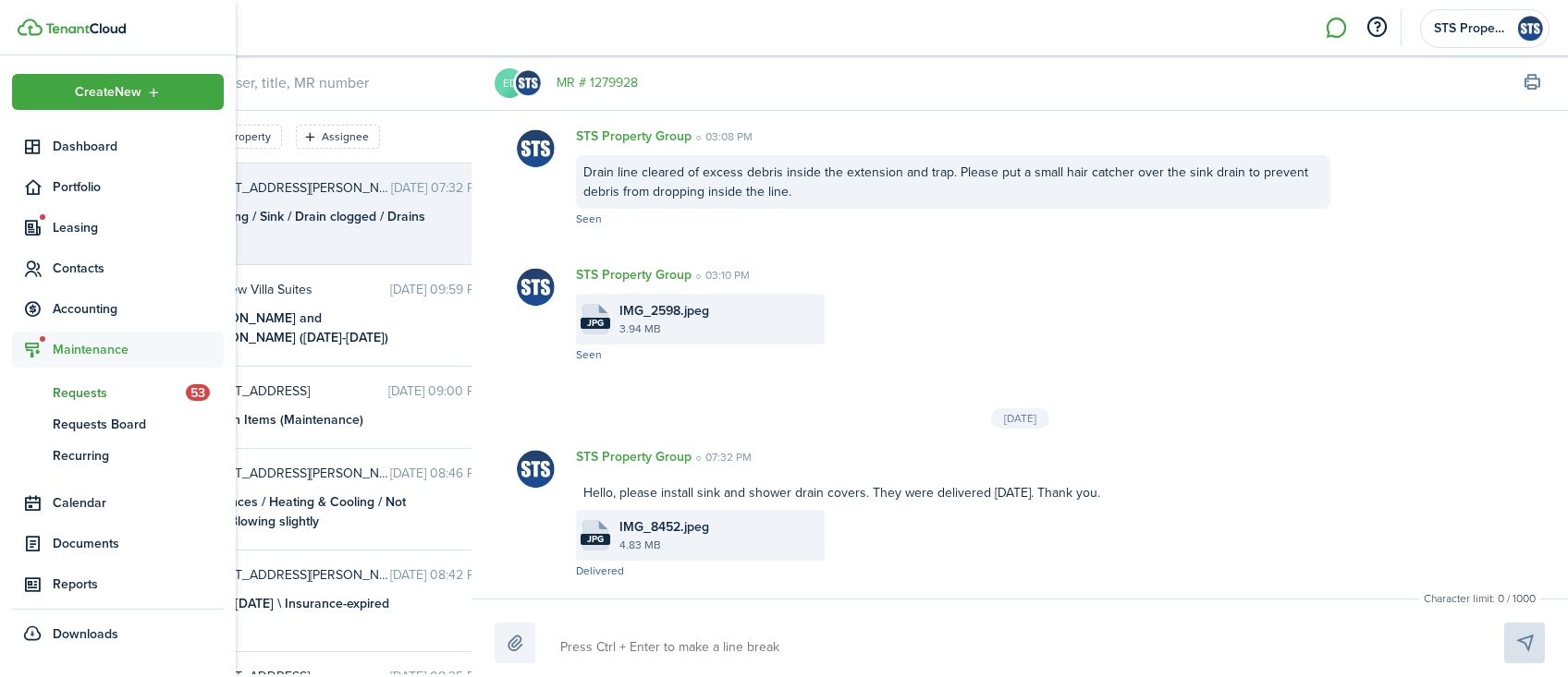
click at [88, 387] on span "Requests" at bounding box center [119, 393] width 133 height 19
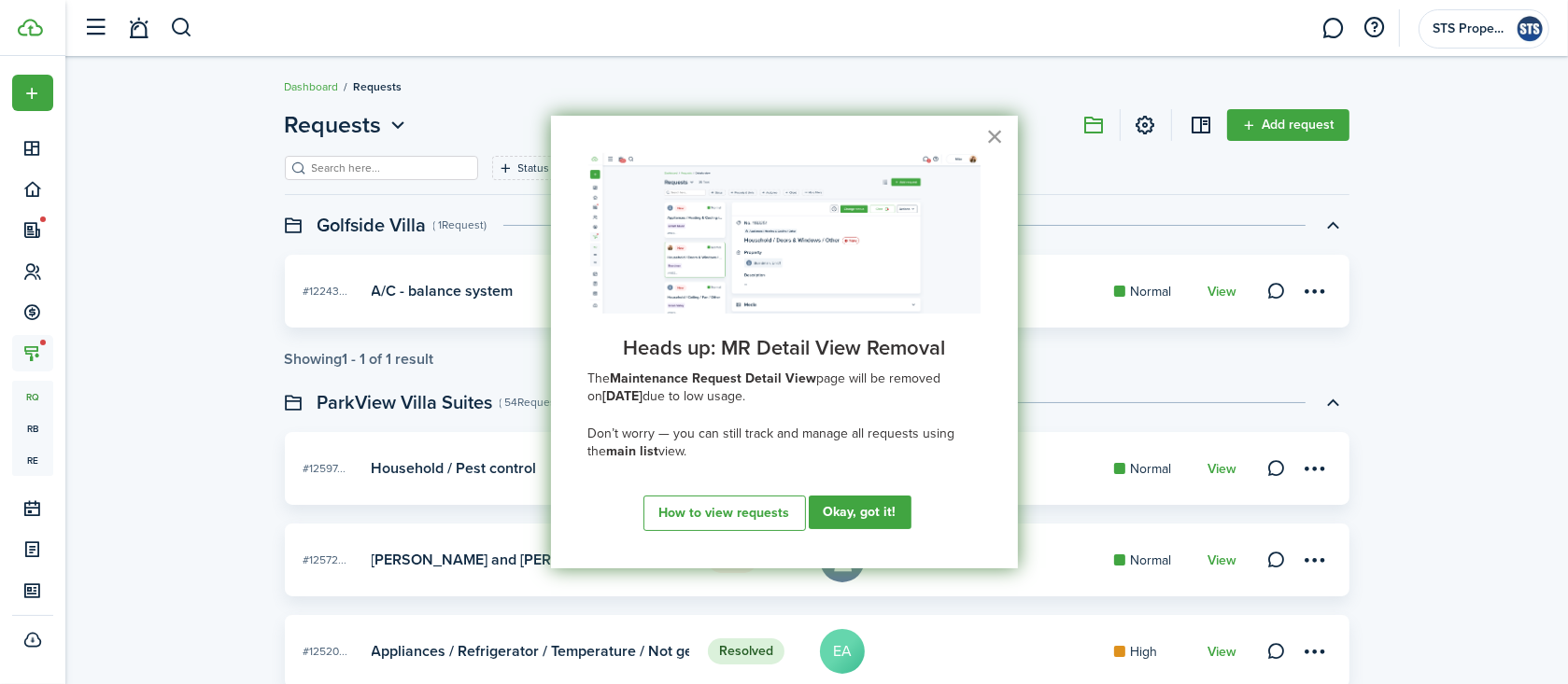
click at [999, 133] on button "×" at bounding box center [995, 136] width 18 height 29
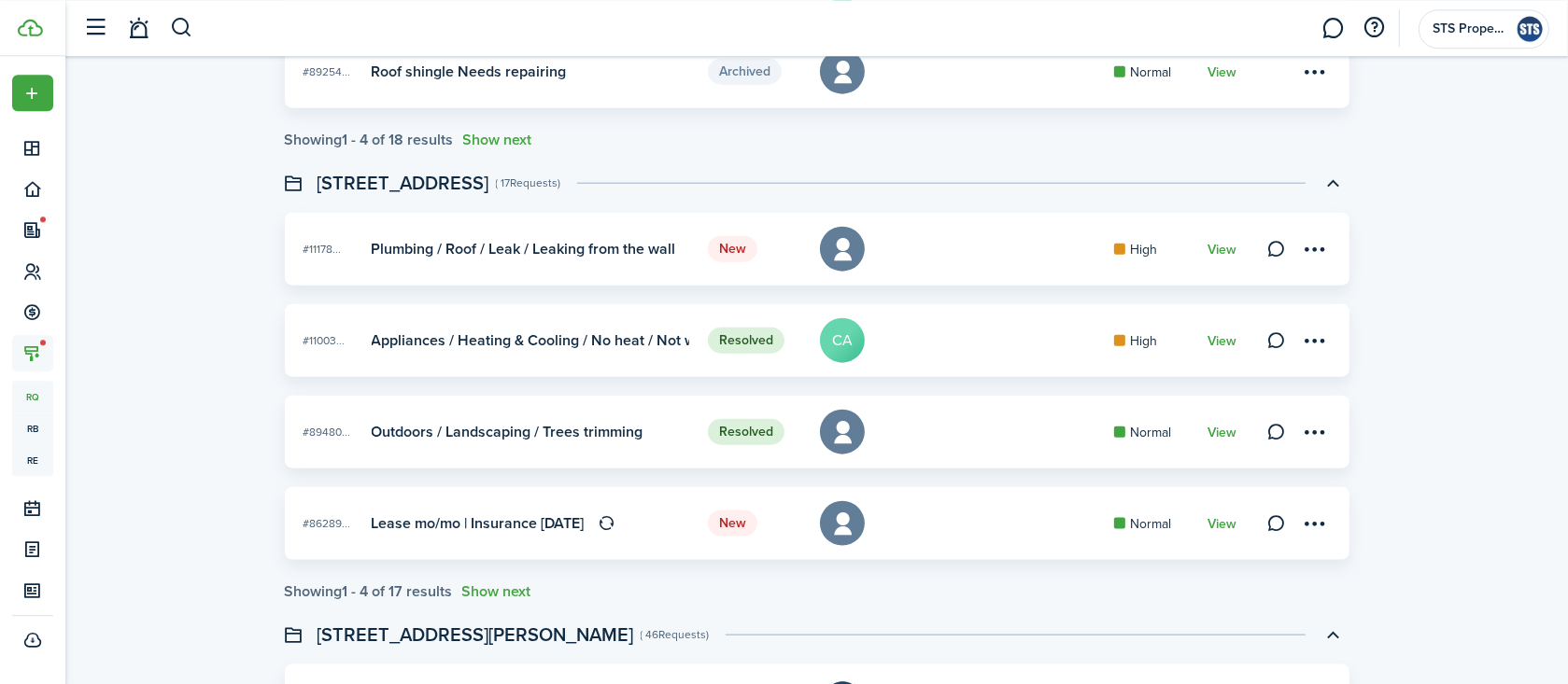
scroll to position [2276, 0]
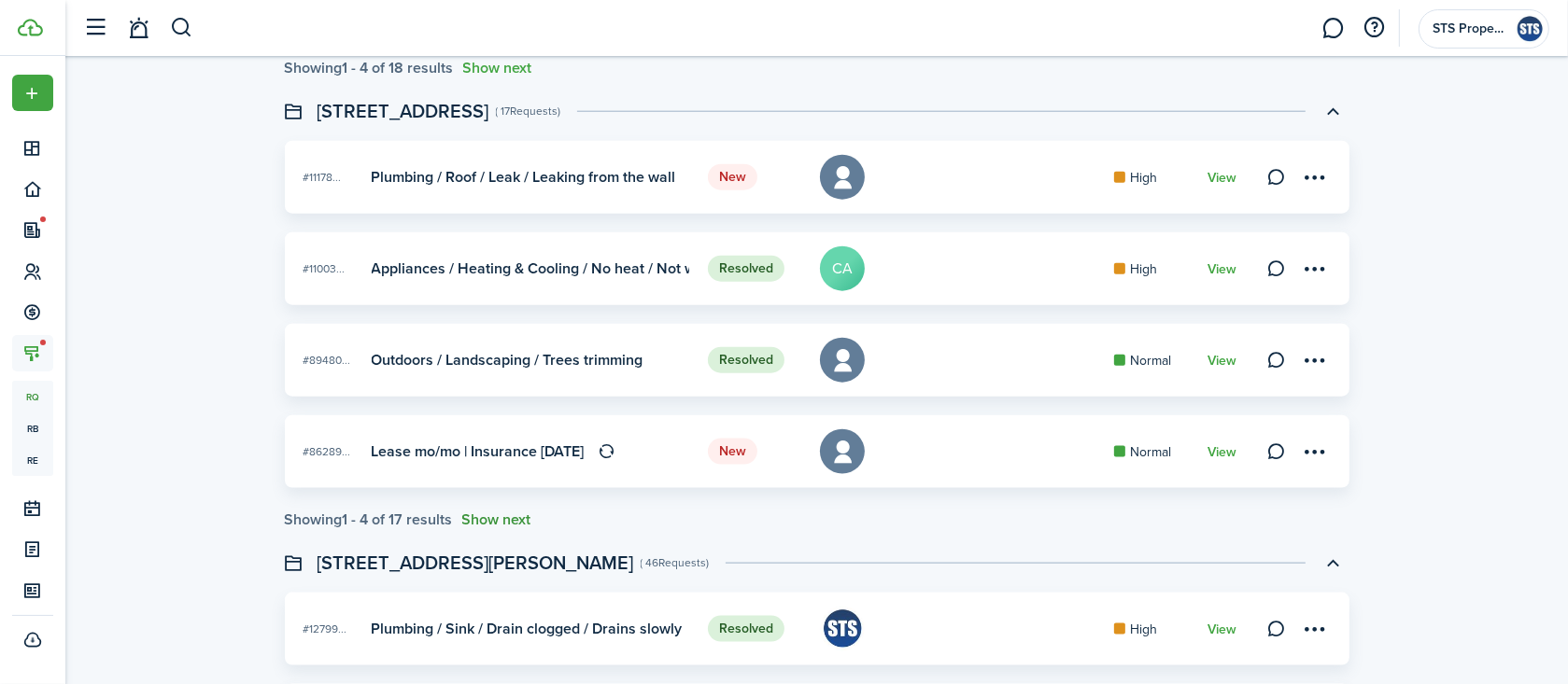
click at [503, 518] on button "Show next" at bounding box center [496, 519] width 69 height 17
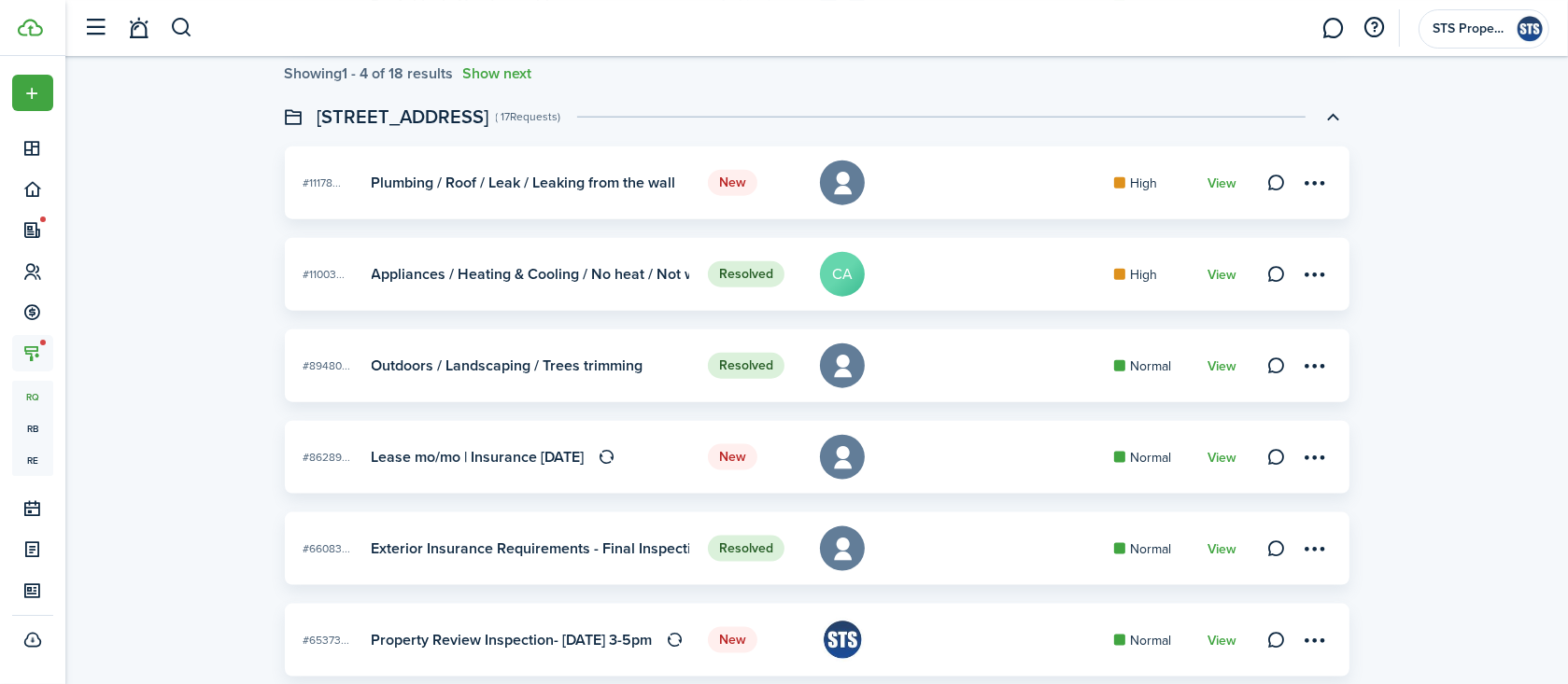
scroll to position [2177, 0]
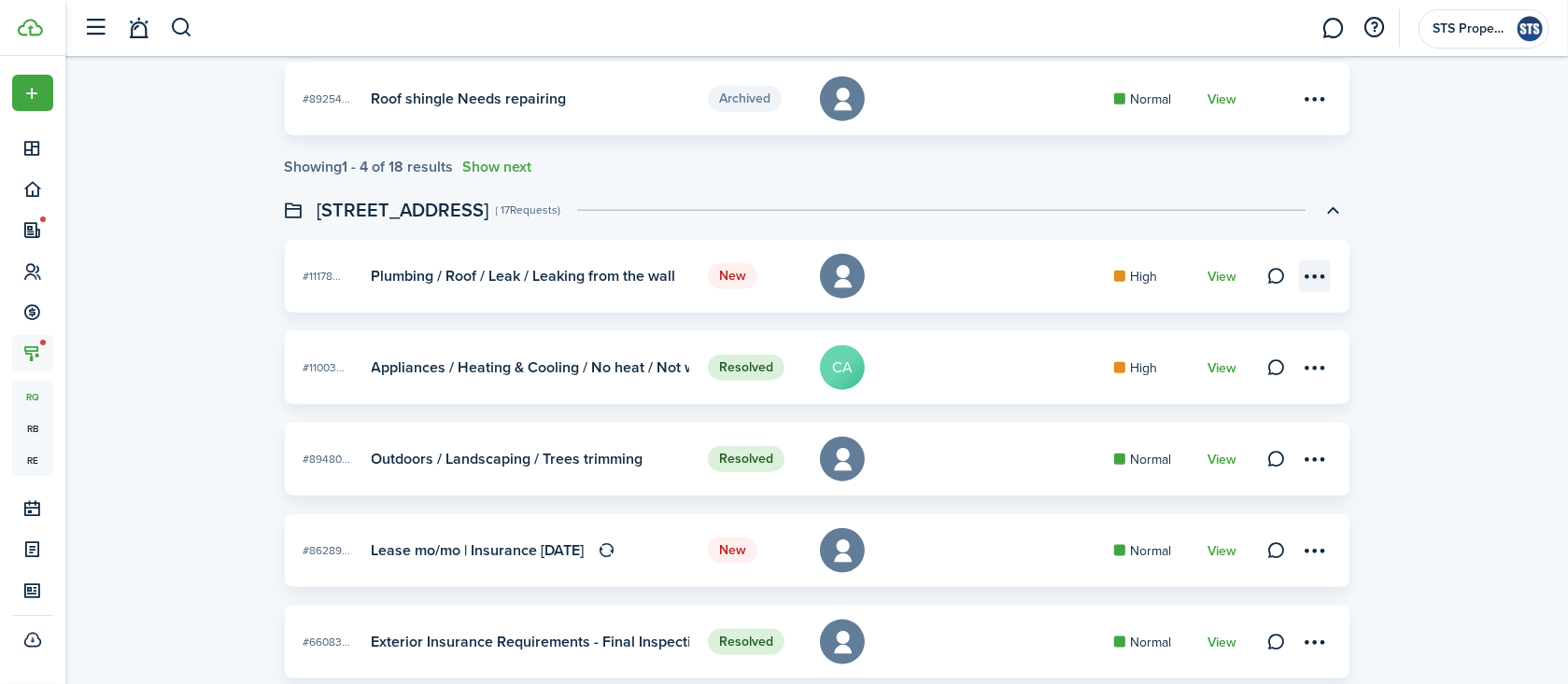
click at [1318, 269] on menu-btn-icon at bounding box center [1314, 276] width 31 height 31
click at [1195, 317] on link "Edit" at bounding box center [1249, 317] width 163 height 31
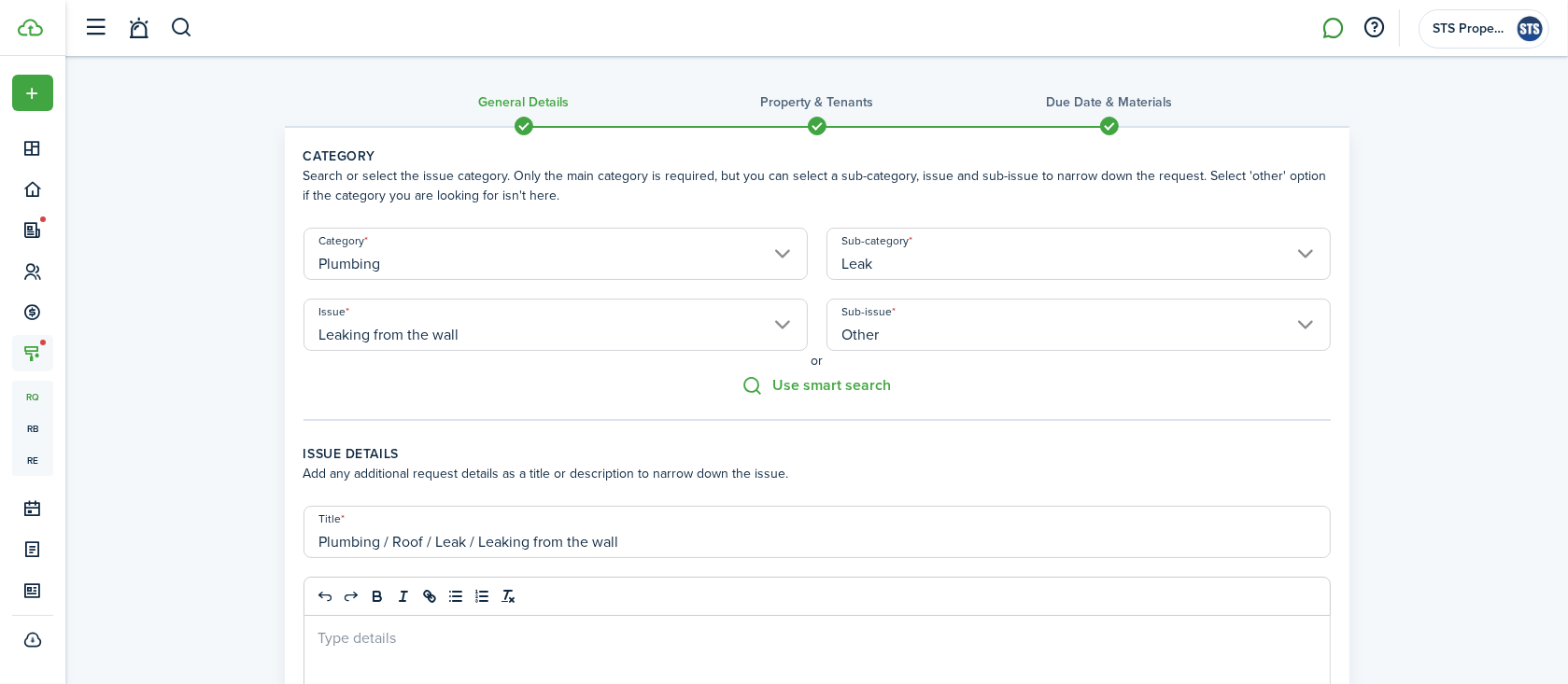
click at [1329, 24] on link at bounding box center [1333, 28] width 35 height 47
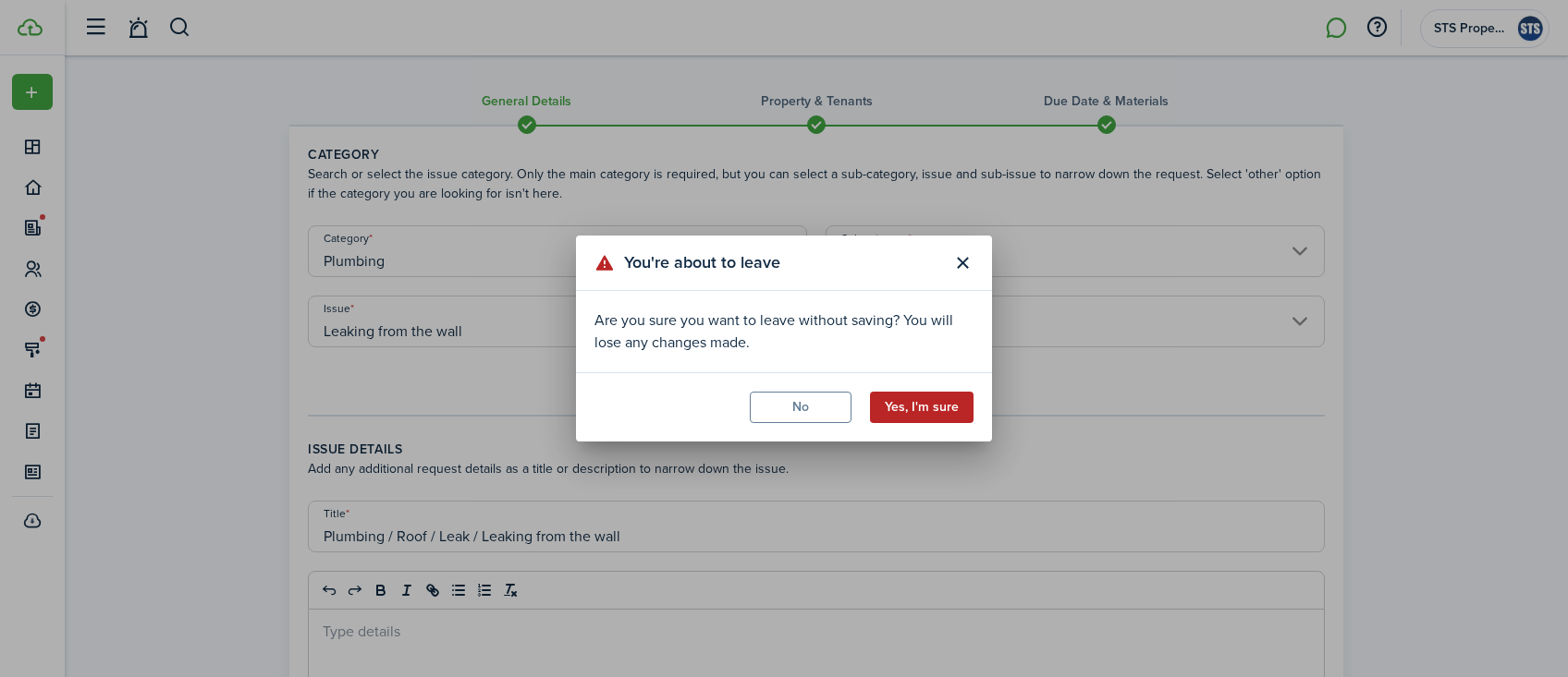
click at [913, 409] on button "Yes, I'm sure" at bounding box center [922, 408] width 103 height 31
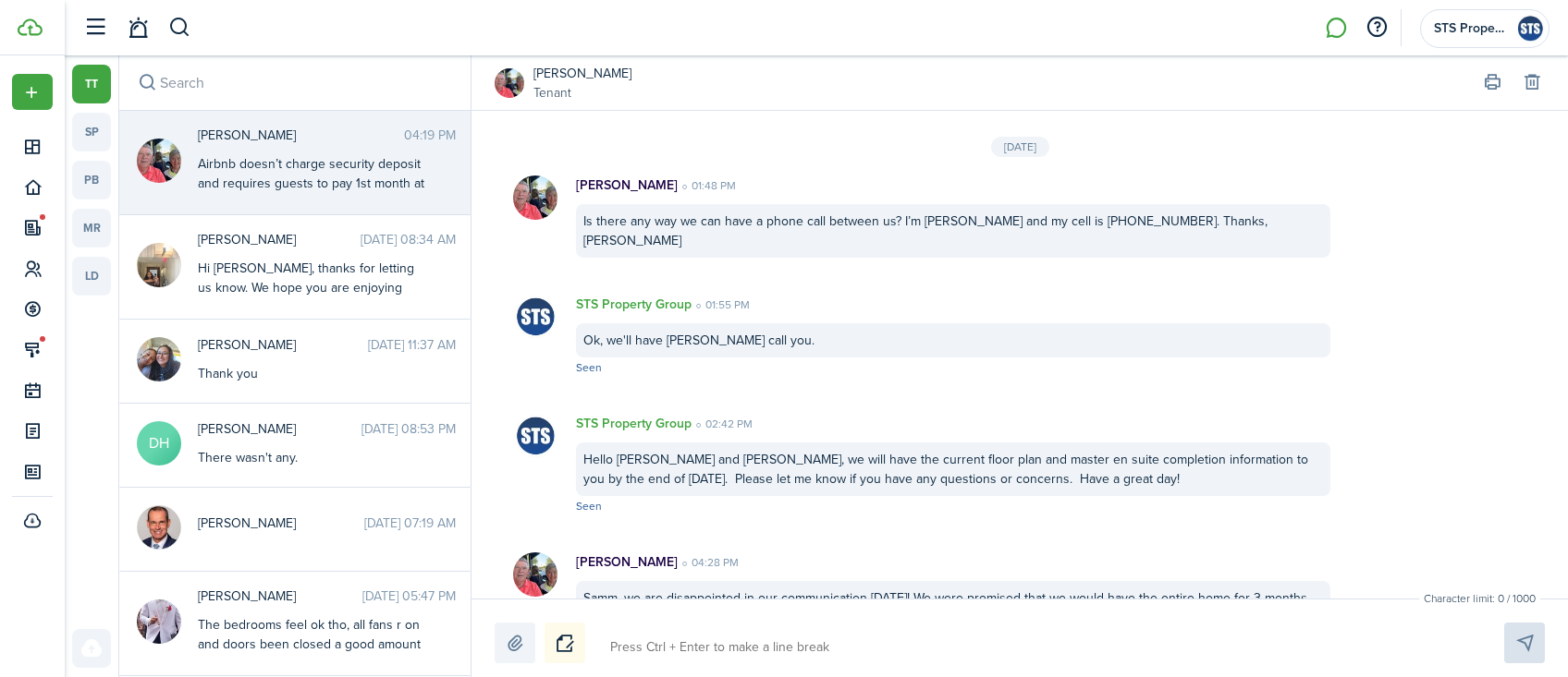
scroll to position [3030, 0]
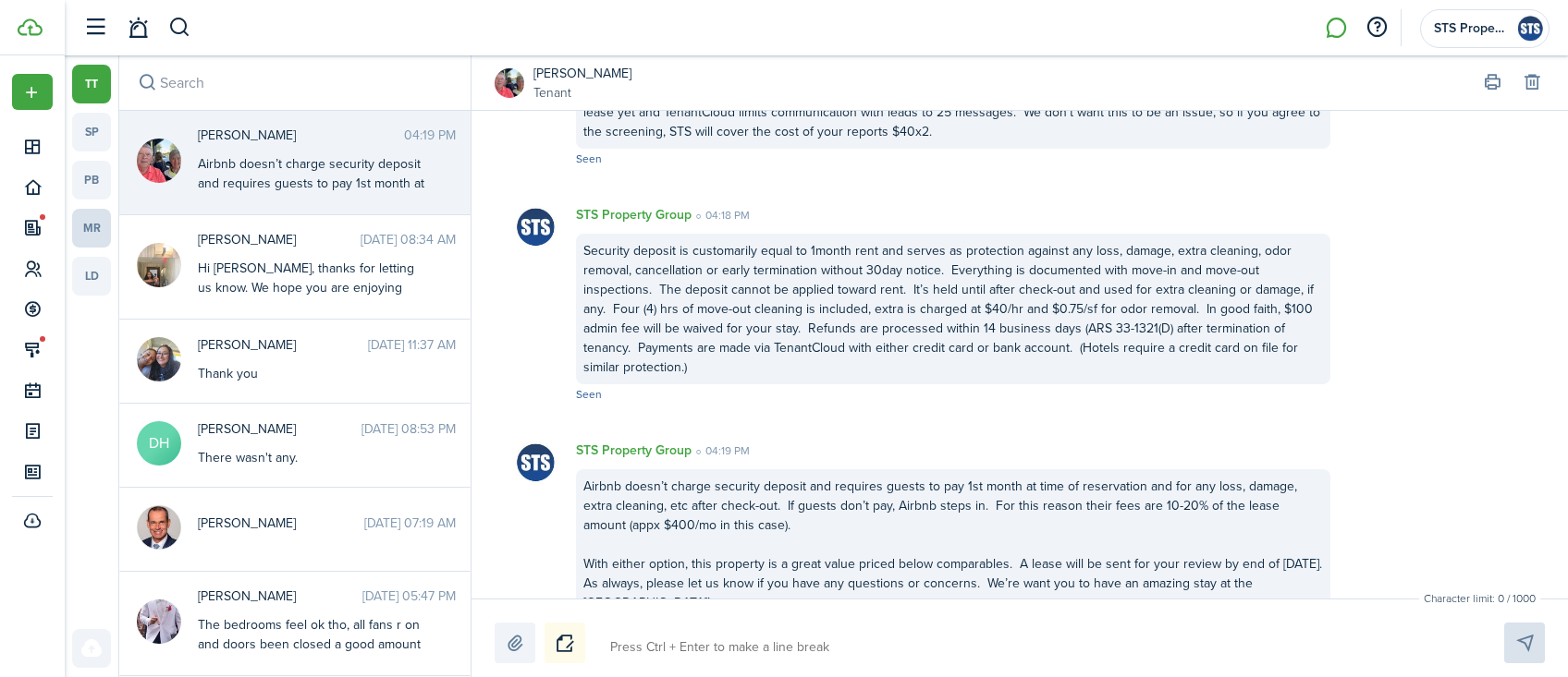
click at [96, 226] on link "mr" at bounding box center [91, 229] width 39 height 39
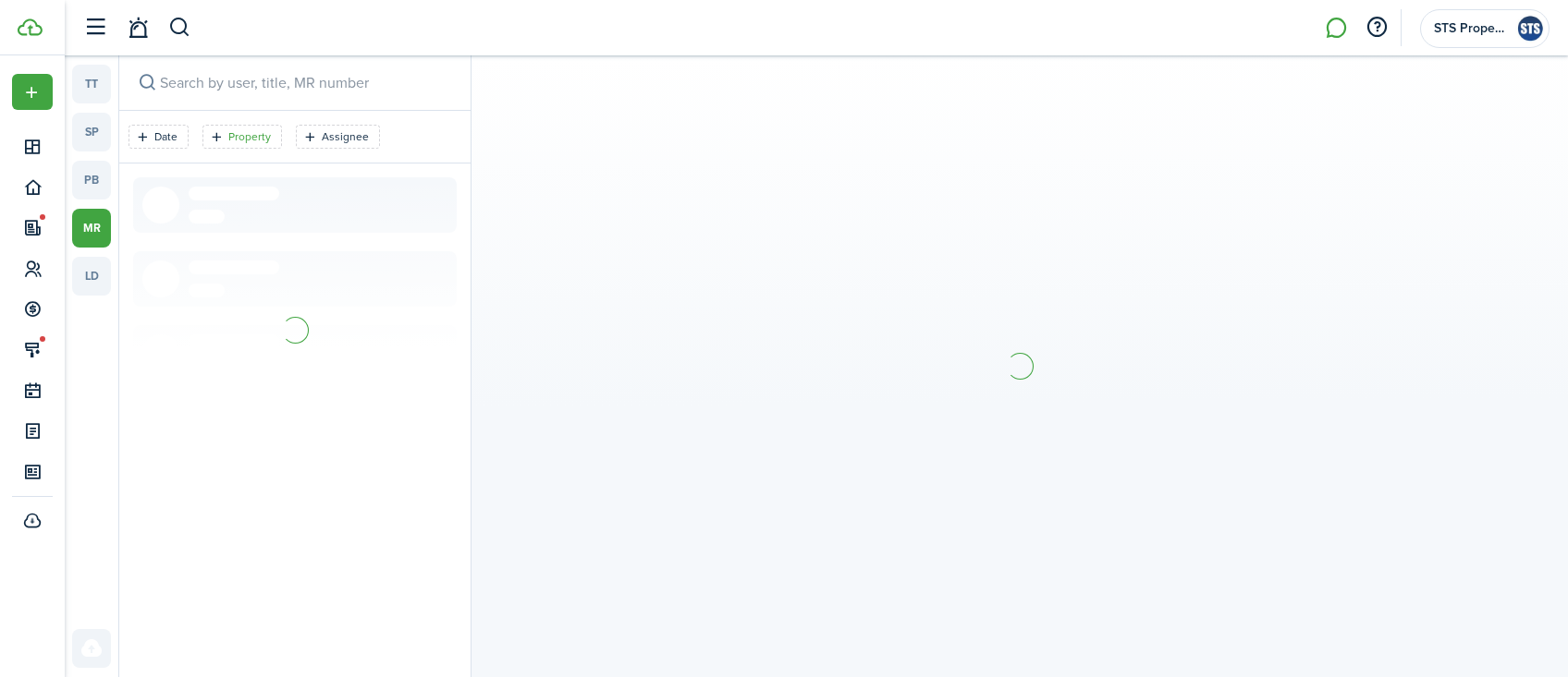
click at [237, 134] on filter-tag-label "Property" at bounding box center [250, 136] width 43 height 17
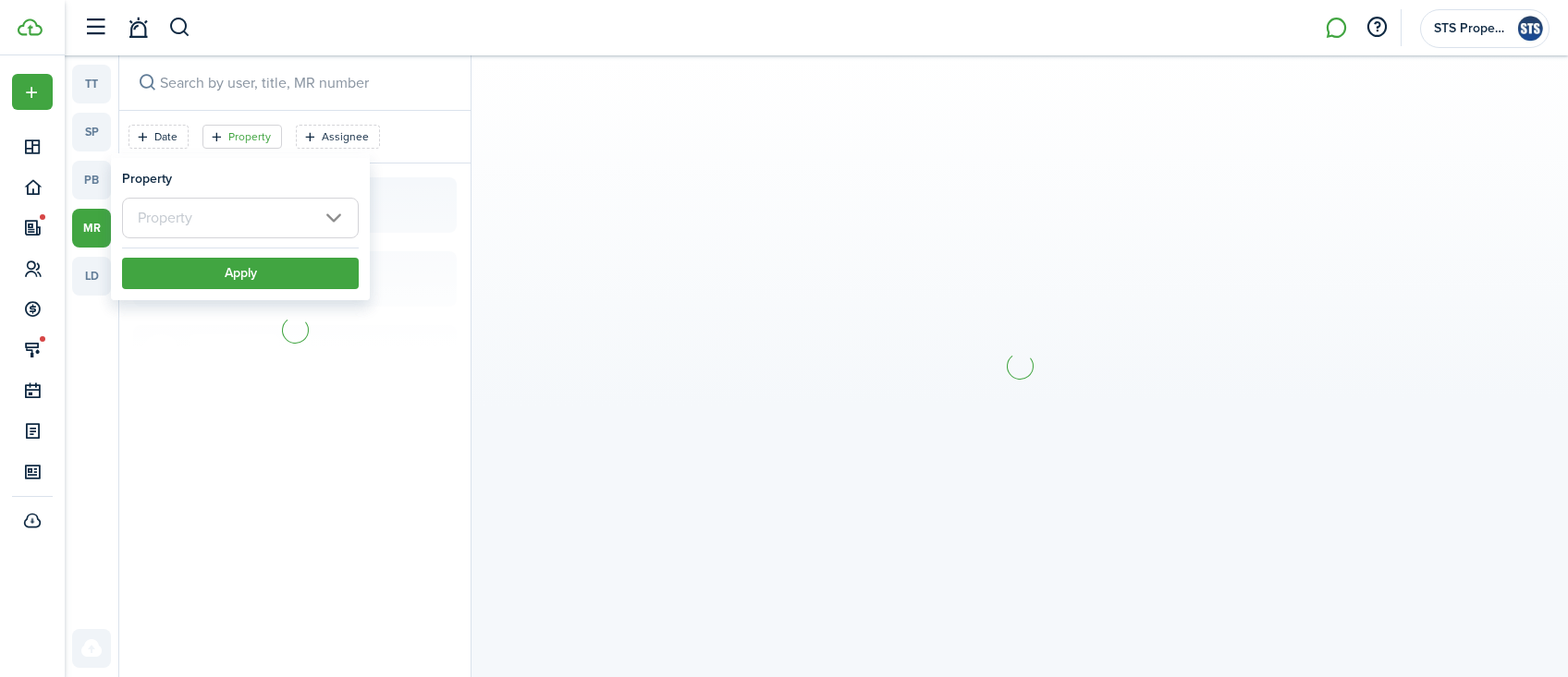
click at [235, 210] on input "text" at bounding box center [239, 218] width 237 height 41
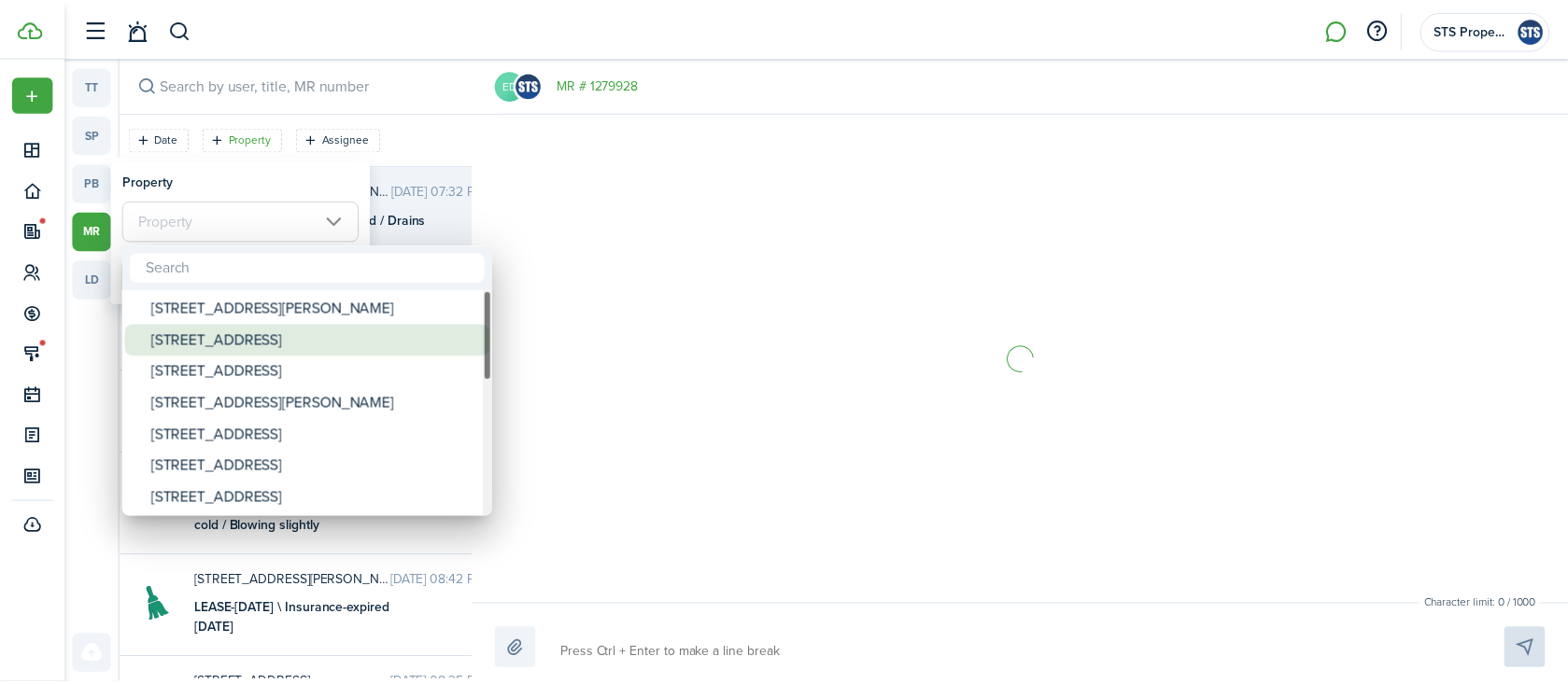
scroll to position [1017, 0]
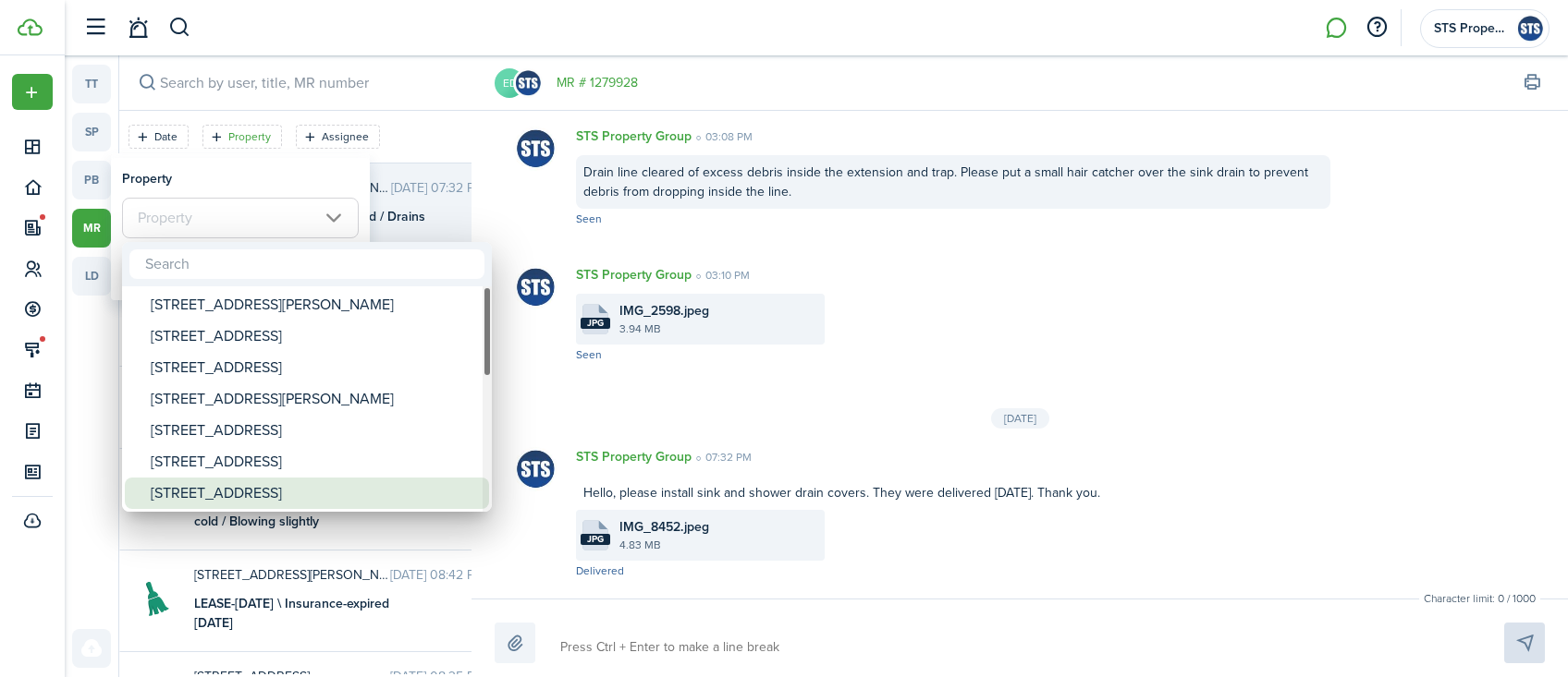
click at [277, 490] on div "[STREET_ADDRESS]" at bounding box center [314, 493] width 327 height 31
type input "[STREET_ADDRESS]"
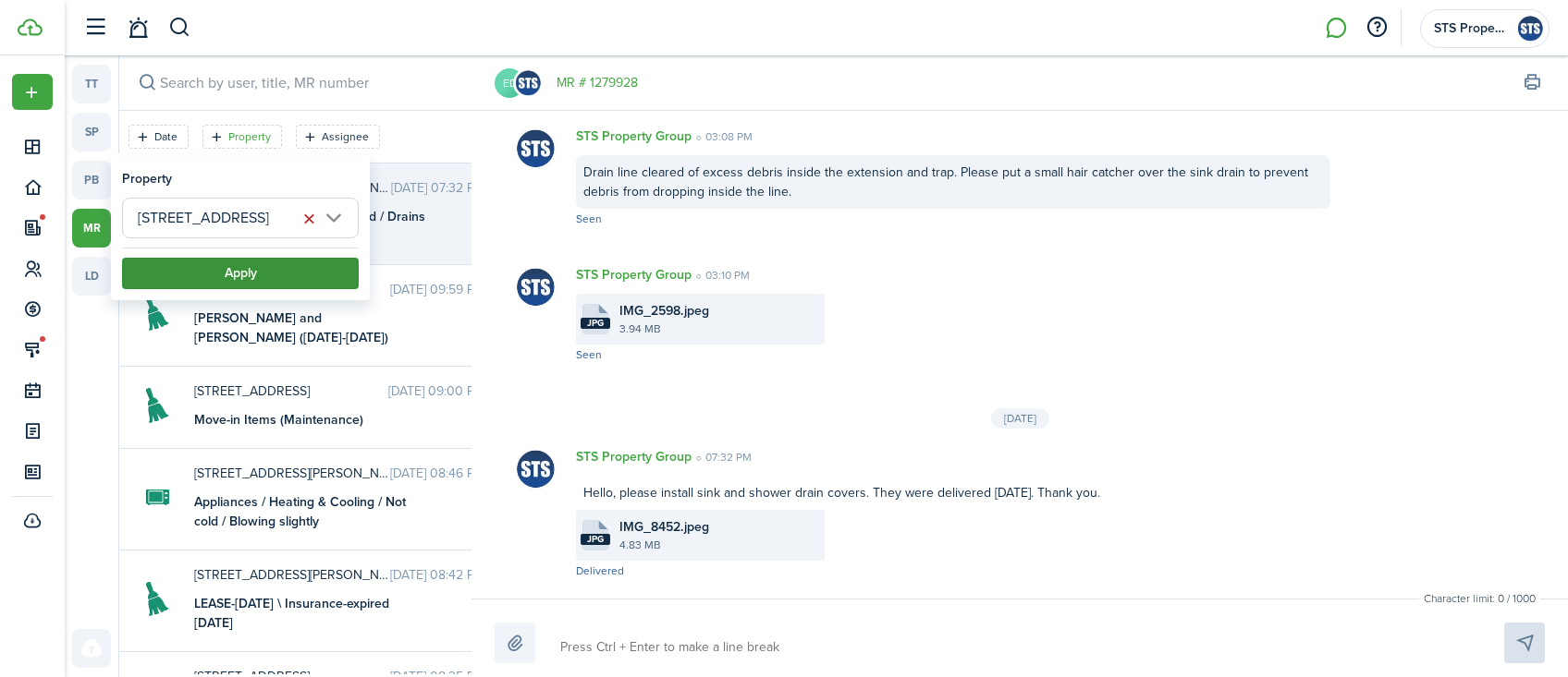
click at [263, 270] on button "Apply" at bounding box center [239, 273] width 237 height 31
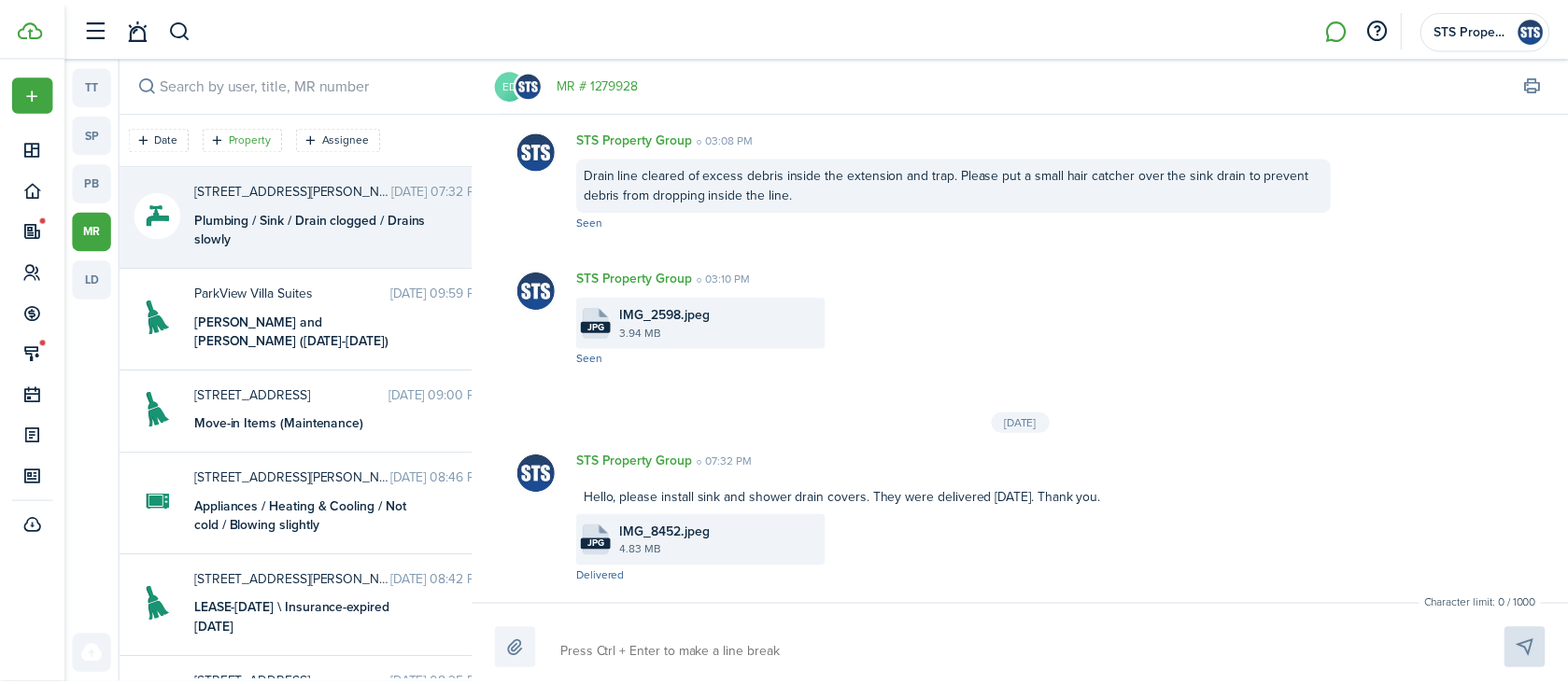
scroll to position [992, 0]
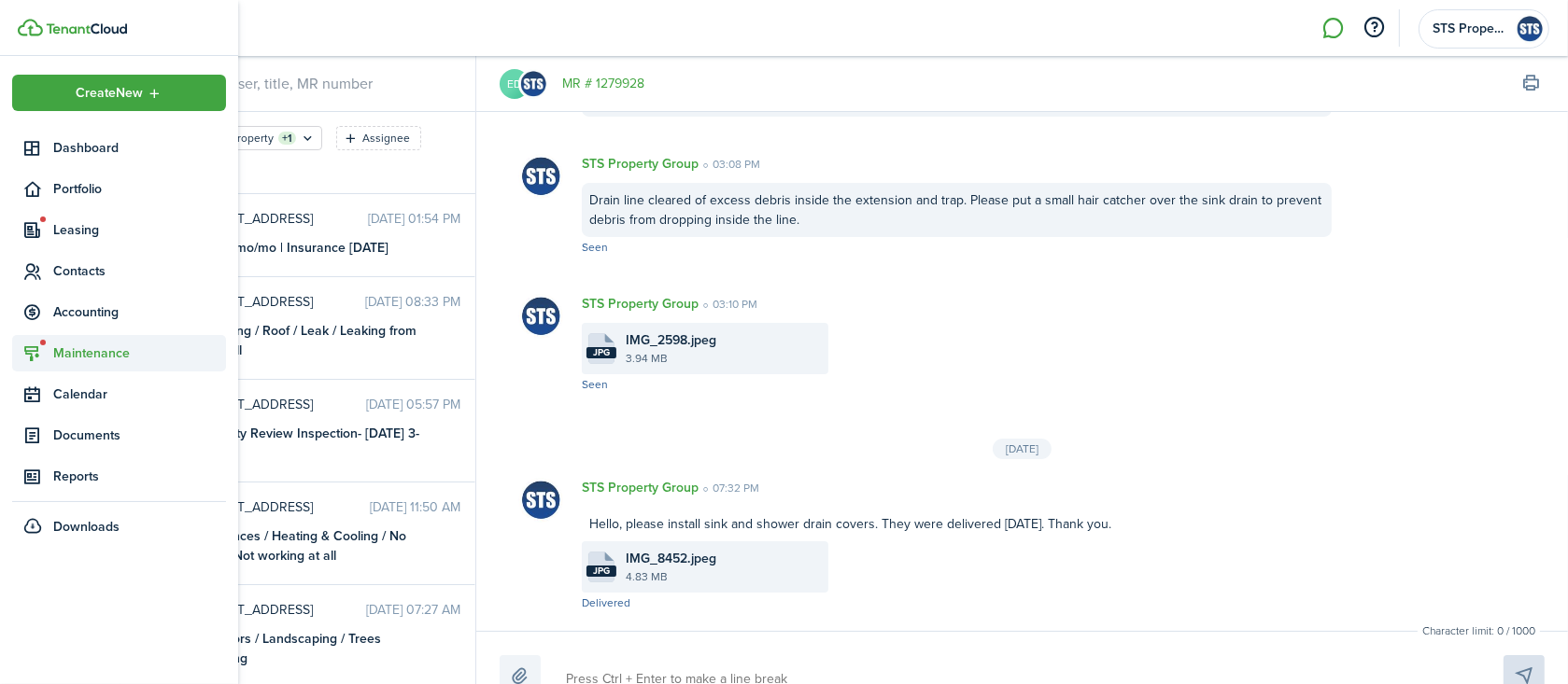
click at [118, 356] on span "Maintenance" at bounding box center [140, 354] width 173 height 20
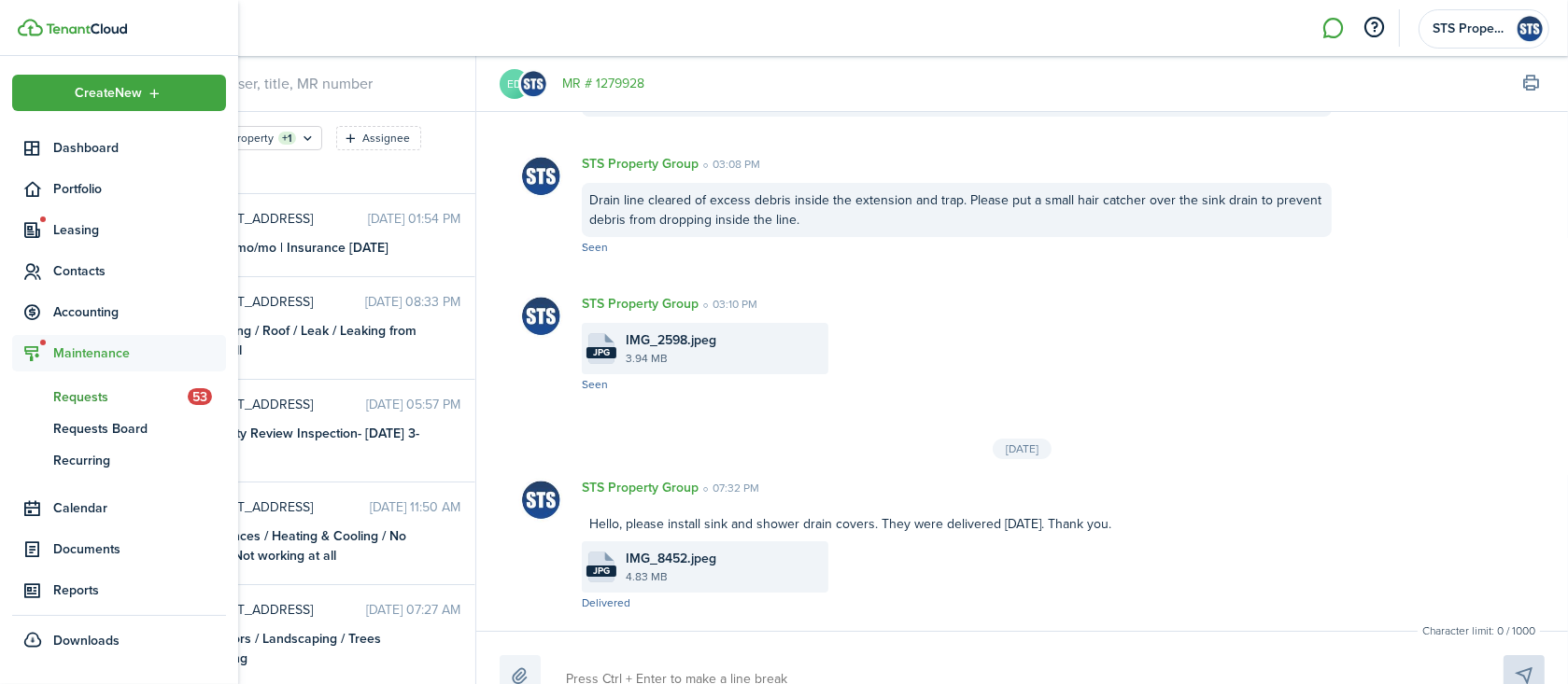
click at [93, 391] on span "Requests" at bounding box center [120, 397] width 135 height 20
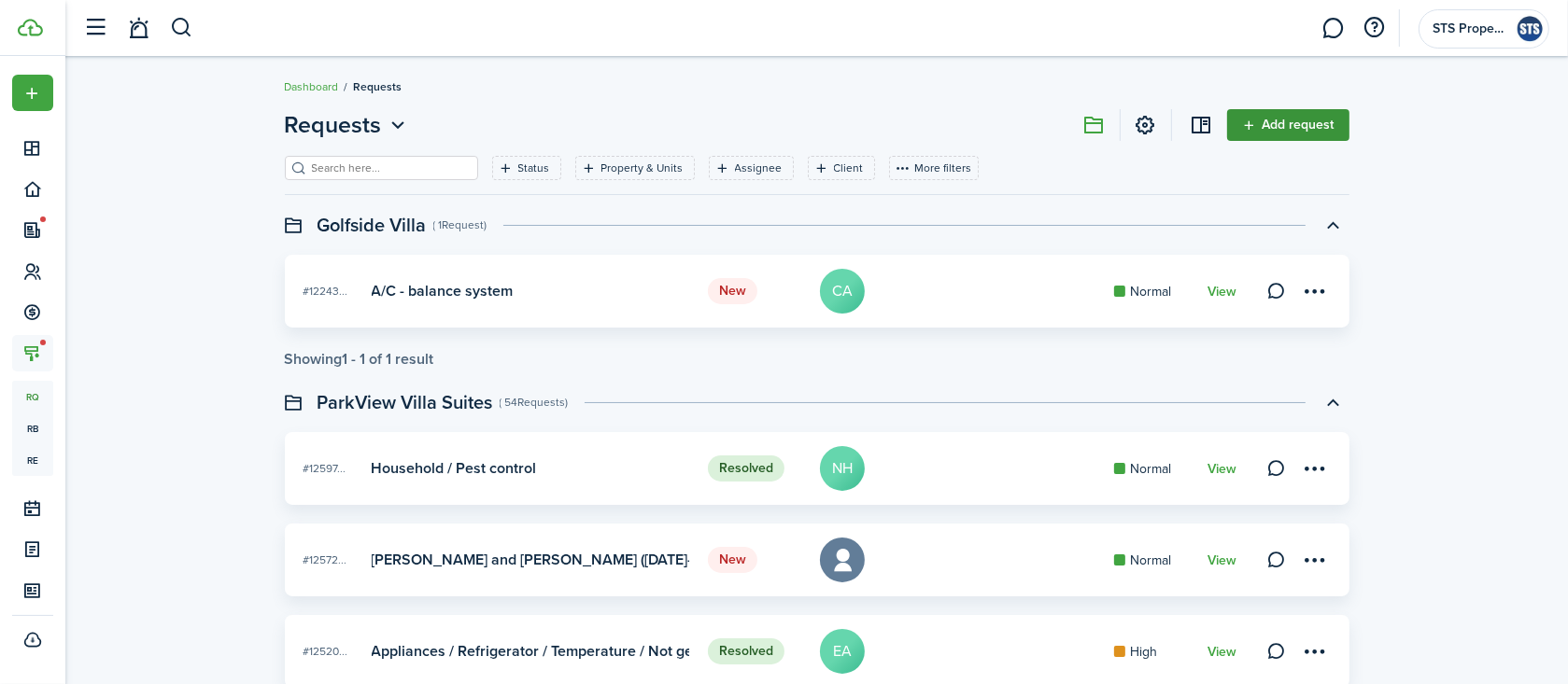
click at [1279, 124] on link "Add request" at bounding box center [1288, 125] width 122 height 31
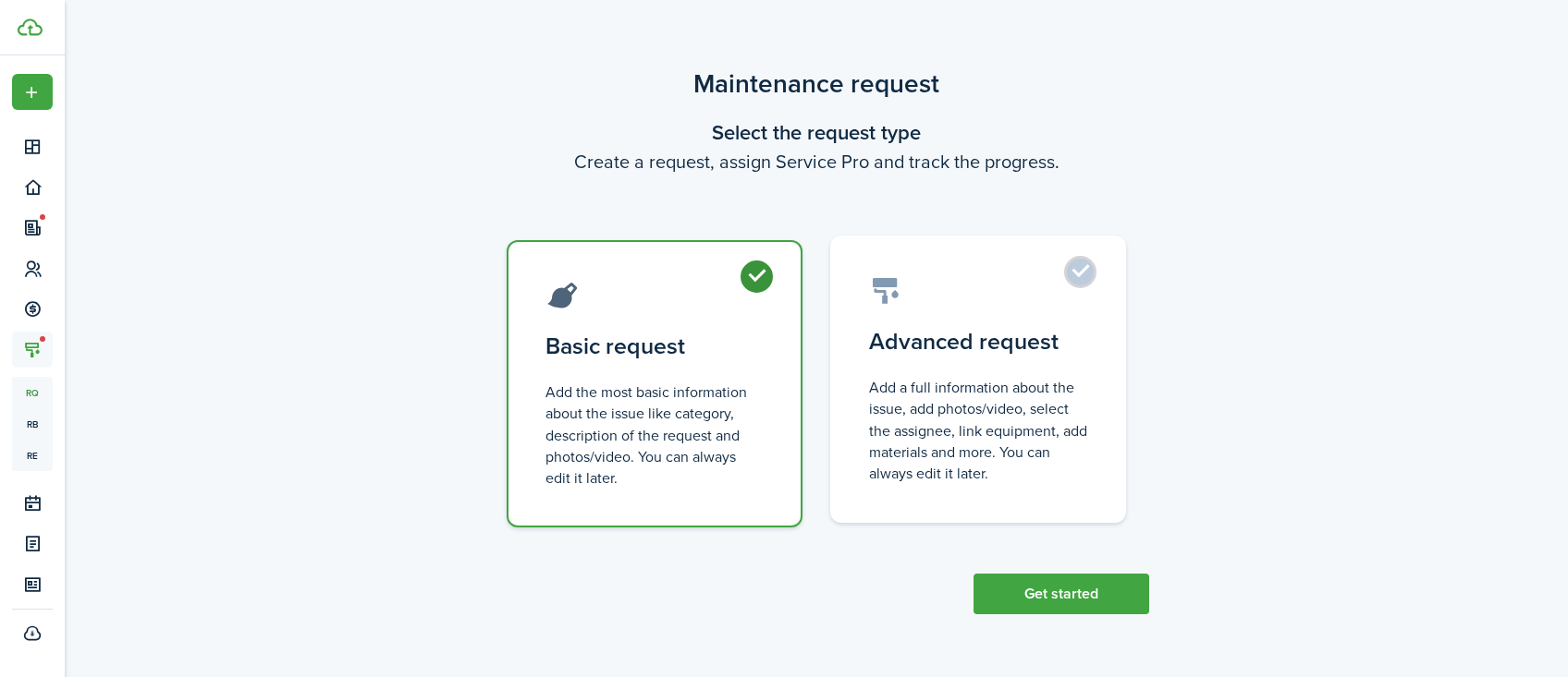
click at [1073, 281] on label "Advanced request Add a full information about the issue, add photos/video, sele…" at bounding box center [978, 378] width 296 height 287
radio input "false"
radio input "true"
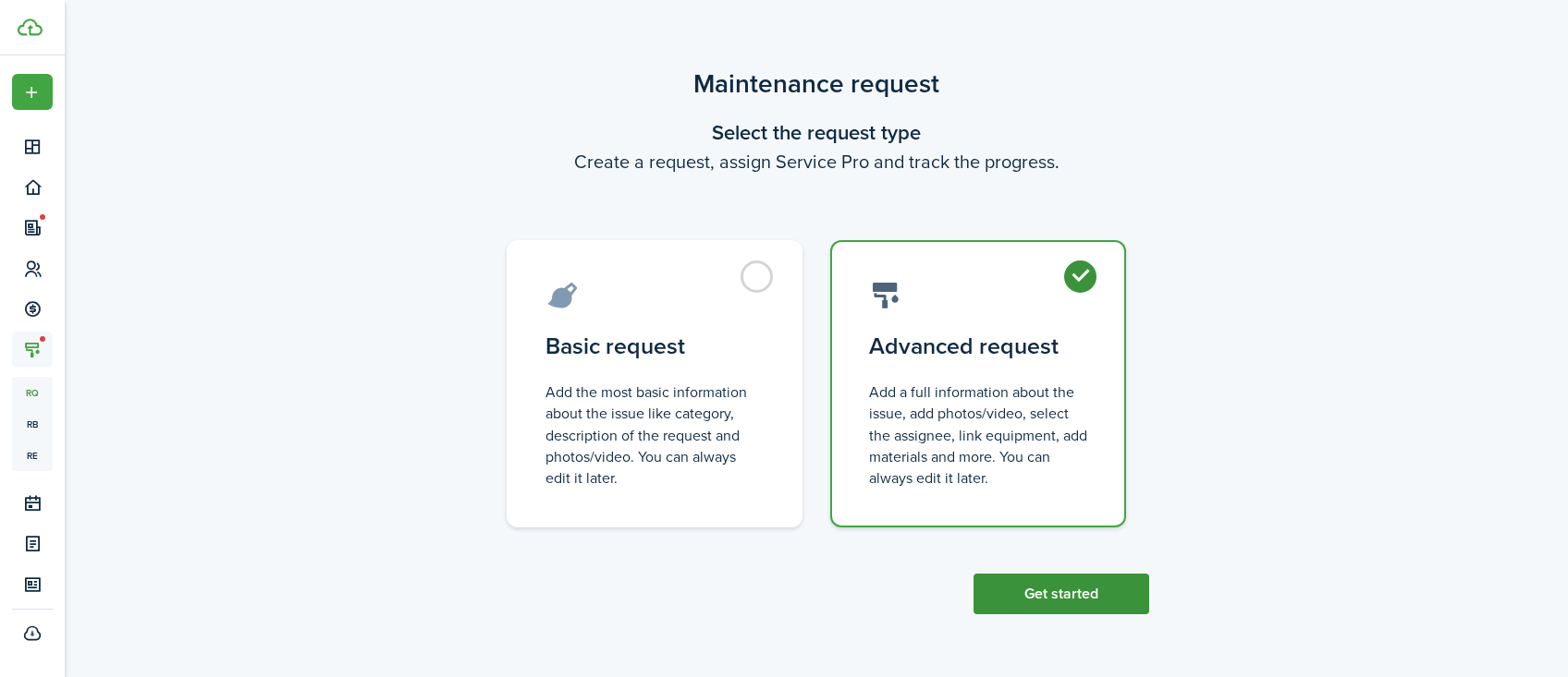
click at [1055, 591] on button "Get started" at bounding box center [1061, 594] width 175 height 41
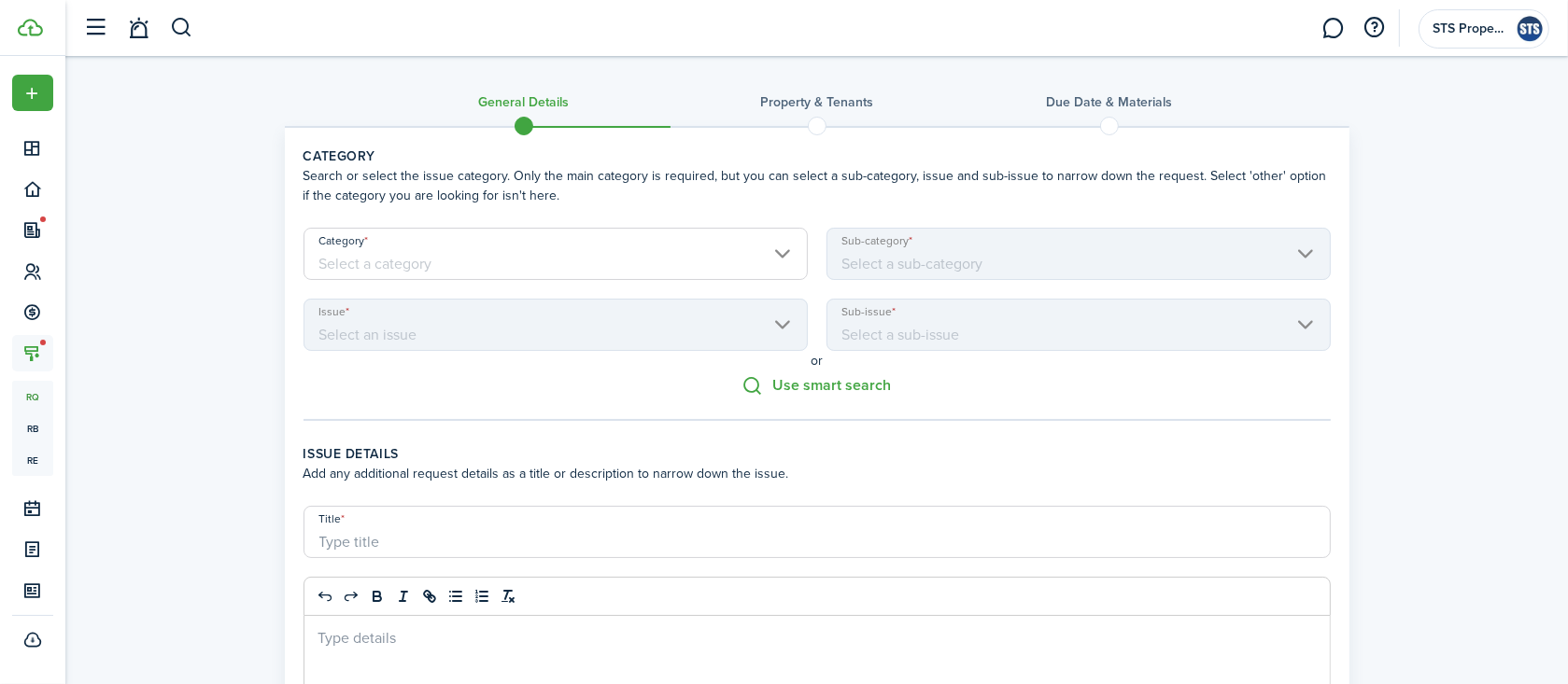
click at [638, 264] on input "Category" at bounding box center [555, 254] width 504 height 52
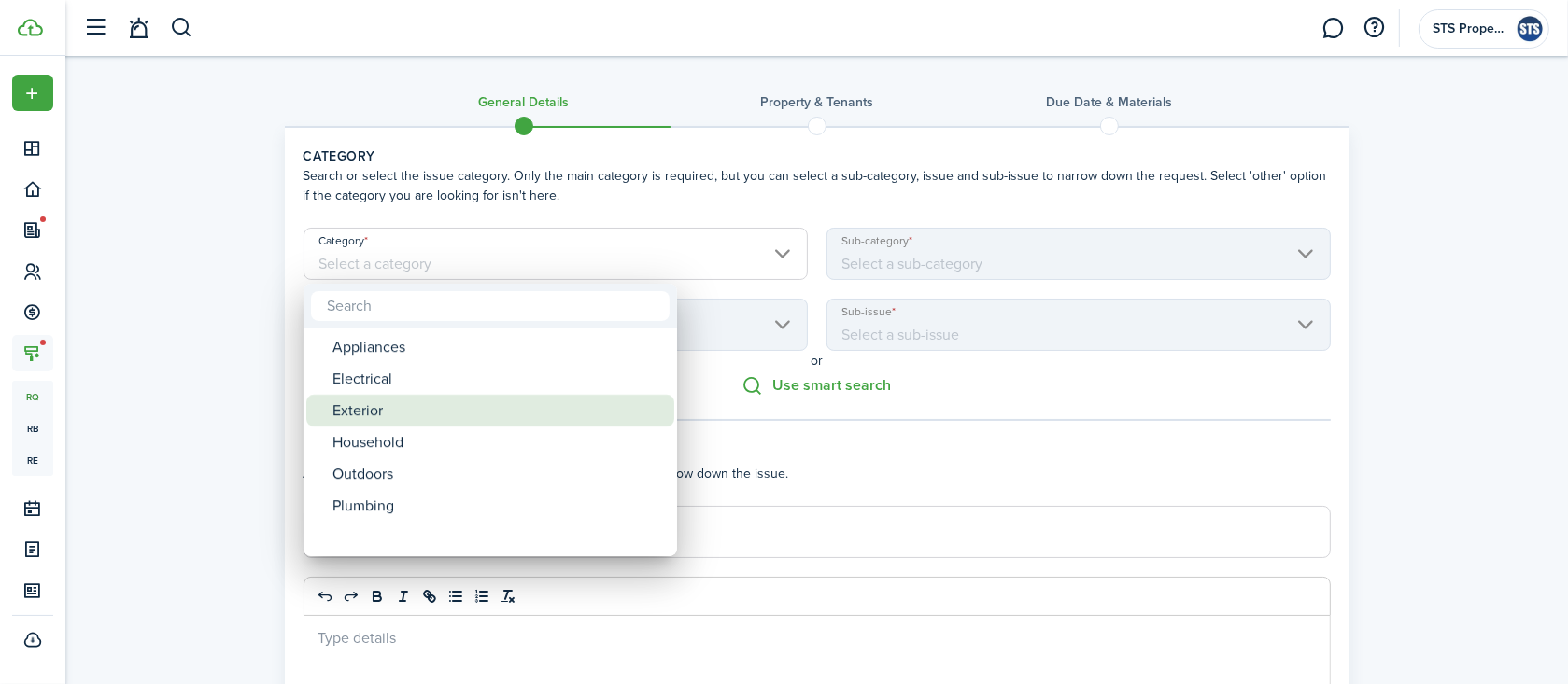
click at [531, 400] on div "Exterior" at bounding box center [497, 411] width 330 height 31
type input "Exterior"
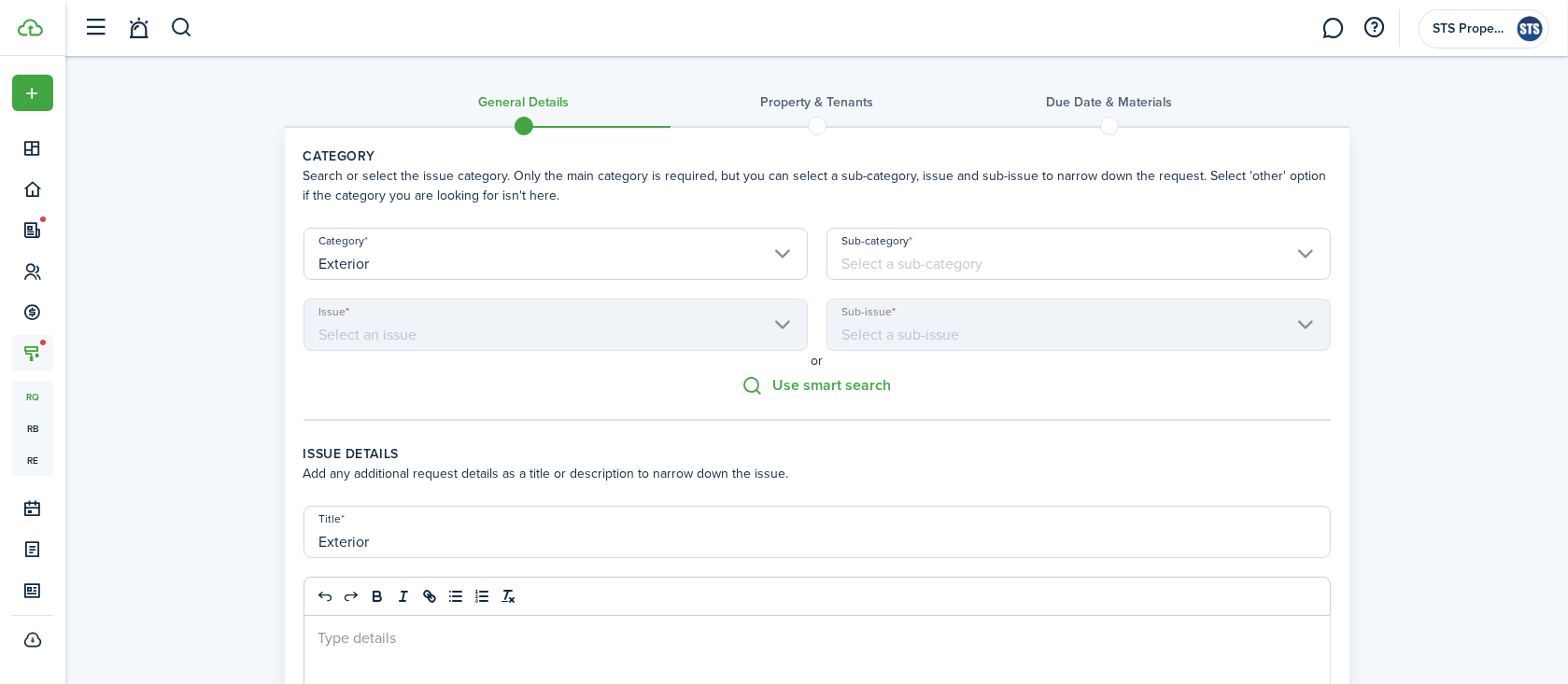
click at [1009, 253] on input "Sub-category" at bounding box center [1078, 254] width 504 height 52
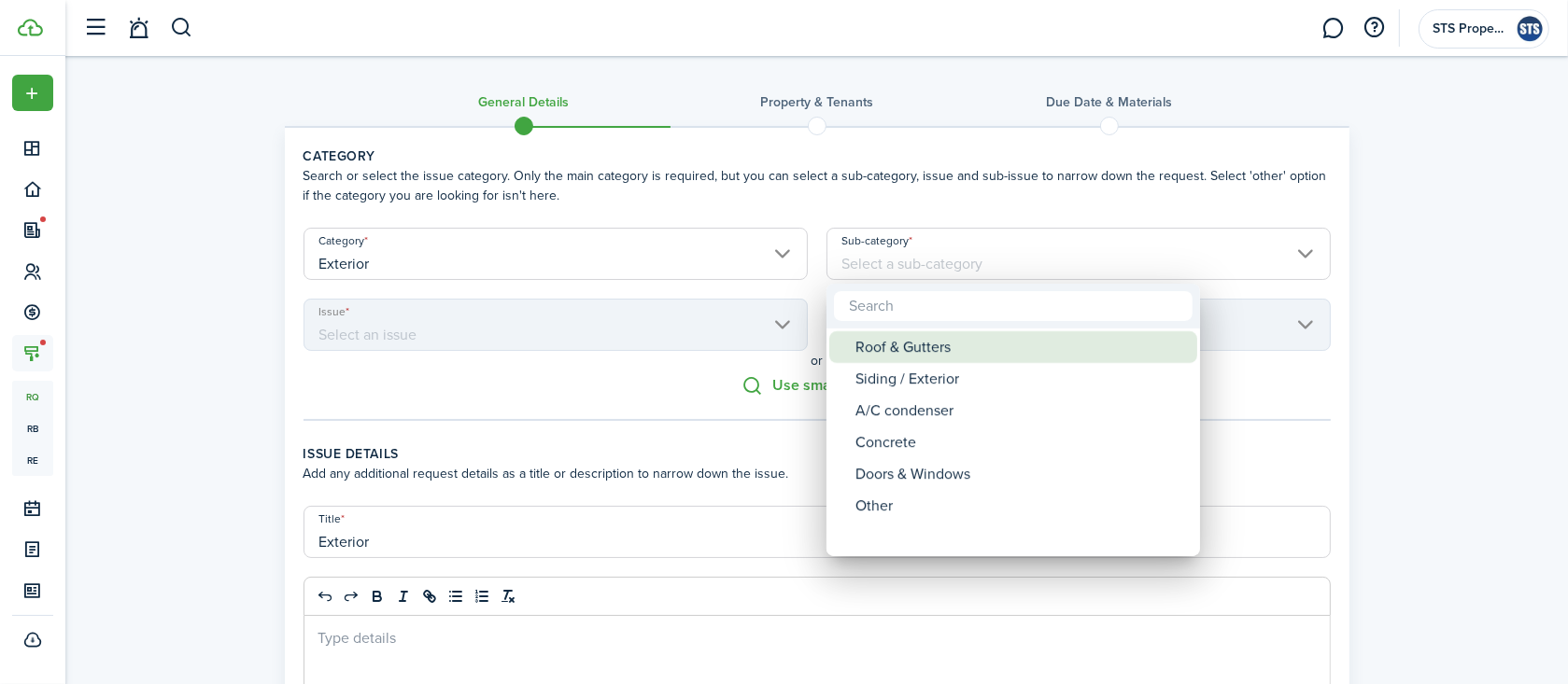
click at [965, 345] on div "Roof & Gutters" at bounding box center [1020, 347] width 330 height 31
type input "Roof & Gutters"
type input "Exterior / Roof & Gutters"
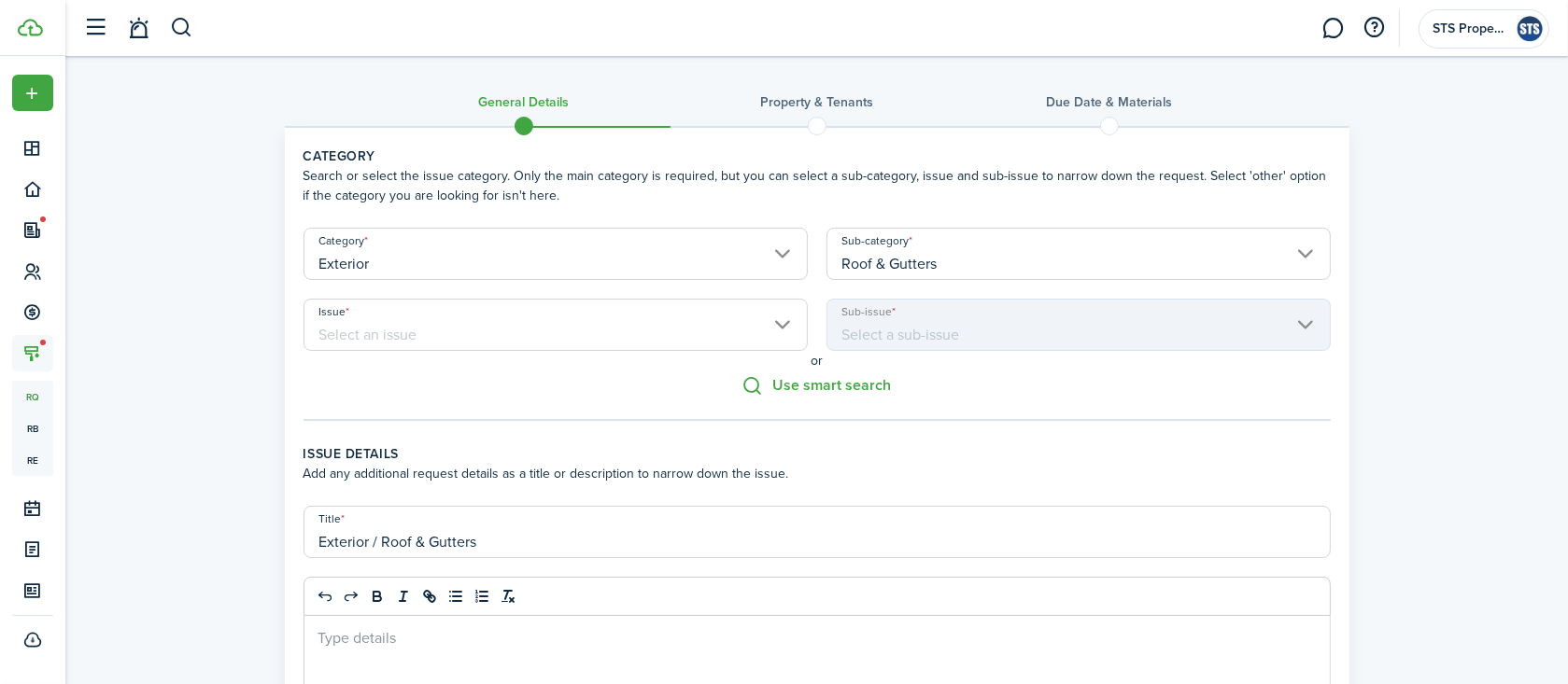
click at [754, 323] on input "Issue" at bounding box center [555, 324] width 504 height 52
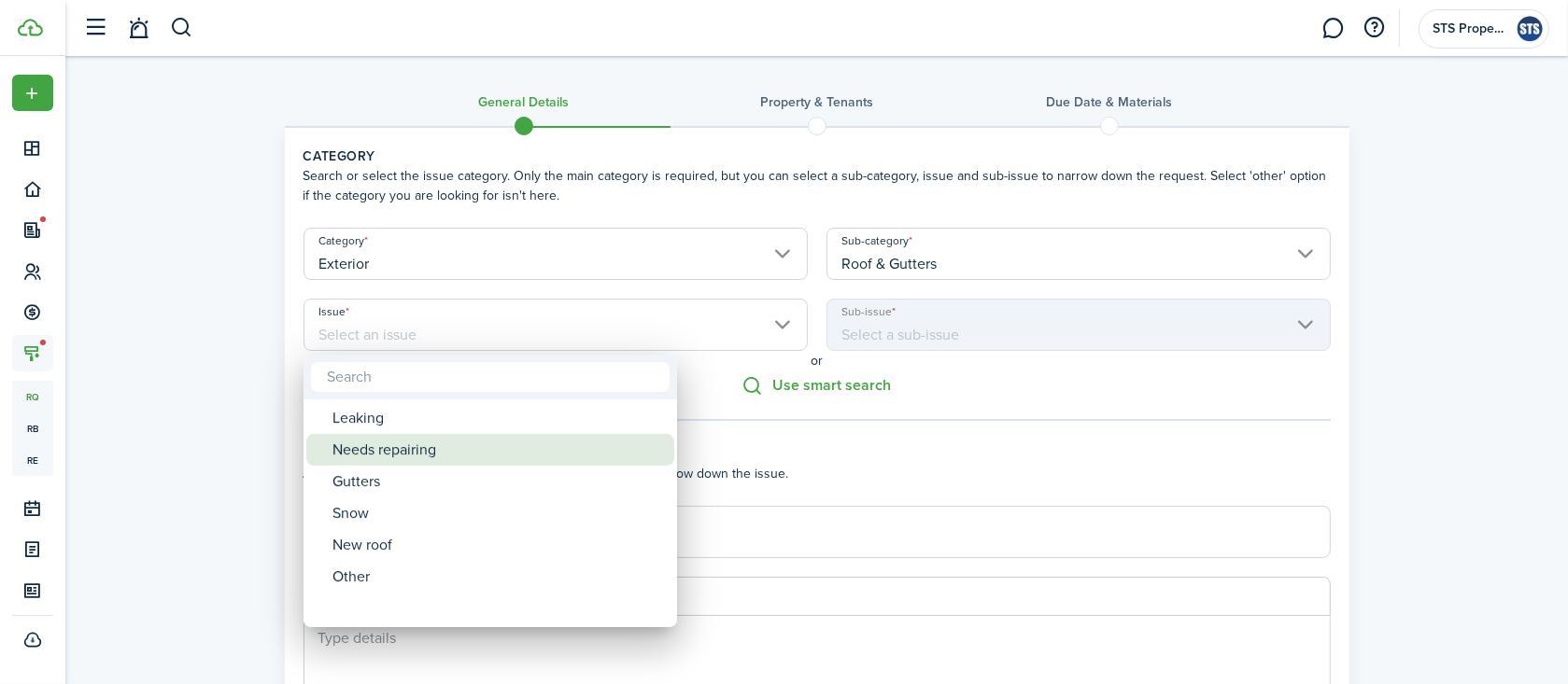
click at [442, 447] on div "Needs repairing" at bounding box center [497, 450] width 330 height 31
type input "Needs repairing"
type input "Exterior / Roof & Gutters / Needs repairing"
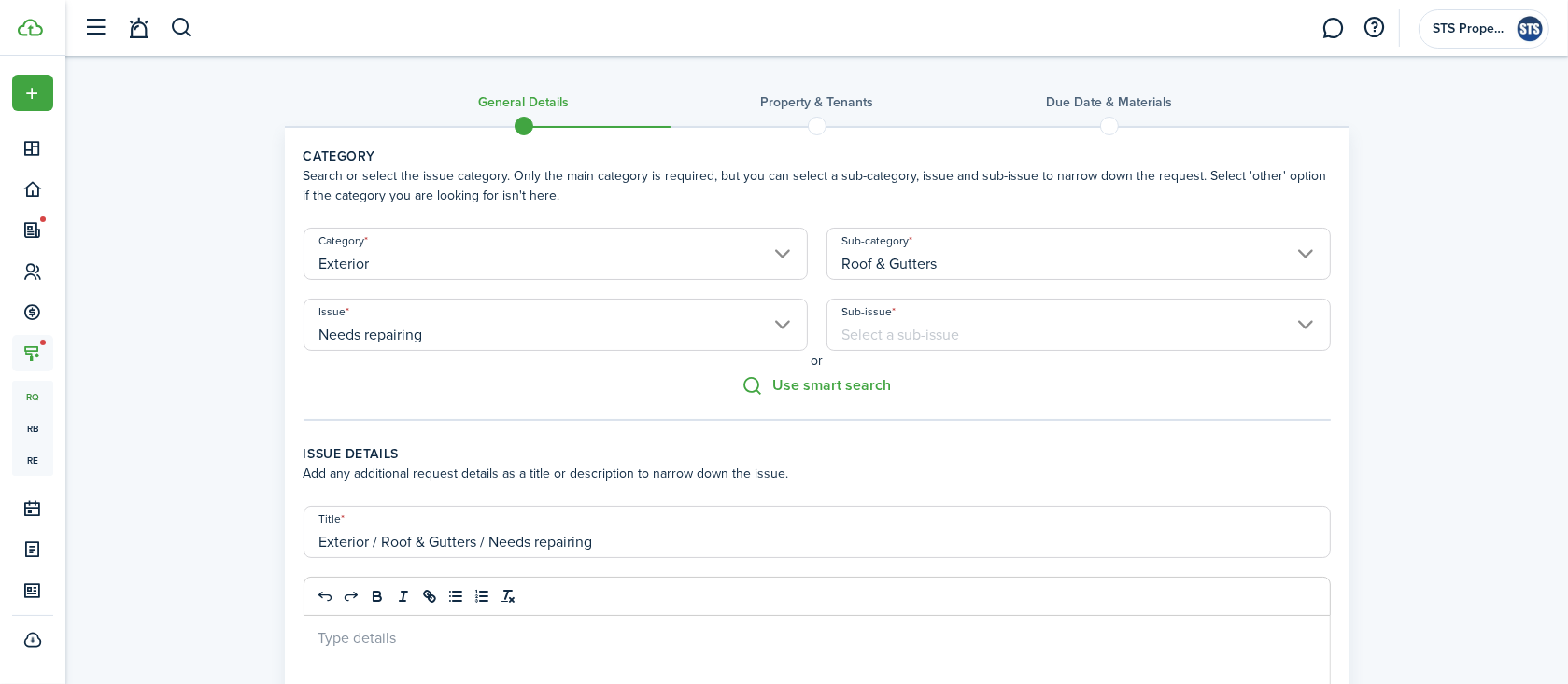
click at [874, 325] on input "Sub-issue" at bounding box center [1078, 324] width 504 height 52
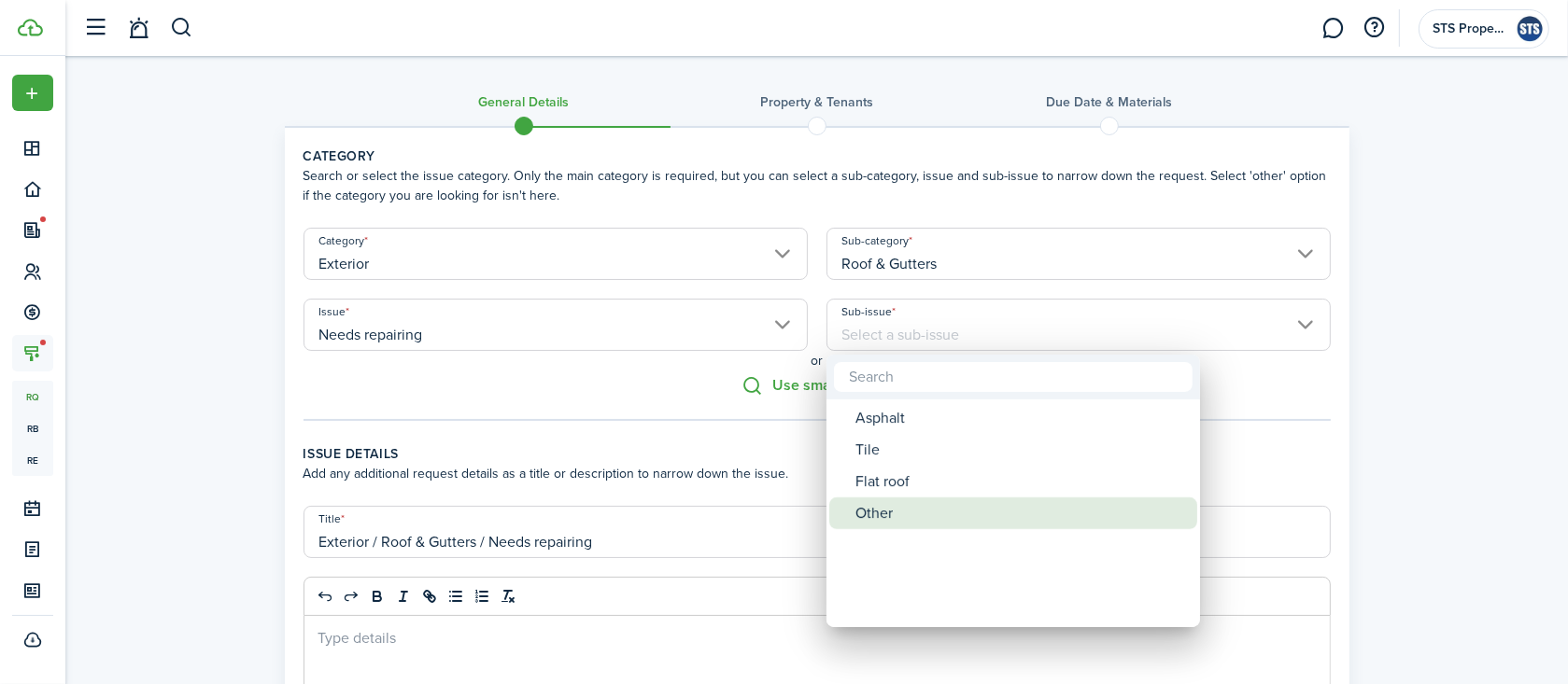
click at [864, 512] on div "Other" at bounding box center [1020, 513] width 330 height 31
type input "Other"
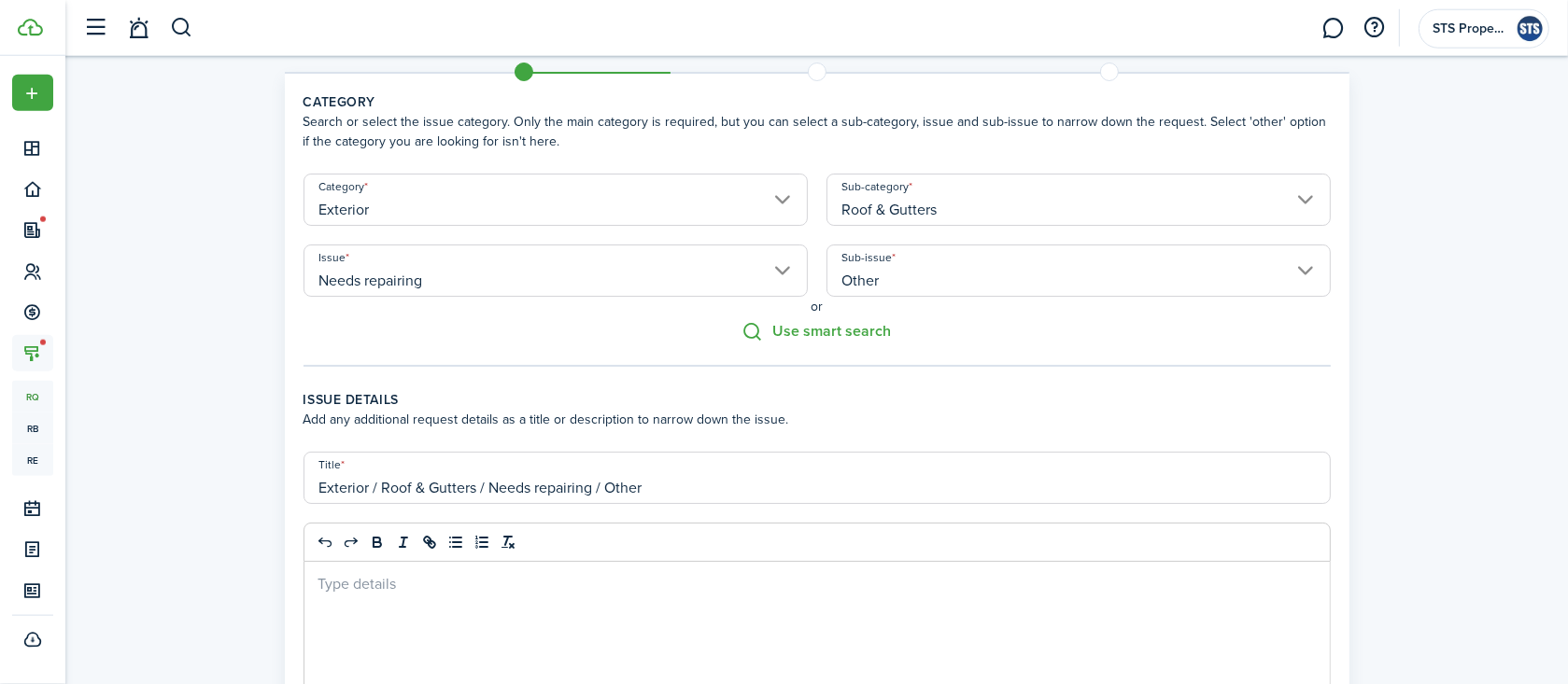
scroll to position [99, 0]
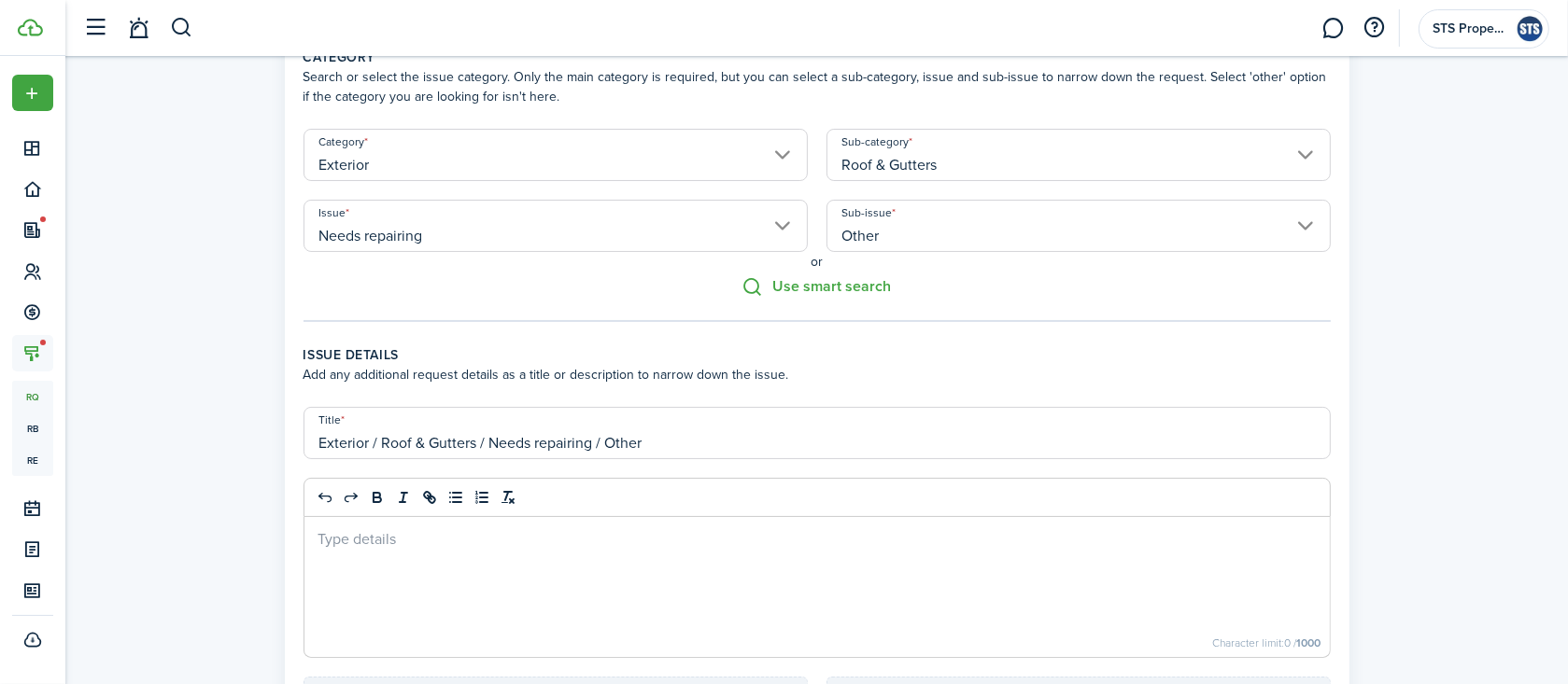
drag, startPoint x: 670, startPoint y: 445, endPoint x: 595, endPoint y: 445, distance: 75.0
click at [595, 445] on input "Exterior / Roof & Gutters / Needs repairing / Other" at bounding box center [817, 432] width 1027 height 52
type input "Exterior / Roof & Gutters / Needs repairing"
click at [562, 554] on div at bounding box center [817, 587] width 1025 height 140
click at [633, 537] on p "[DATE], [DATE] and [DATE] ([DATE] and 29th)" at bounding box center [817, 539] width 997 height 20
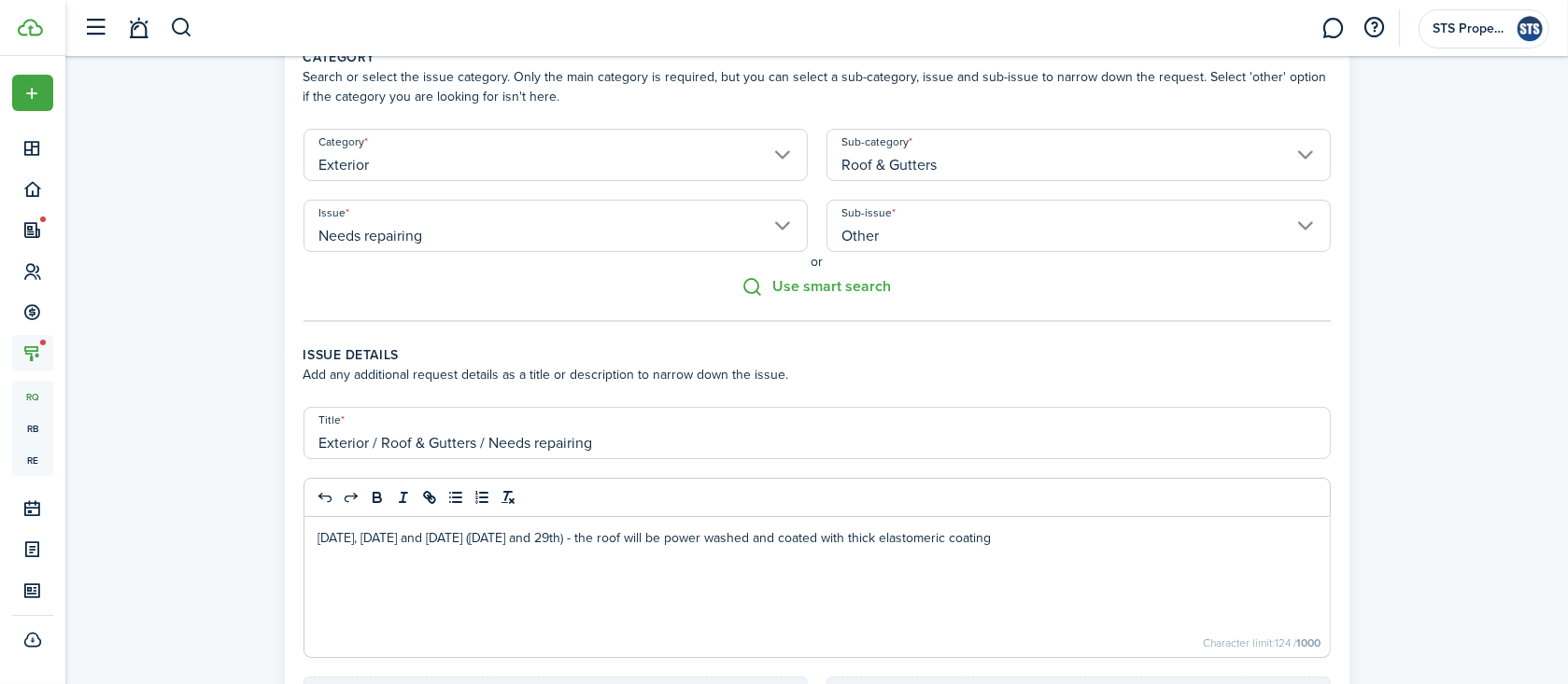
click at [828, 542] on p "[DATE], [DATE] and [DATE] ([DATE] and 29th) - the roof will be power washed and…" at bounding box center [817, 539] width 997 height 20
click at [1205, 541] on p "[DATE], [DATE] and [DATE] ([DATE] and 29th) - the roof will be power washed and…" at bounding box center [817, 539] width 997 height 20
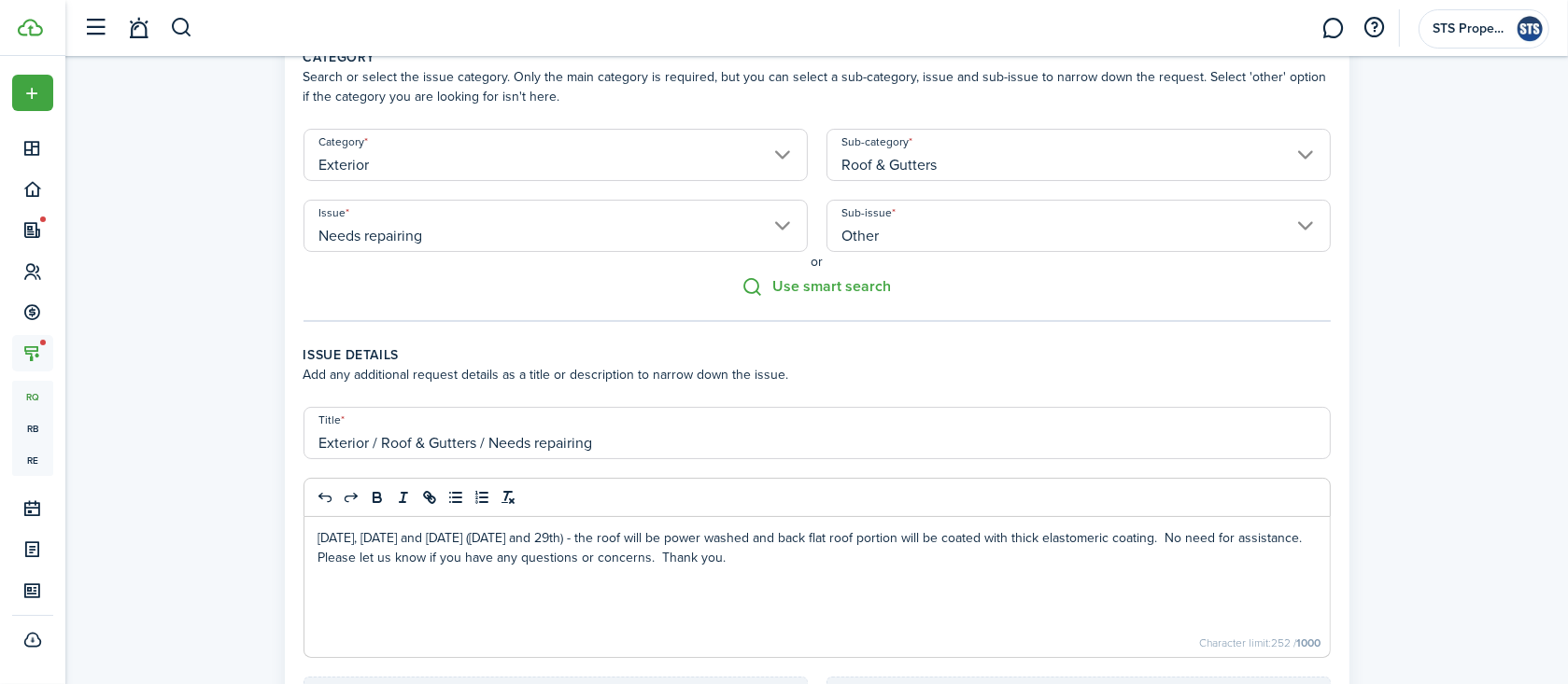
click at [317, 537] on div "[DATE], [DATE] and [DATE] ([DATE] and 29th) - the roof will be power washed and…" at bounding box center [817, 587] width 1025 height 140
click at [1065, 233] on input "Other" at bounding box center [1078, 225] width 504 height 52
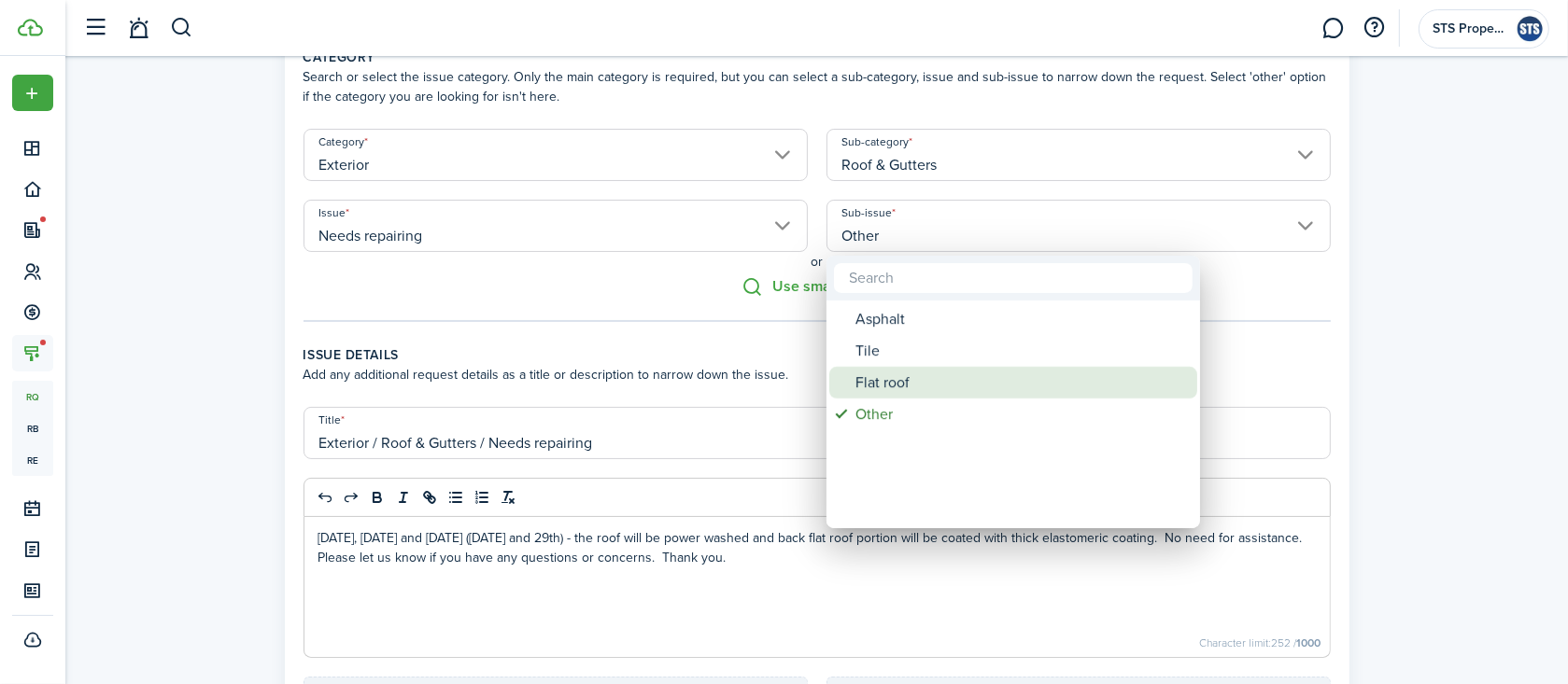
click at [909, 376] on div "Flat roof" at bounding box center [1020, 382] width 330 height 31
type input "Flat roof"
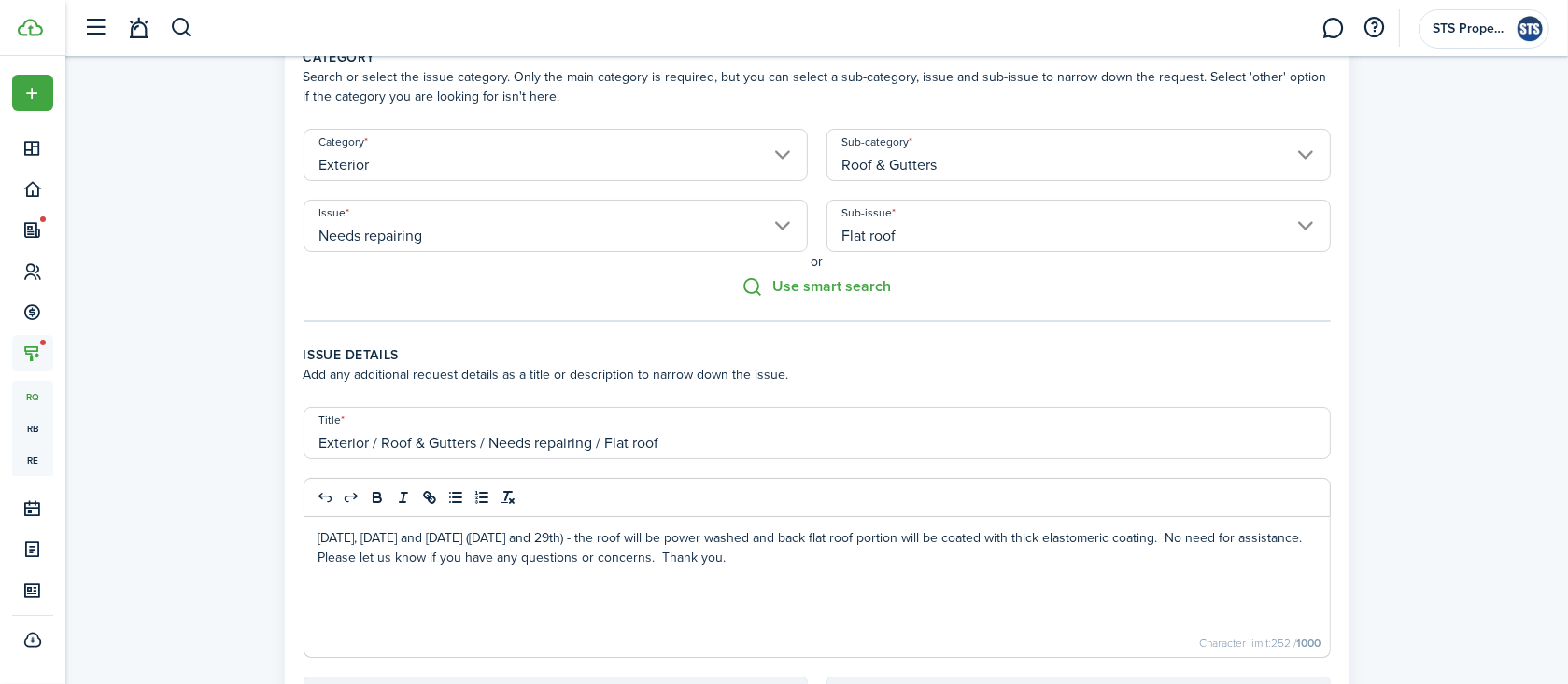
drag, startPoint x: 378, startPoint y: 446, endPoint x: 308, endPoint y: 446, distance: 70.0
click at [308, 446] on input "Exterior / Roof & Gutters / Needs repairing / Flat roof" at bounding box center [817, 432] width 1027 height 52
type input "Roof / Needs repairing / Flat roof"
click at [827, 601] on div "[DATE], [DATE] and [DATE] ([DATE] and 29th) - the roof will be power washed and…" at bounding box center [817, 587] width 1025 height 140
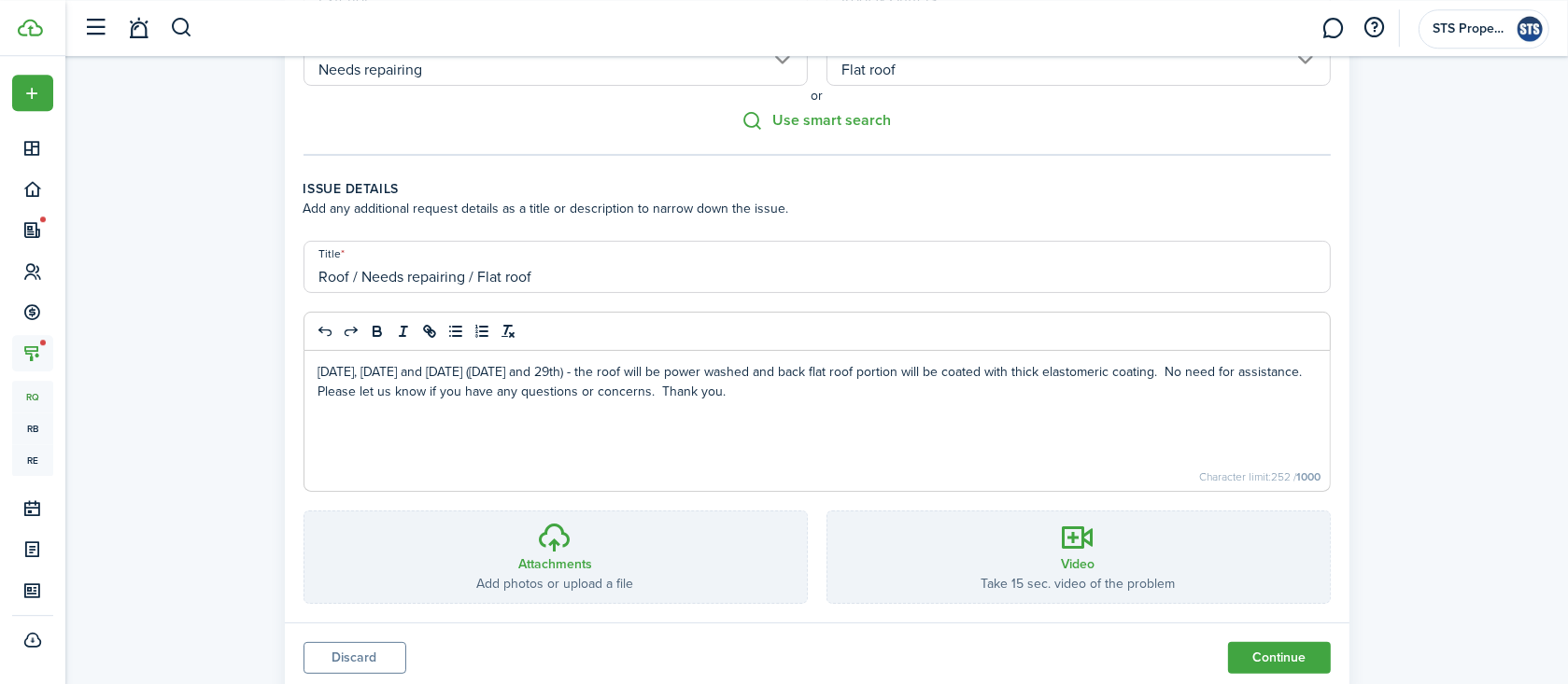
scroll to position [323, 0]
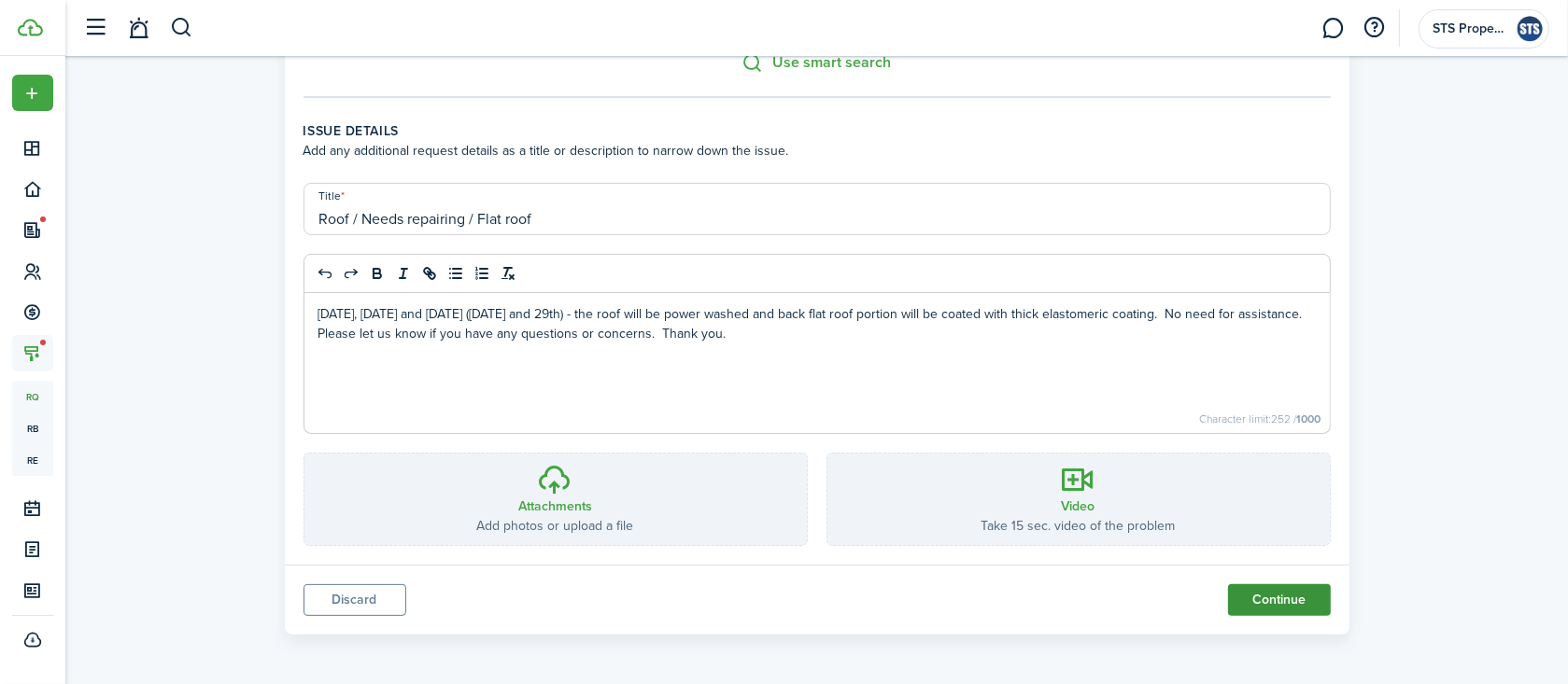
click at [1301, 604] on button "Continue" at bounding box center [1279, 600] width 102 height 31
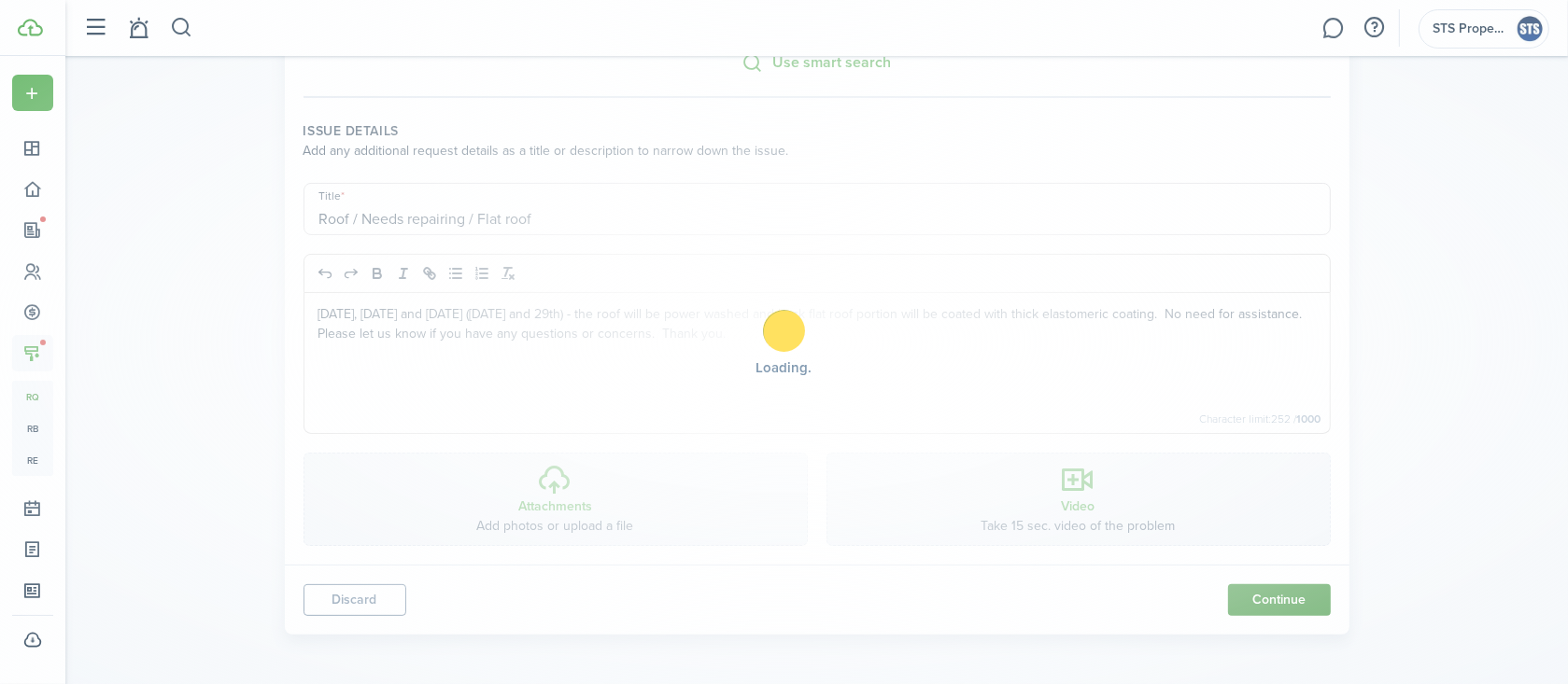
scroll to position [0, 0]
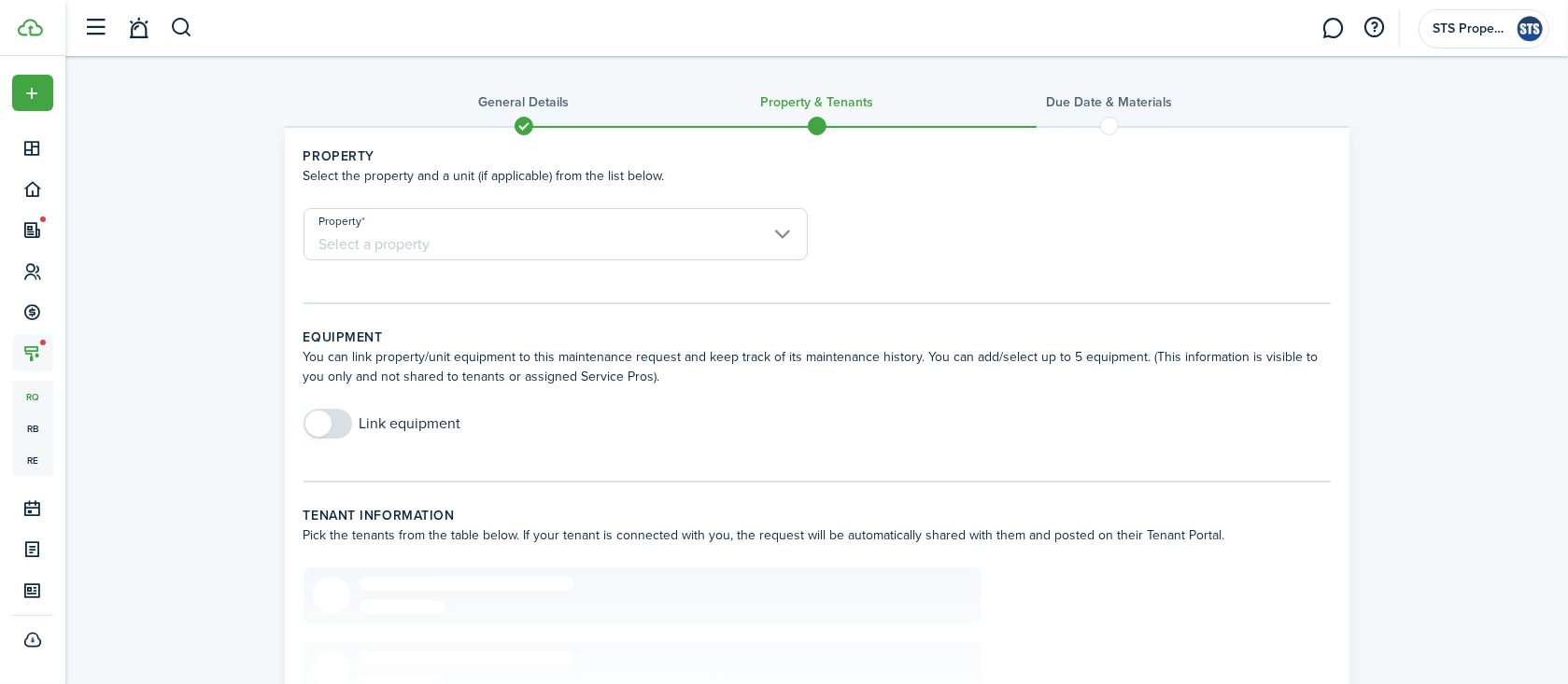
click at [673, 244] on input "Property" at bounding box center [555, 234] width 504 height 52
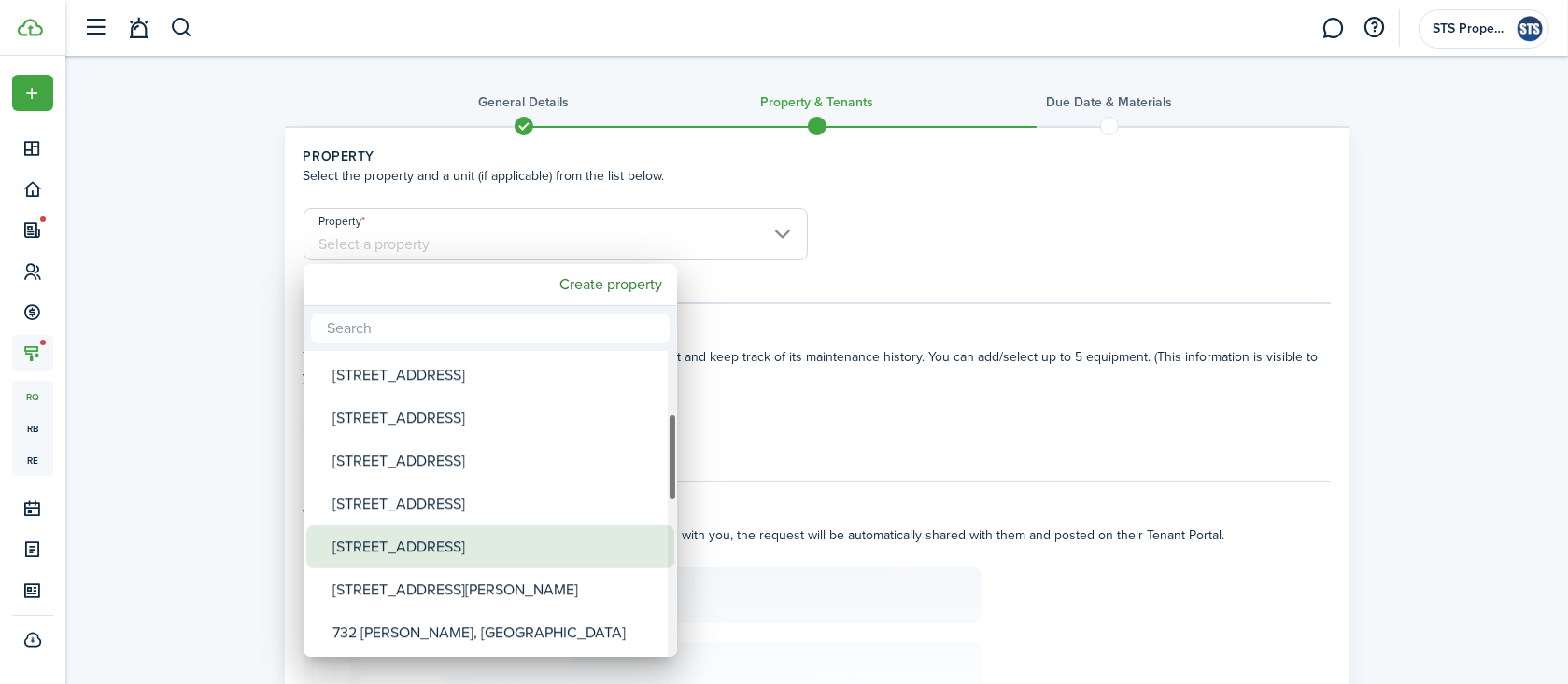
click at [492, 545] on div "[STREET_ADDRESS]" at bounding box center [497, 547] width 330 height 43
type input "[STREET_ADDRESS]"
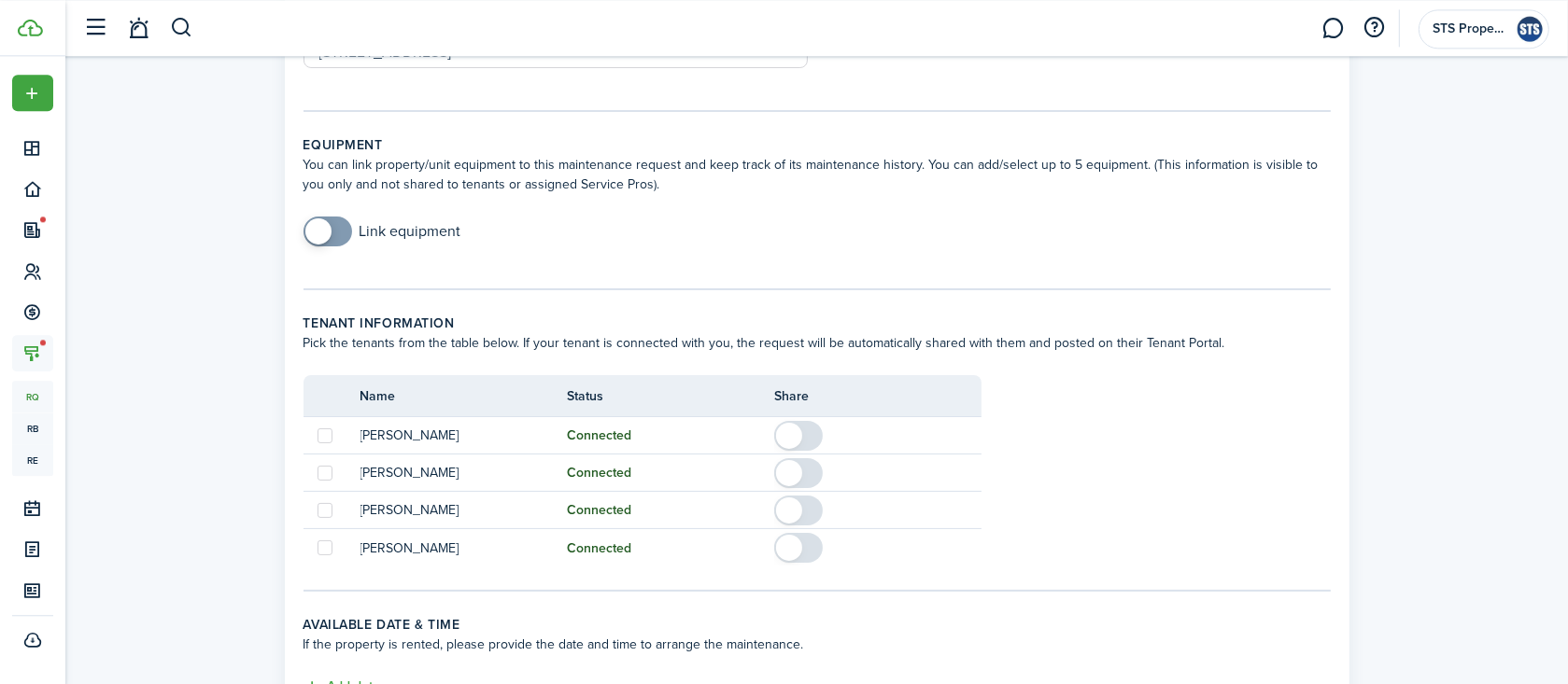
scroll to position [297, 0]
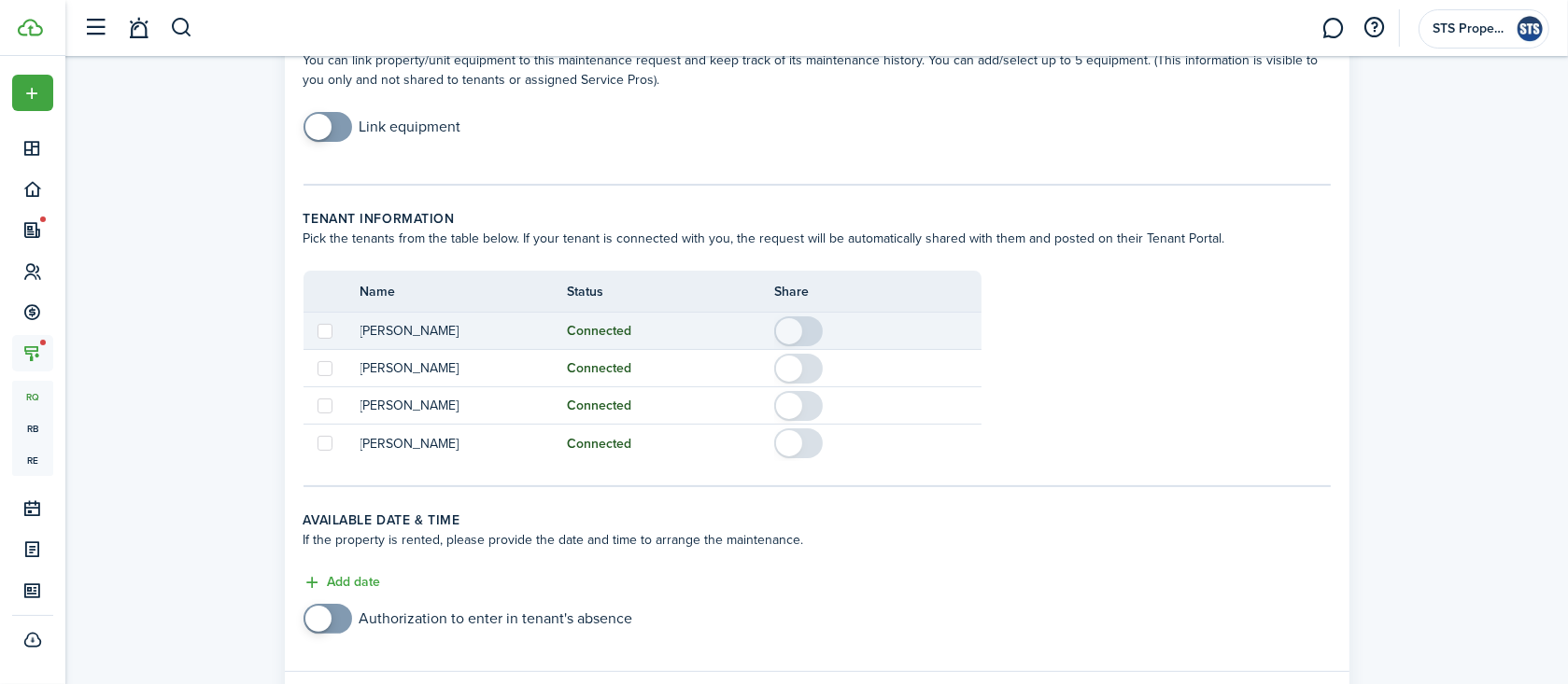
click at [326, 330] on label at bounding box center [324, 331] width 15 height 15
click at [318, 330] on input "checkbox" at bounding box center [317, 330] width 1 height 1
checkbox input "true"
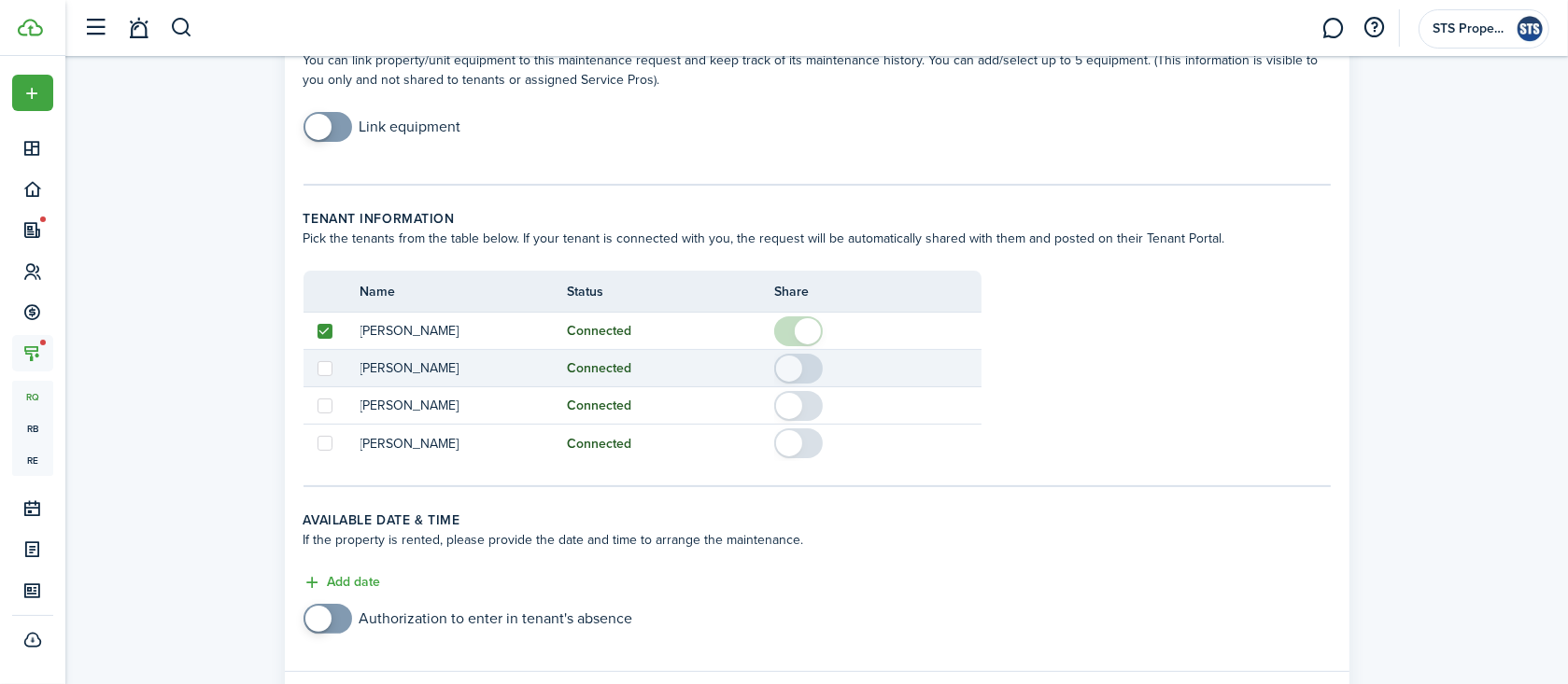
click at [332, 371] on td at bounding box center [332, 369] width 57 height 21
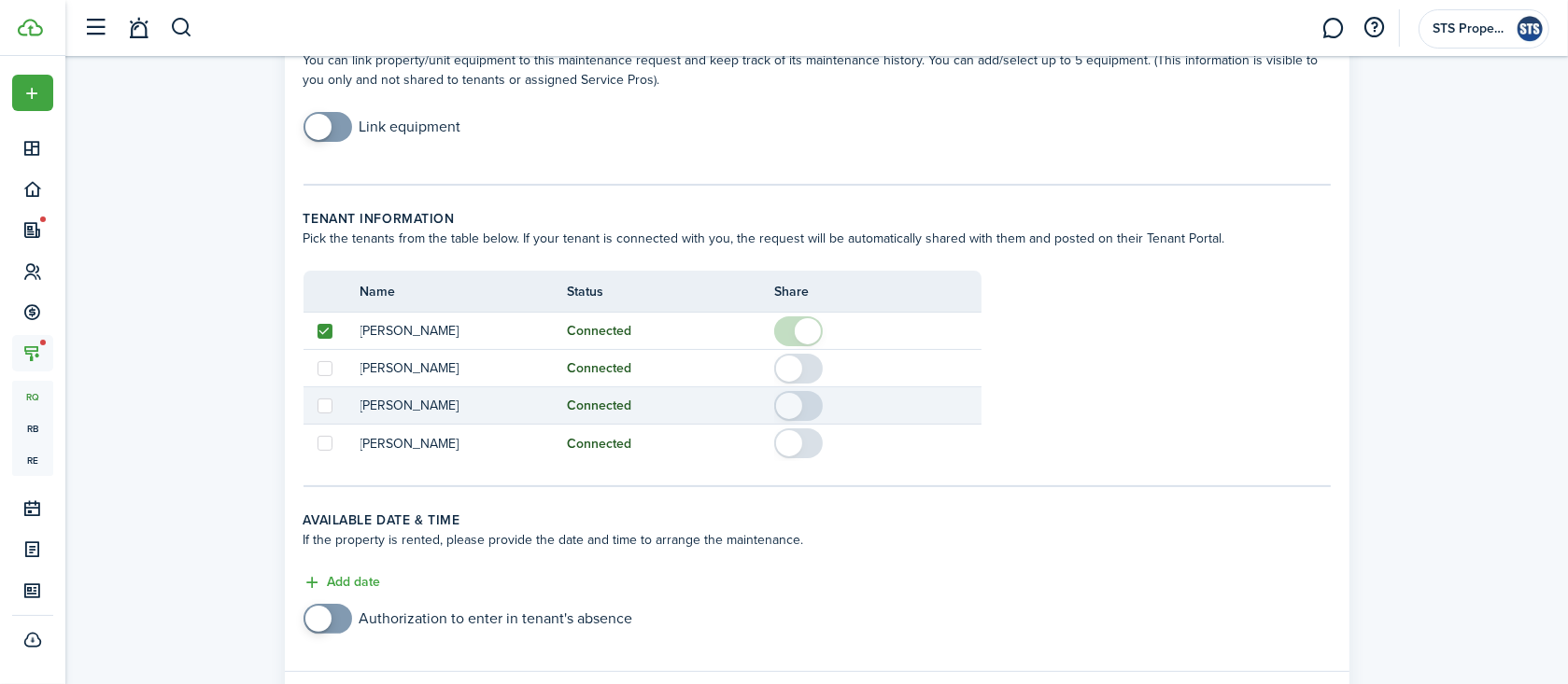
drag, startPoint x: 323, startPoint y: 411, endPoint x: 324, endPoint y: 388, distance: 23.0
click at [323, 410] on label at bounding box center [324, 406] width 15 height 15
click at [318, 406] on input "checkbox" at bounding box center [317, 405] width 1 height 1
checkbox input "true"
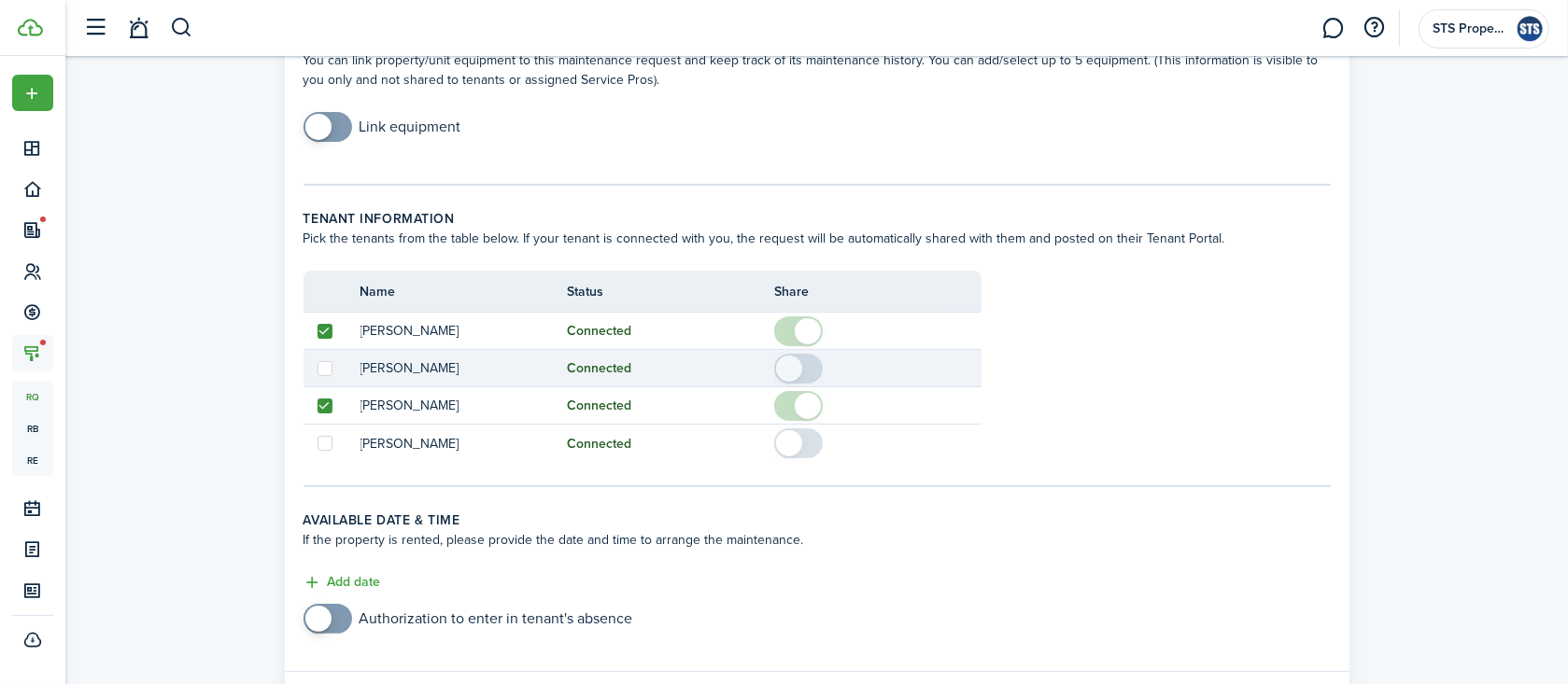
click at [324, 366] on label at bounding box center [324, 369] width 15 height 15
click at [318, 368] on input "checkbox" at bounding box center [317, 368] width 1 height 1
checkbox input "true"
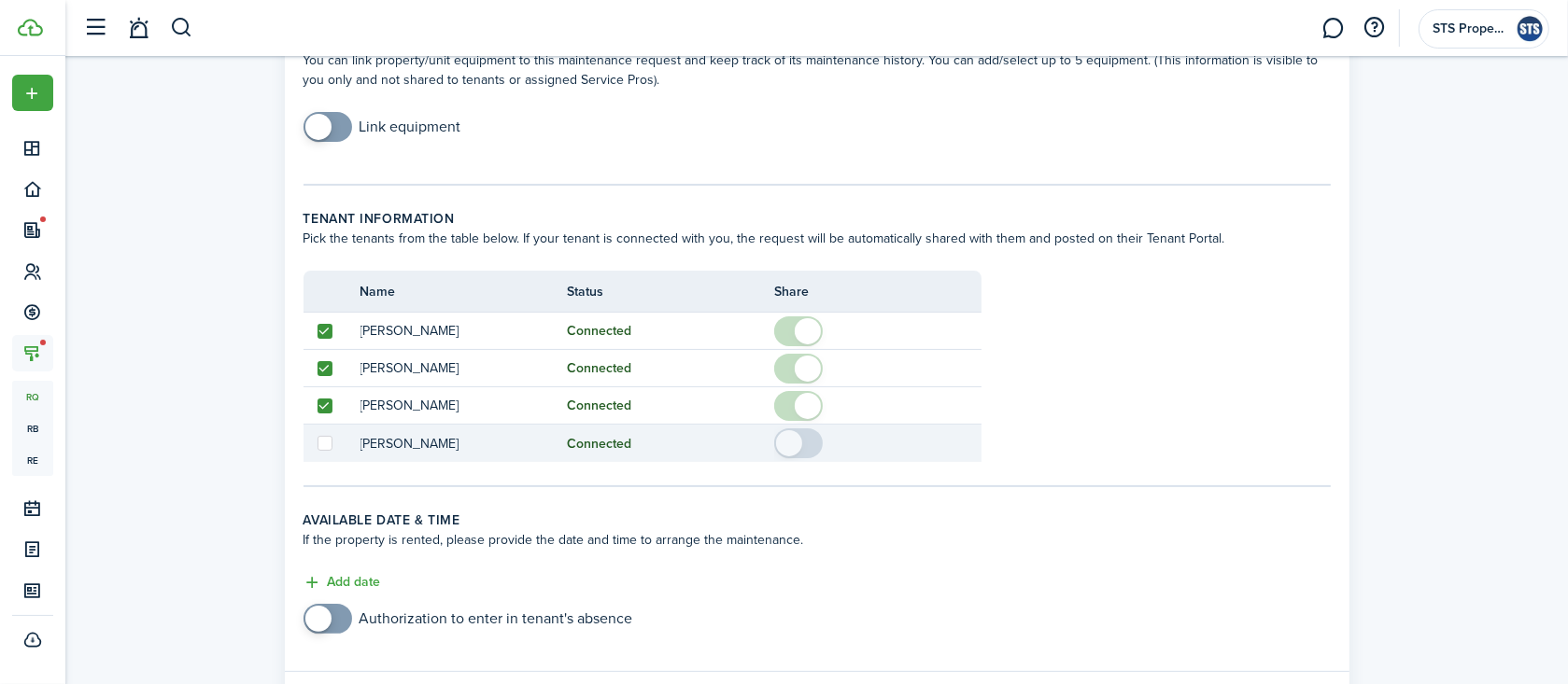
click at [325, 442] on label at bounding box center [324, 443] width 15 height 15
click at [318, 443] on input "checkbox" at bounding box center [317, 443] width 1 height 1
checkbox input "true"
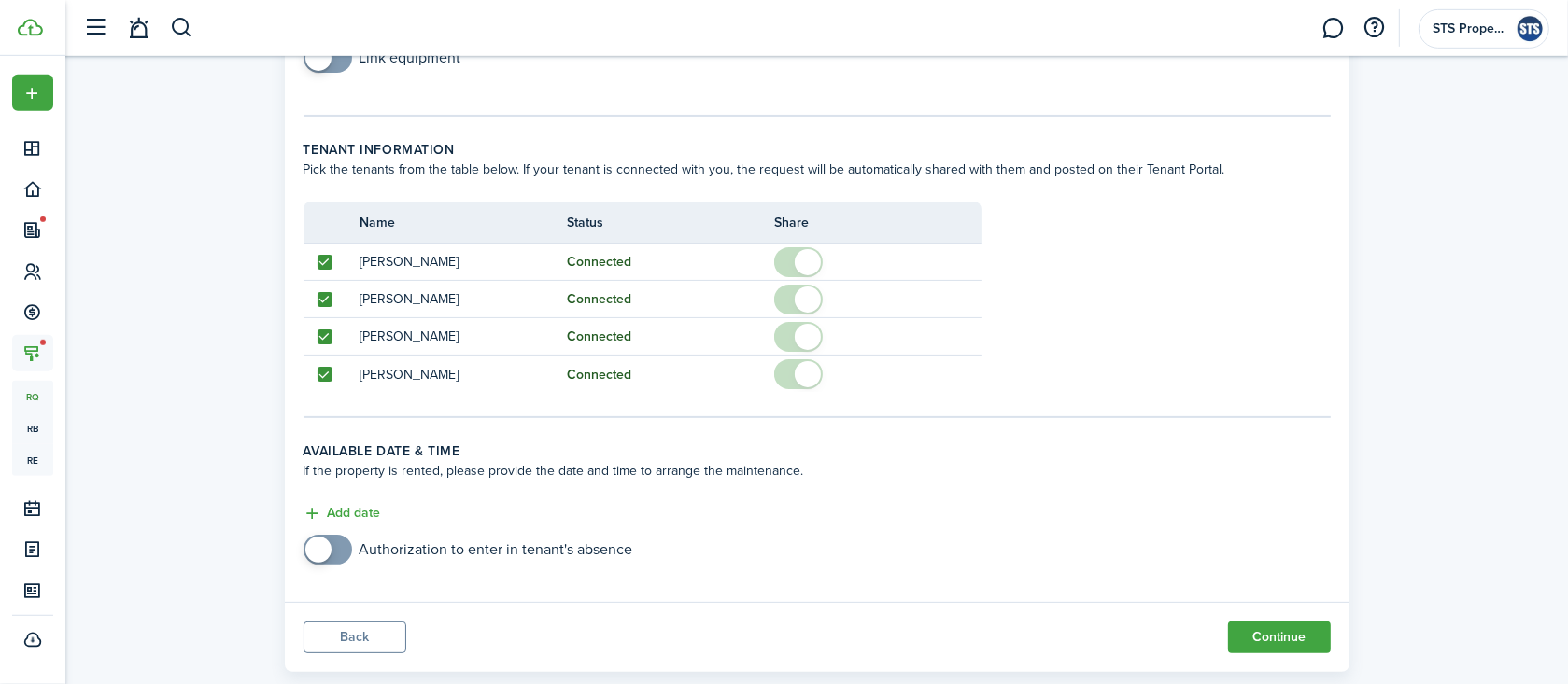
scroll to position [396, 0]
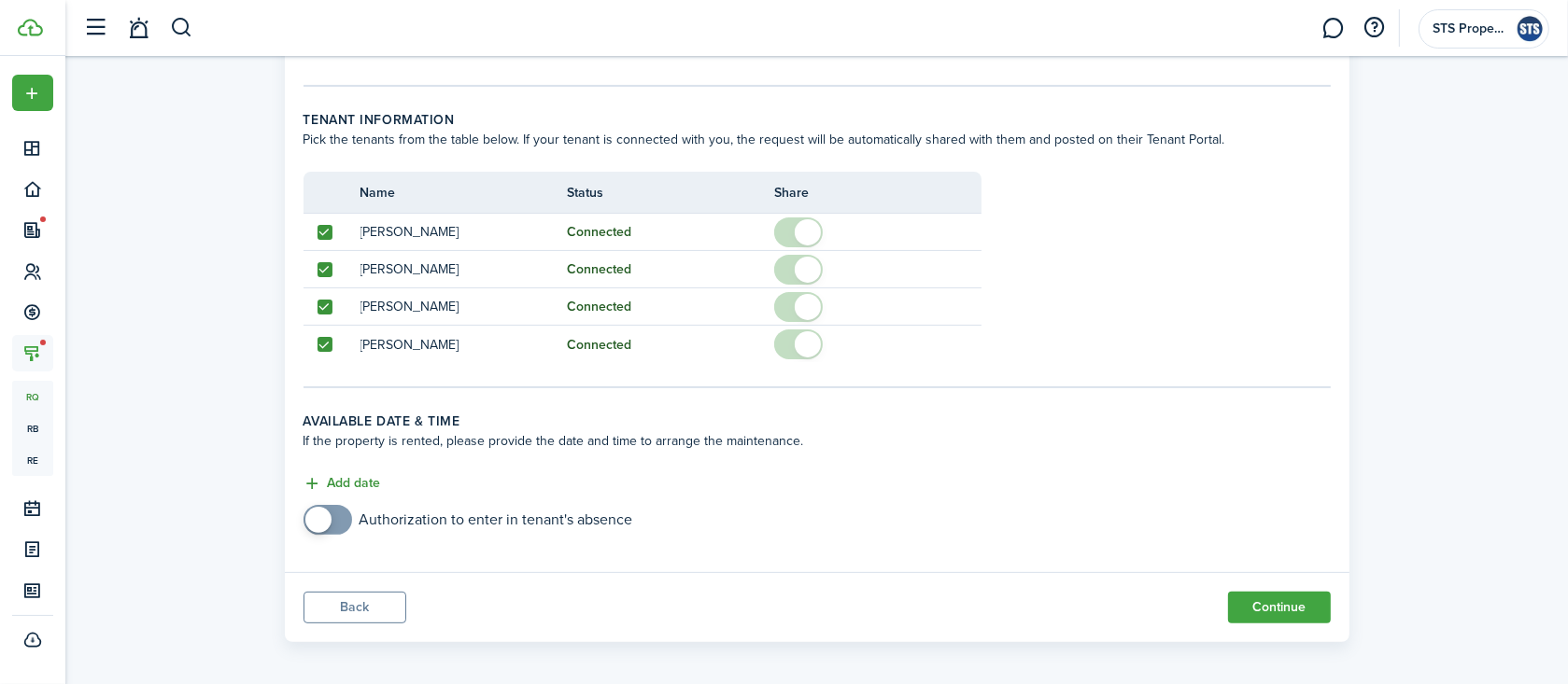
click at [364, 477] on button "Add date" at bounding box center [342, 484] width 78 height 22
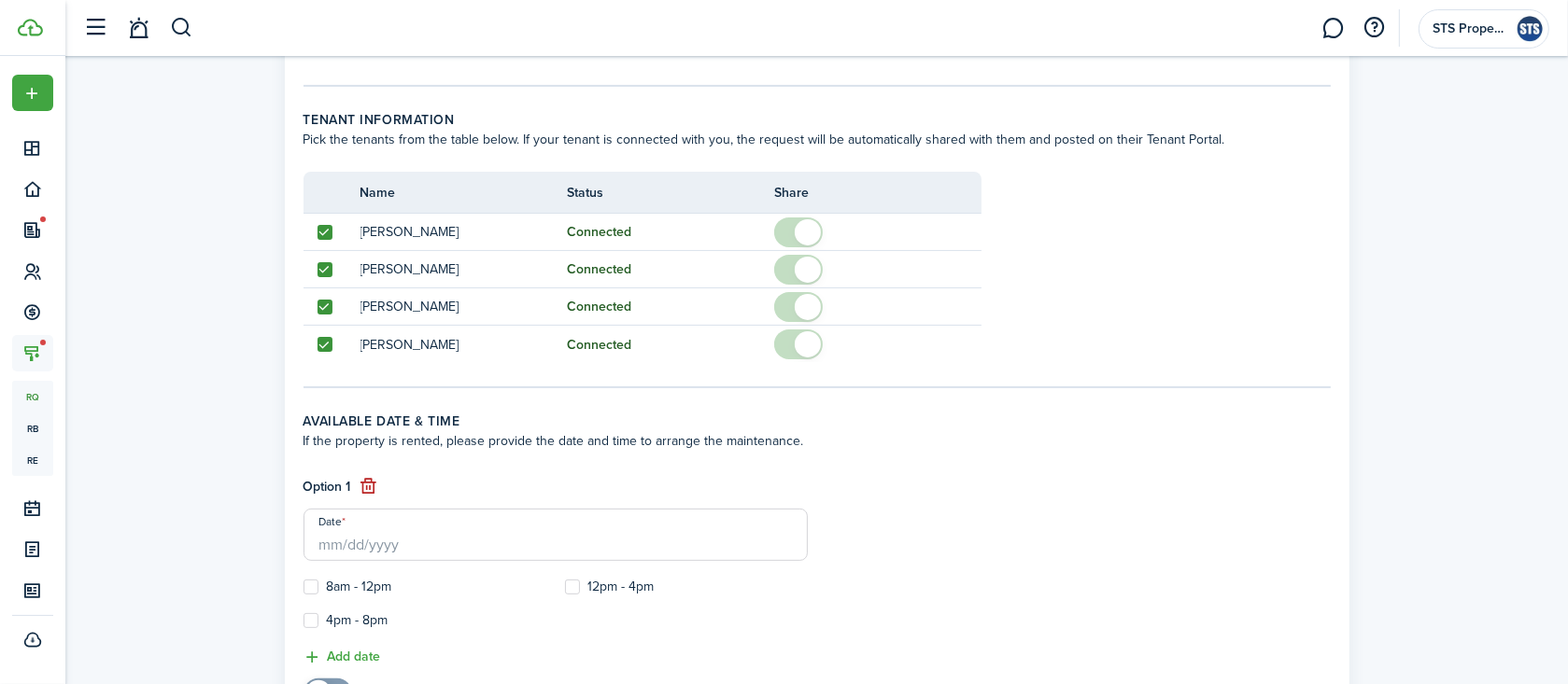
scroll to position [494, 0]
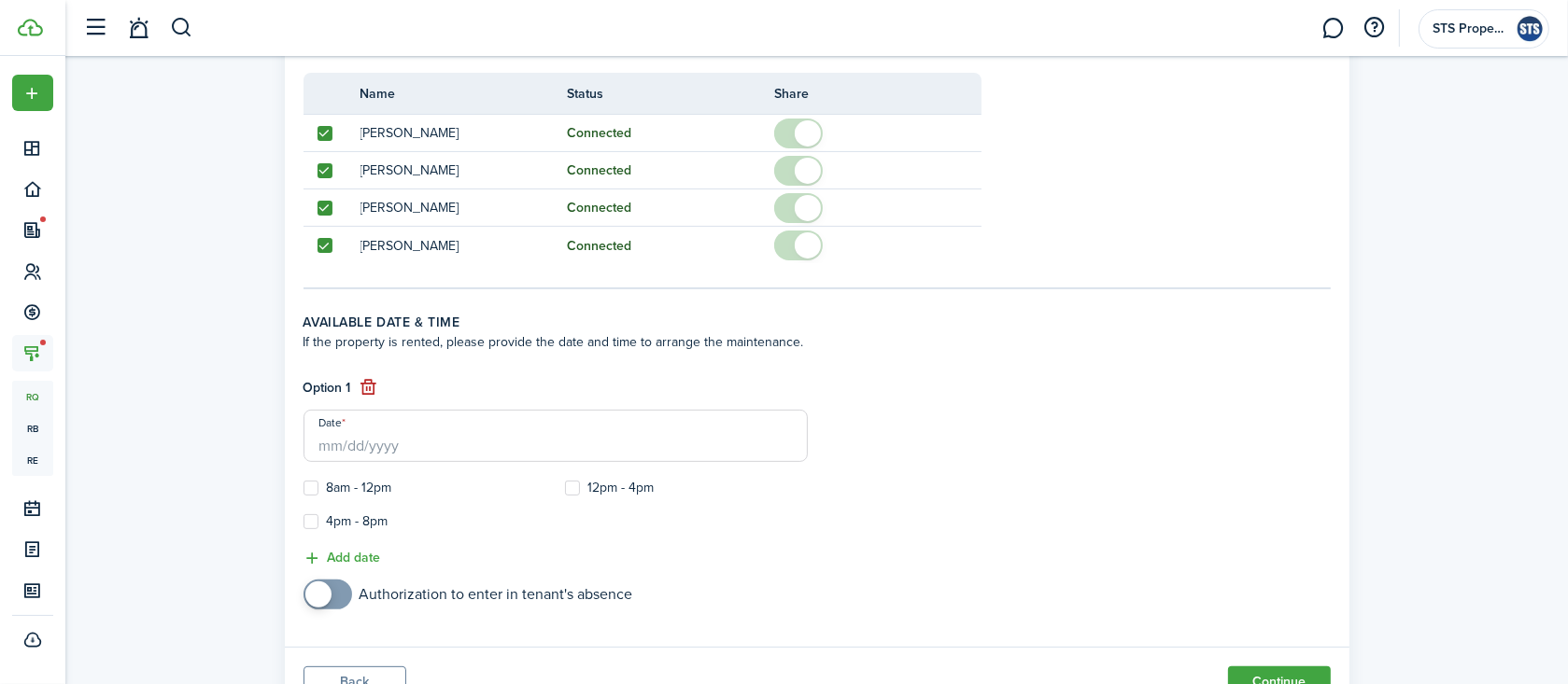
click at [320, 488] on label "8am - 12pm" at bounding box center [348, 487] width 88 height 15
checkbox input "false"
click at [569, 485] on label "12pm - 4pm" at bounding box center [610, 487] width 89 height 15
checkbox input "true"
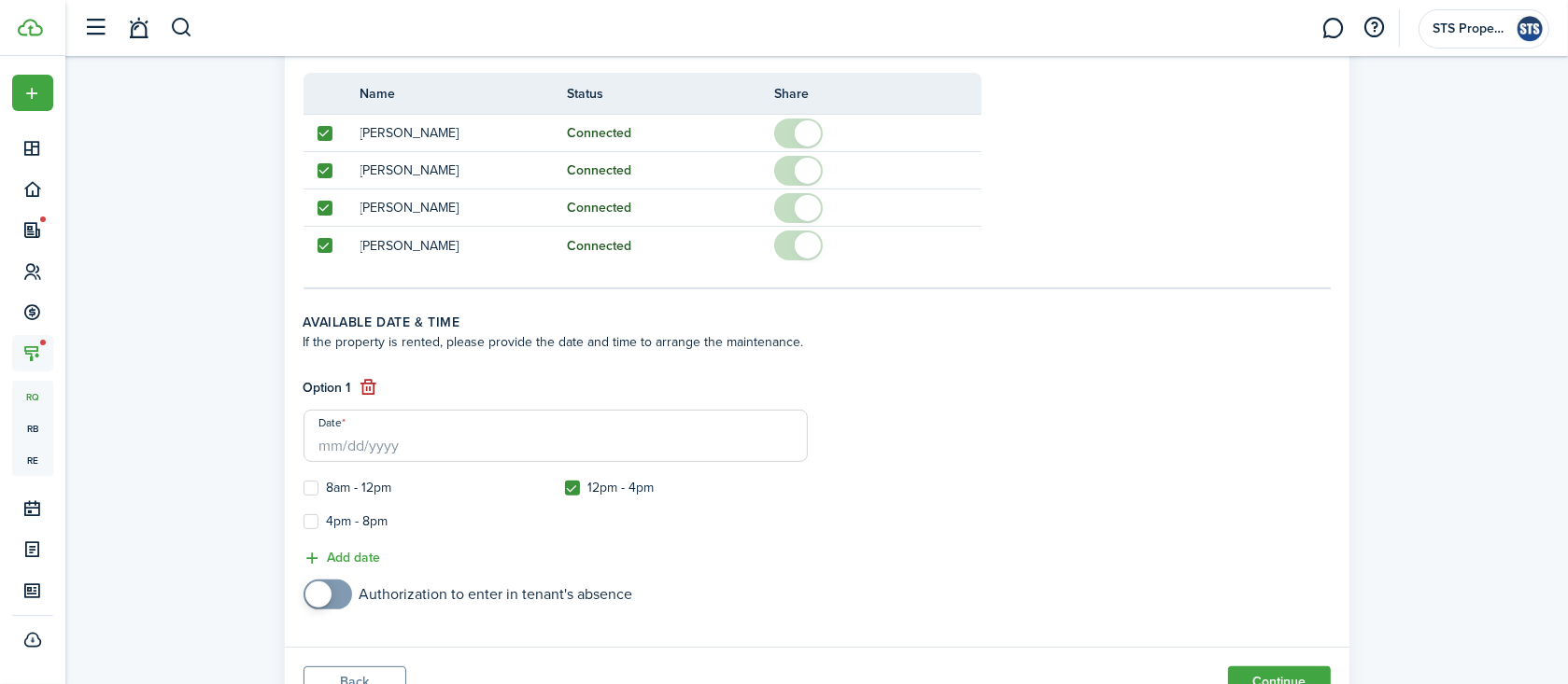
click at [311, 481] on label "8am - 12pm" at bounding box center [348, 487] width 88 height 15
checkbox input "true"
click at [317, 518] on label "4pm - 8pm" at bounding box center [346, 521] width 85 height 15
checkbox input "true"
click at [428, 455] on input "Date" at bounding box center [555, 435] width 504 height 52
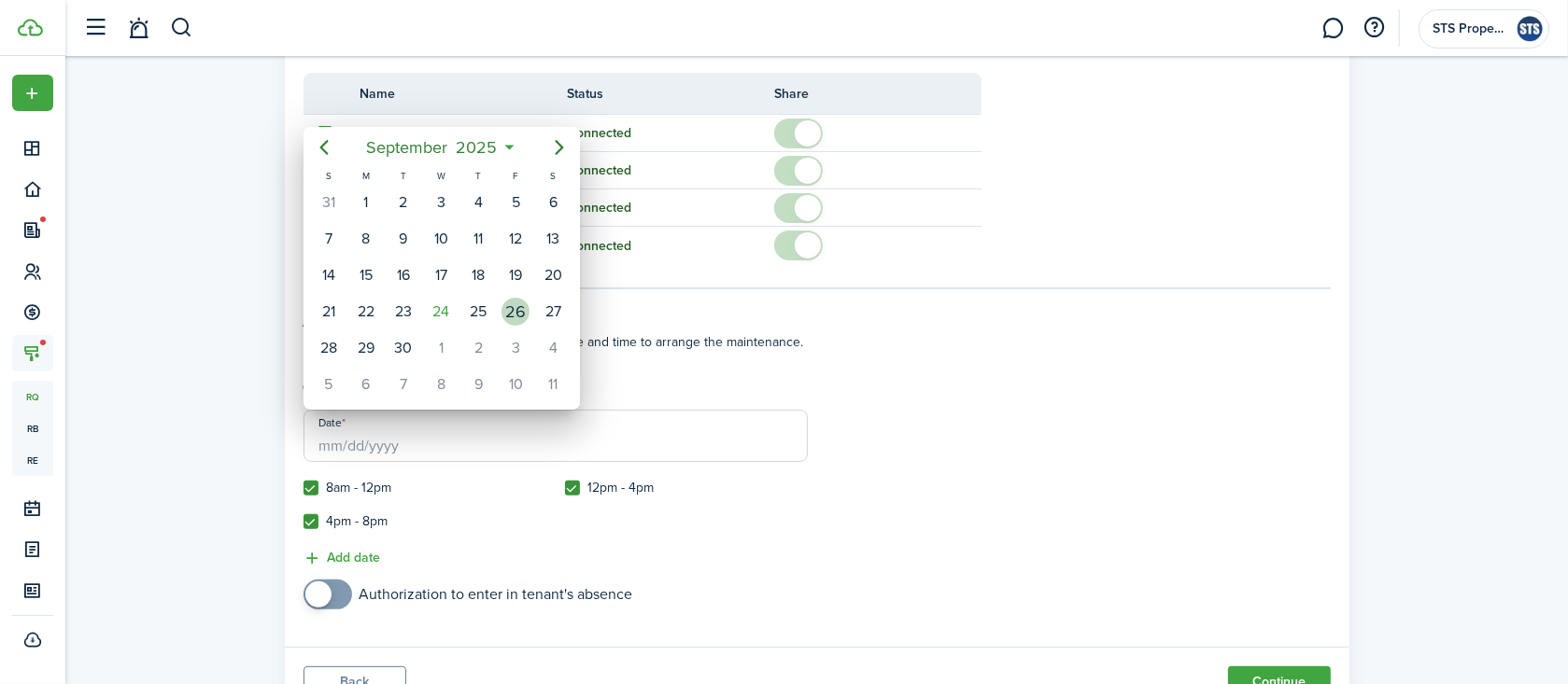
click at [515, 303] on div "26" at bounding box center [515, 312] width 28 height 28
type input "[DATE]"
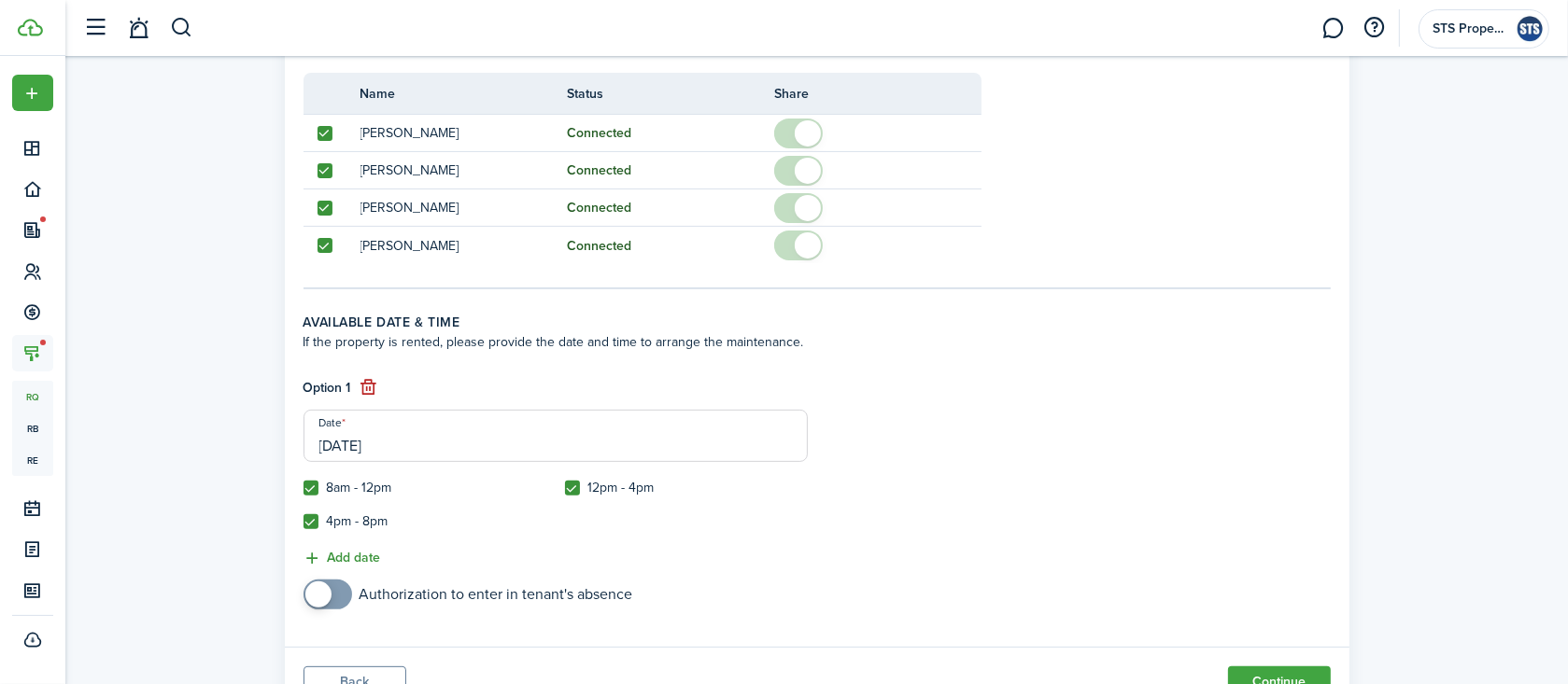
click at [370, 554] on button "Add date" at bounding box center [342, 559] width 78 height 22
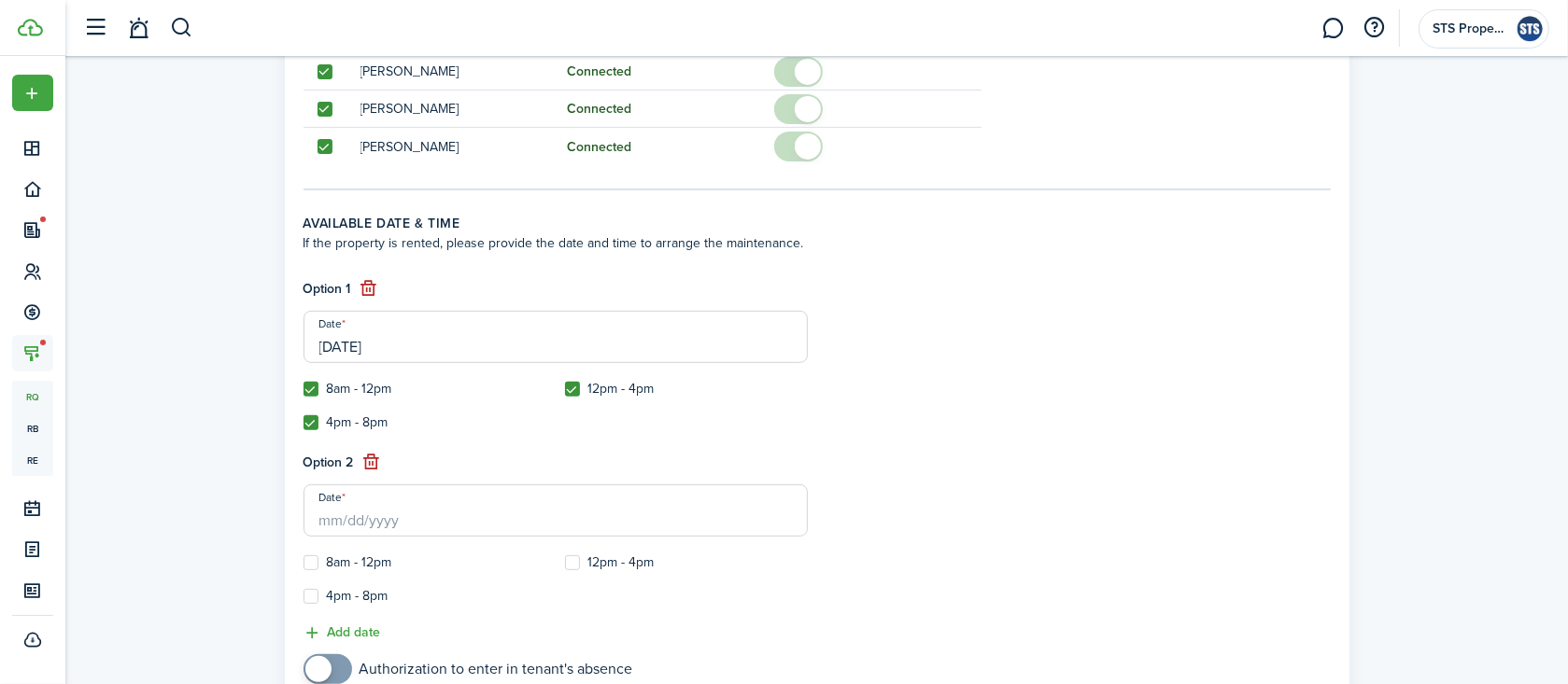
click at [409, 518] on input "Date" at bounding box center [555, 510] width 504 height 52
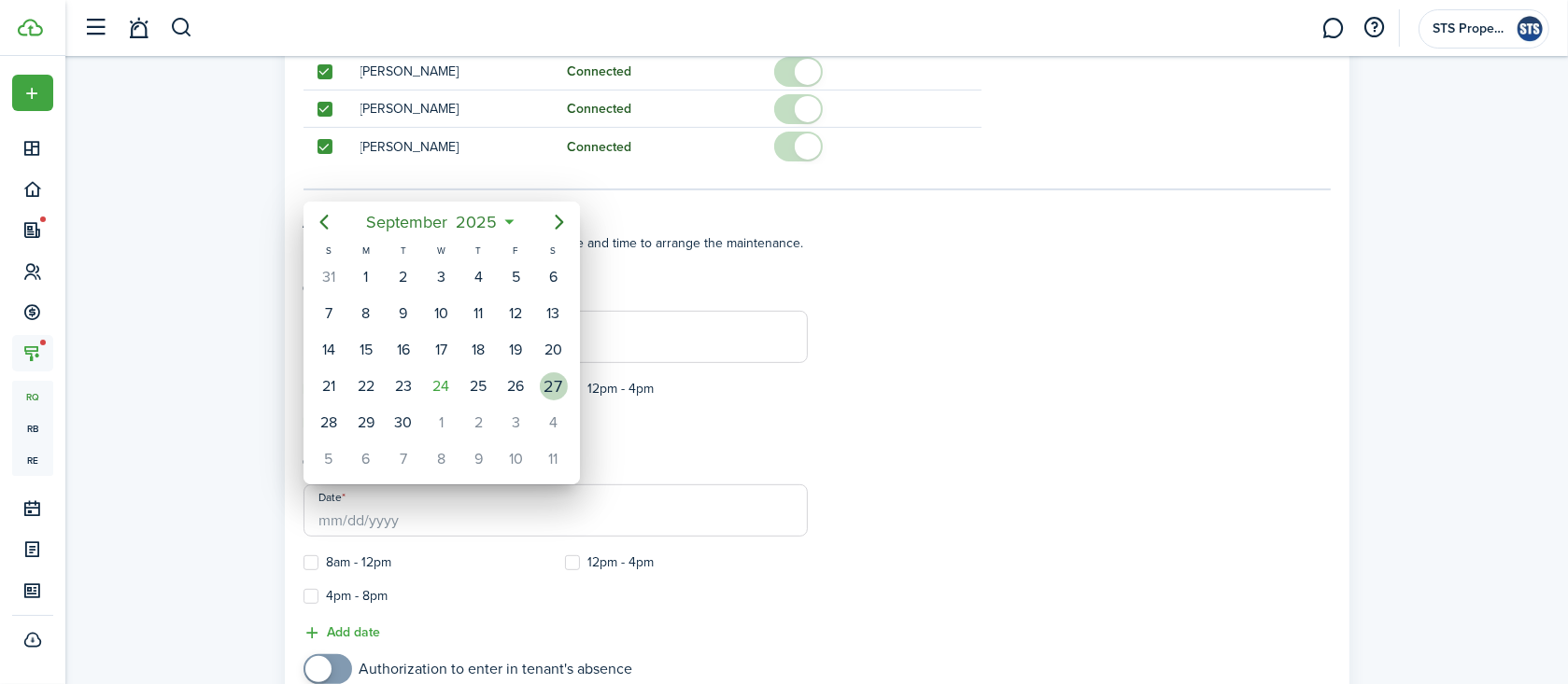
click at [550, 387] on div "27" at bounding box center [553, 386] width 28 height 28
type input "[DATE]"
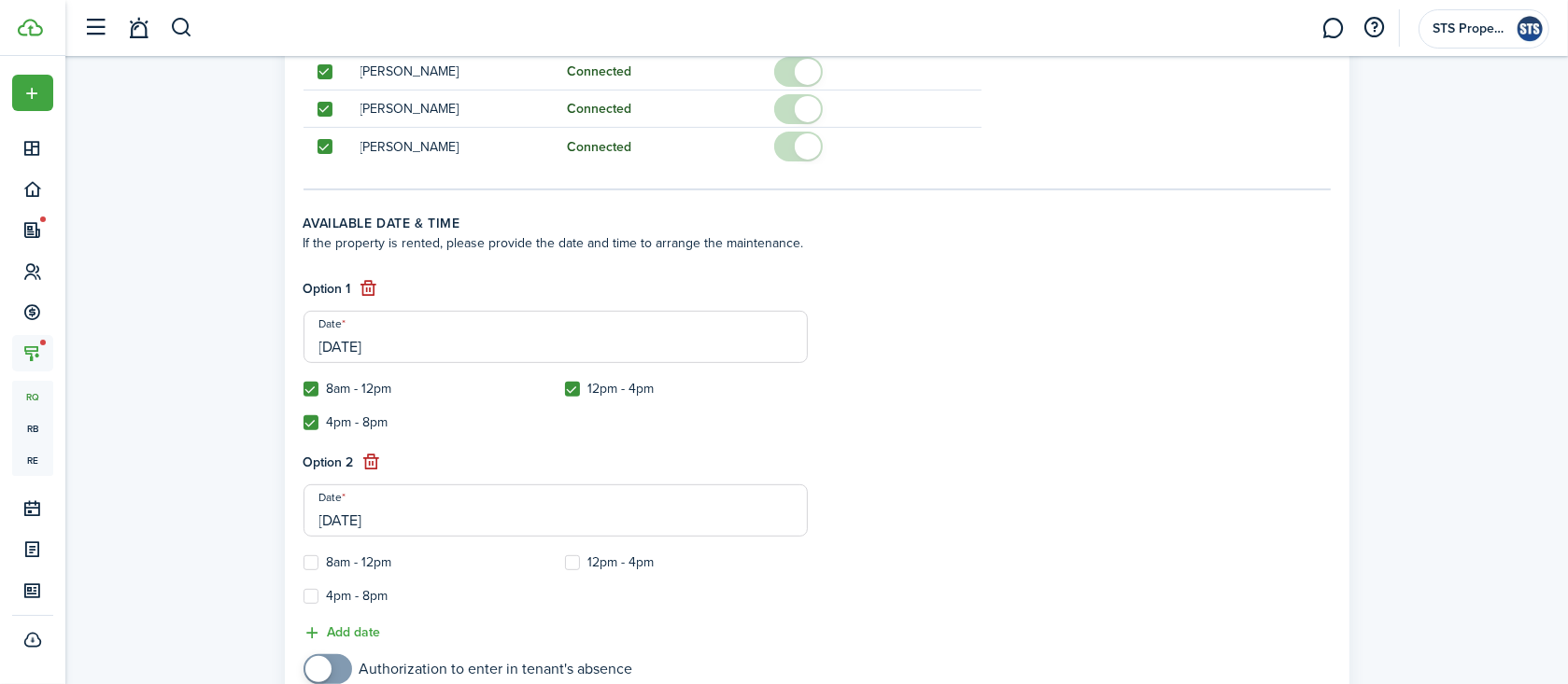
scroll to position [693, 0]
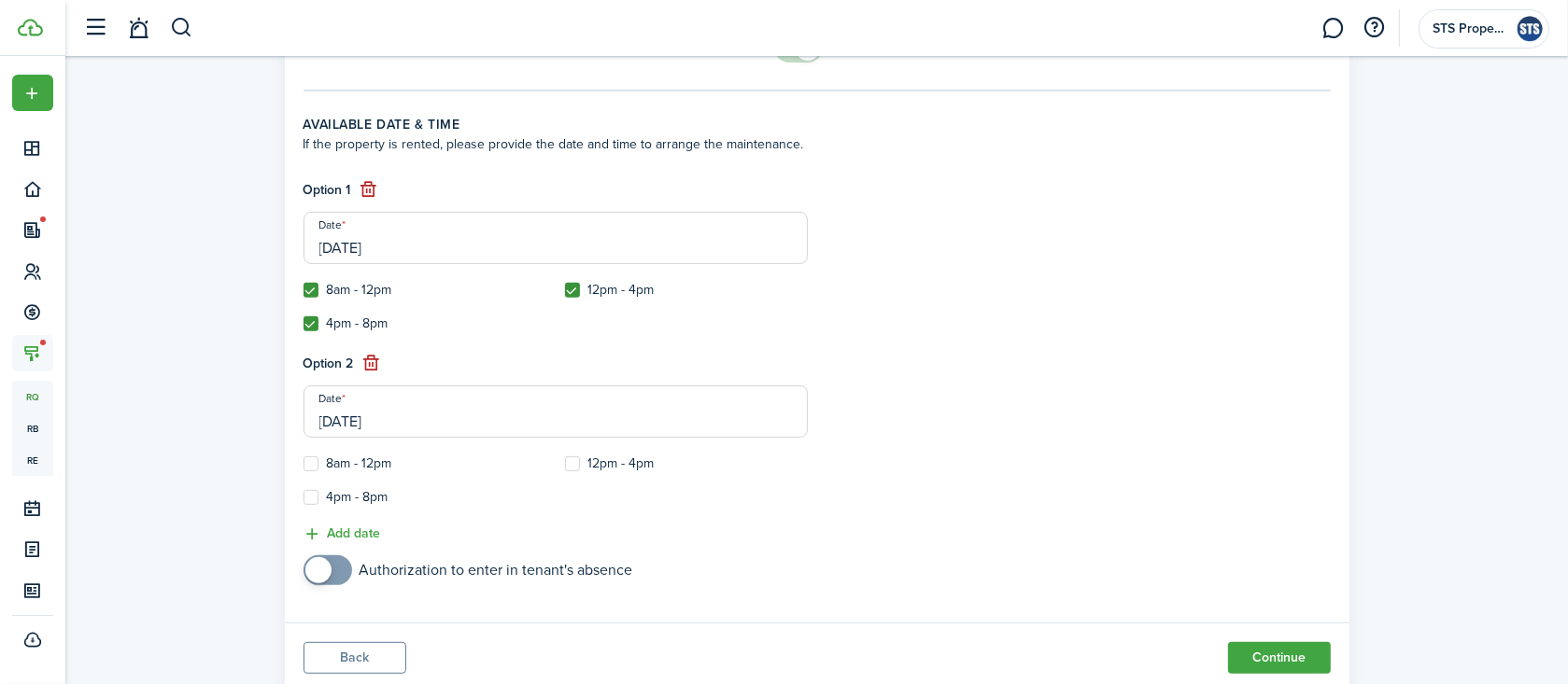
click at [313, 464] on label "8am - 12pm" at bounding box center [348, 463] width 88 height 15
checkbox input "true"
click at [311, 495] on label "4pm - 8pm" at bounding box center [346, 497] width 85 height 15
checkbox input "true"
click at [570, 462] on label "12pm - 4pm" at bounding box center [610, 463] width 89 height 15
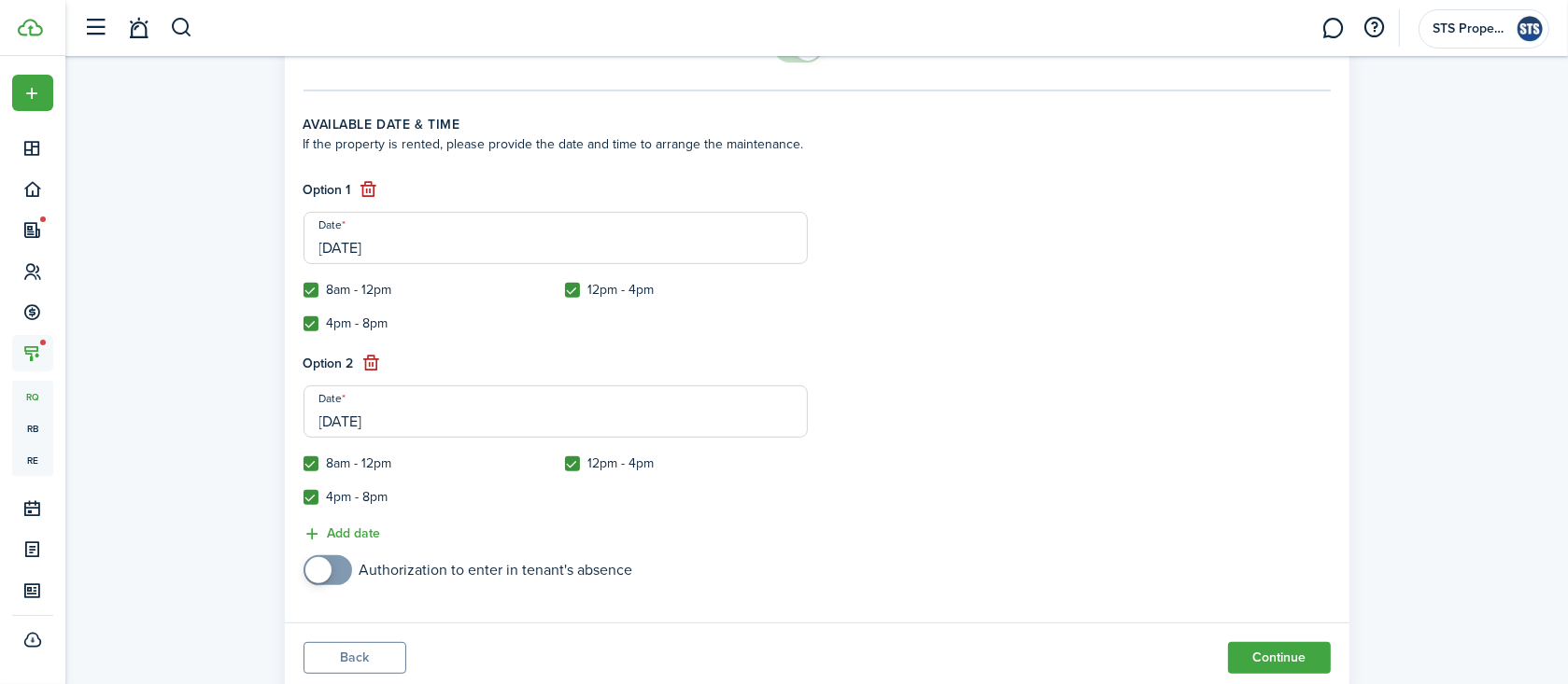
checkbox input "true"
click at [364, 532] on button "Add date" at bounding box center [342, 535] width 78 height 22
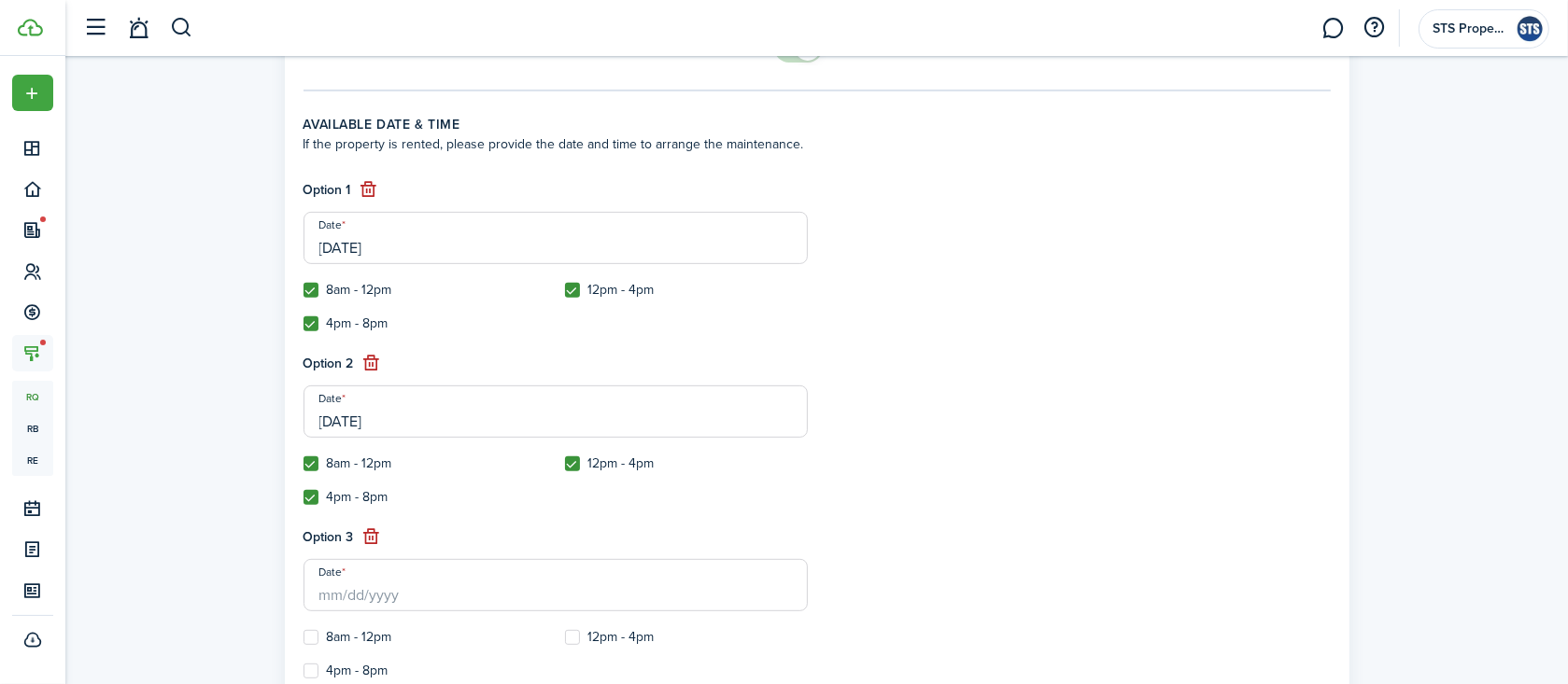
scroll to position [890, 0]
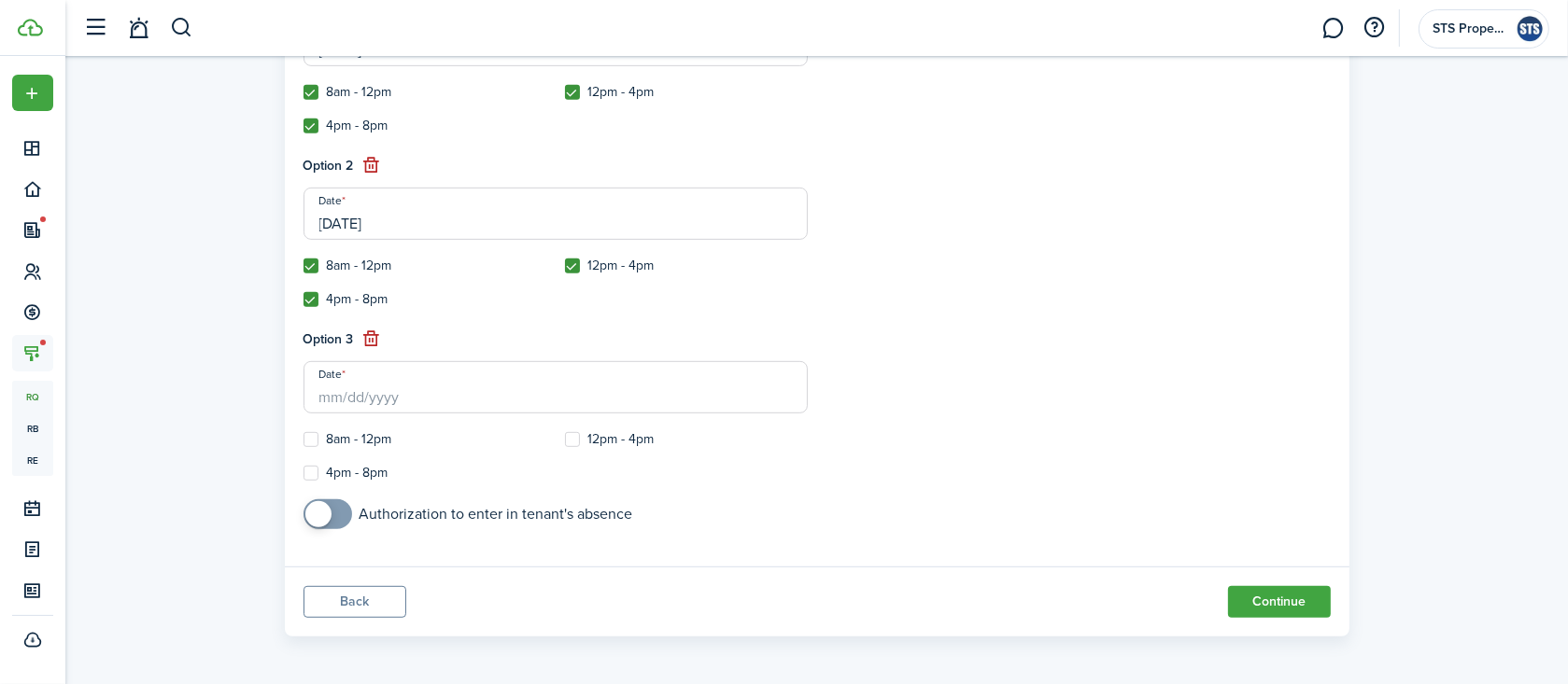
click at [427, 405] on input "Date" at bounding box center [555, 387] width 504 height 52
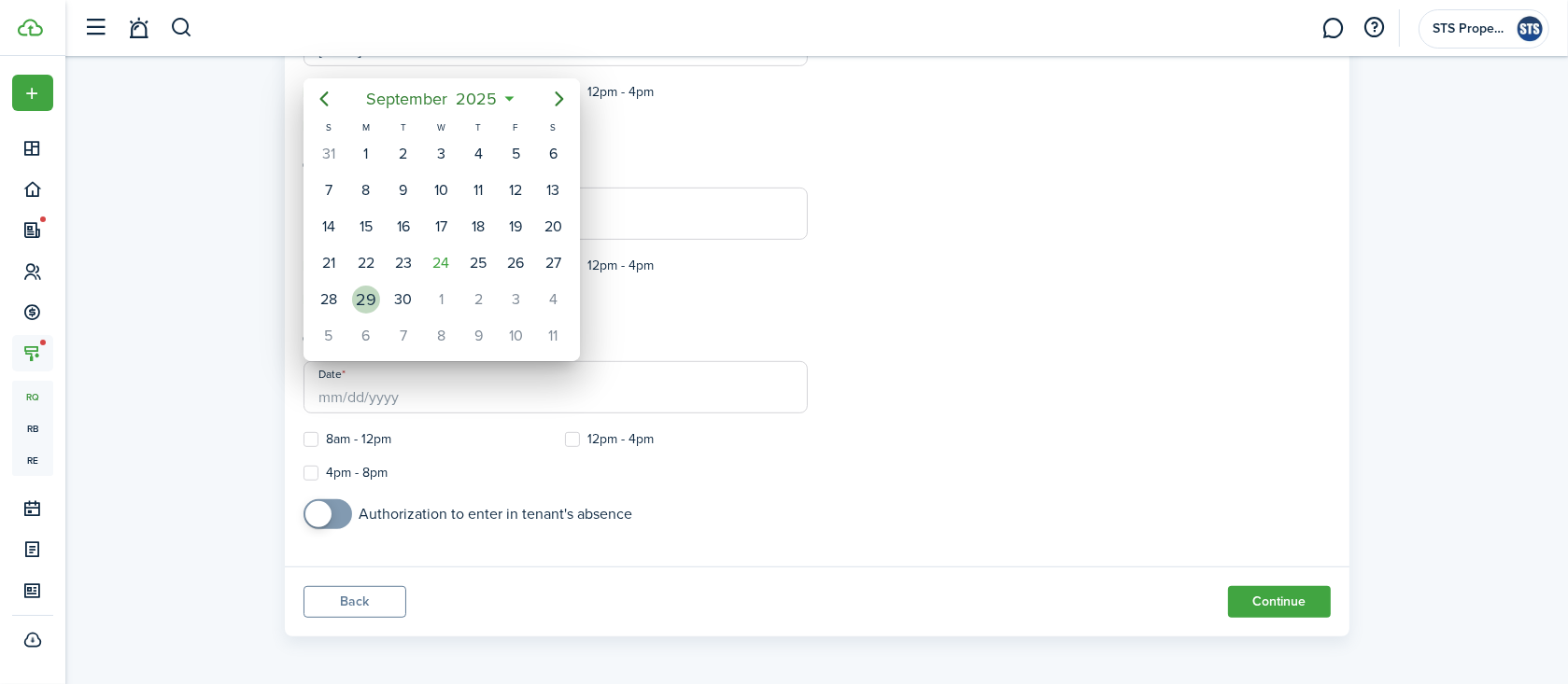
click at [372, 289] on div "29" at bounding box center [366, 300] width 28 height 28
type input "[DATE]"
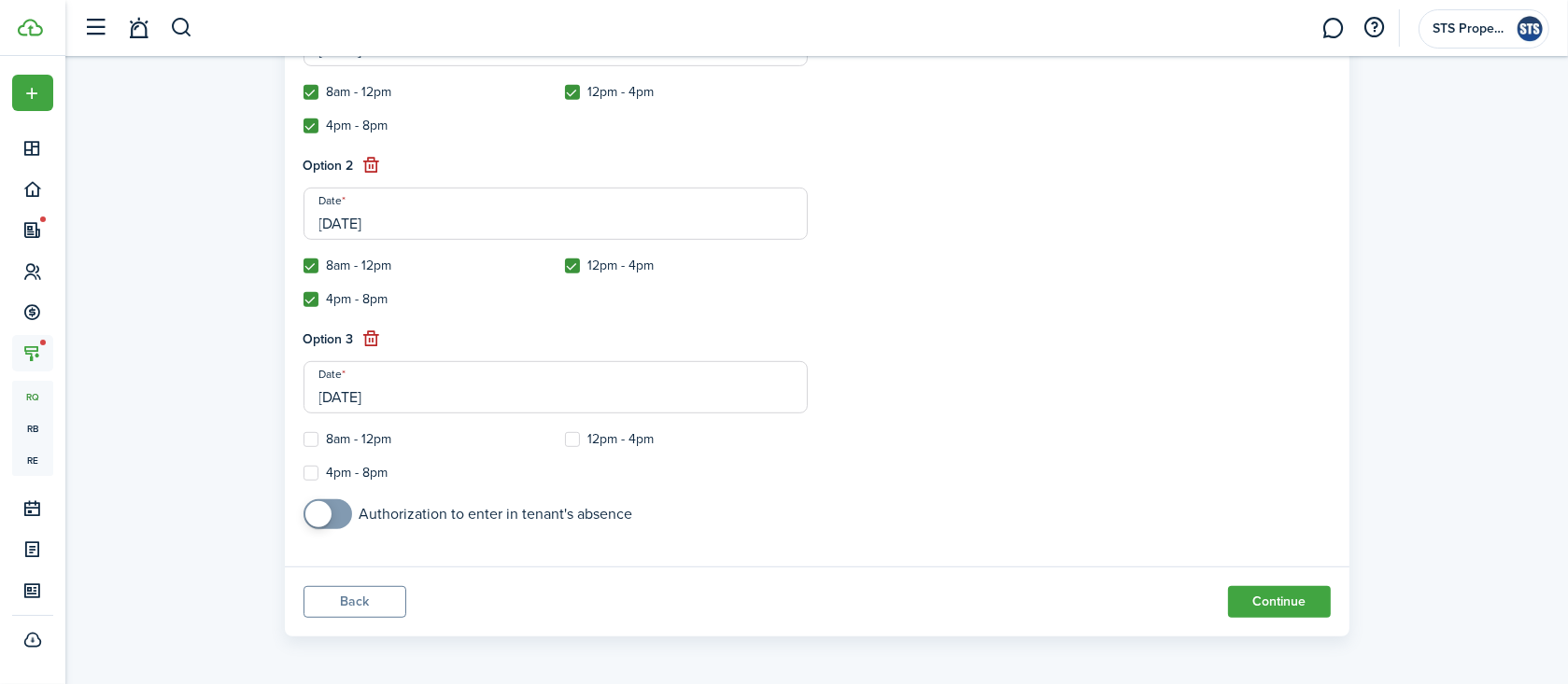
click at [311, 435] on label "8am - 12pm" at bounding box center [348, 439] width 88 height 15
checkbox input "true"
click at [310, 469] on label "4pm - 8pm" at bounding box center [346, 473] width 85 height 15
checkbox input "true"
click at [566, 436] on label "12pm - 4pm" at bounding box center [610, 439] width 89 height 15
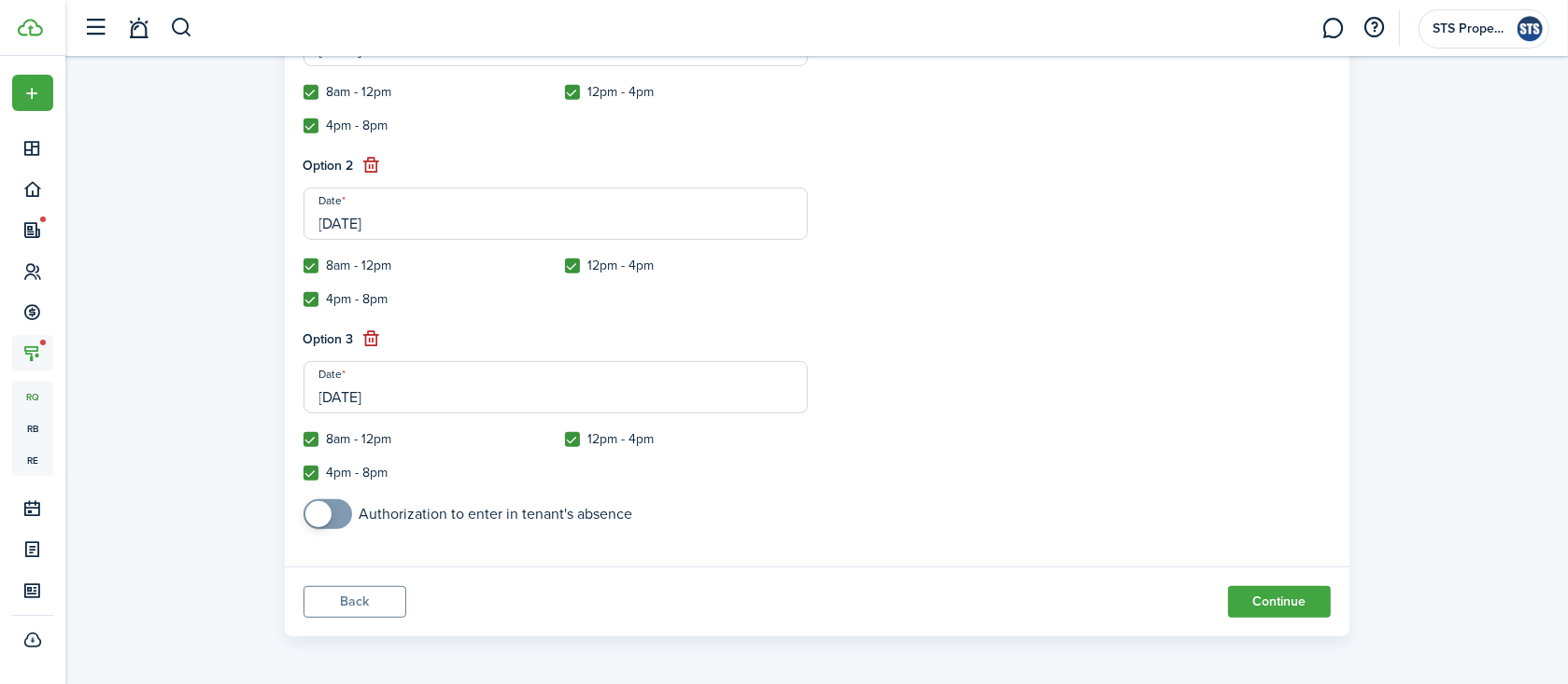
checkbox input "true"
click at [1263, 603] on button "Continue" at bounding box center [1279, 601] width 102 height 31
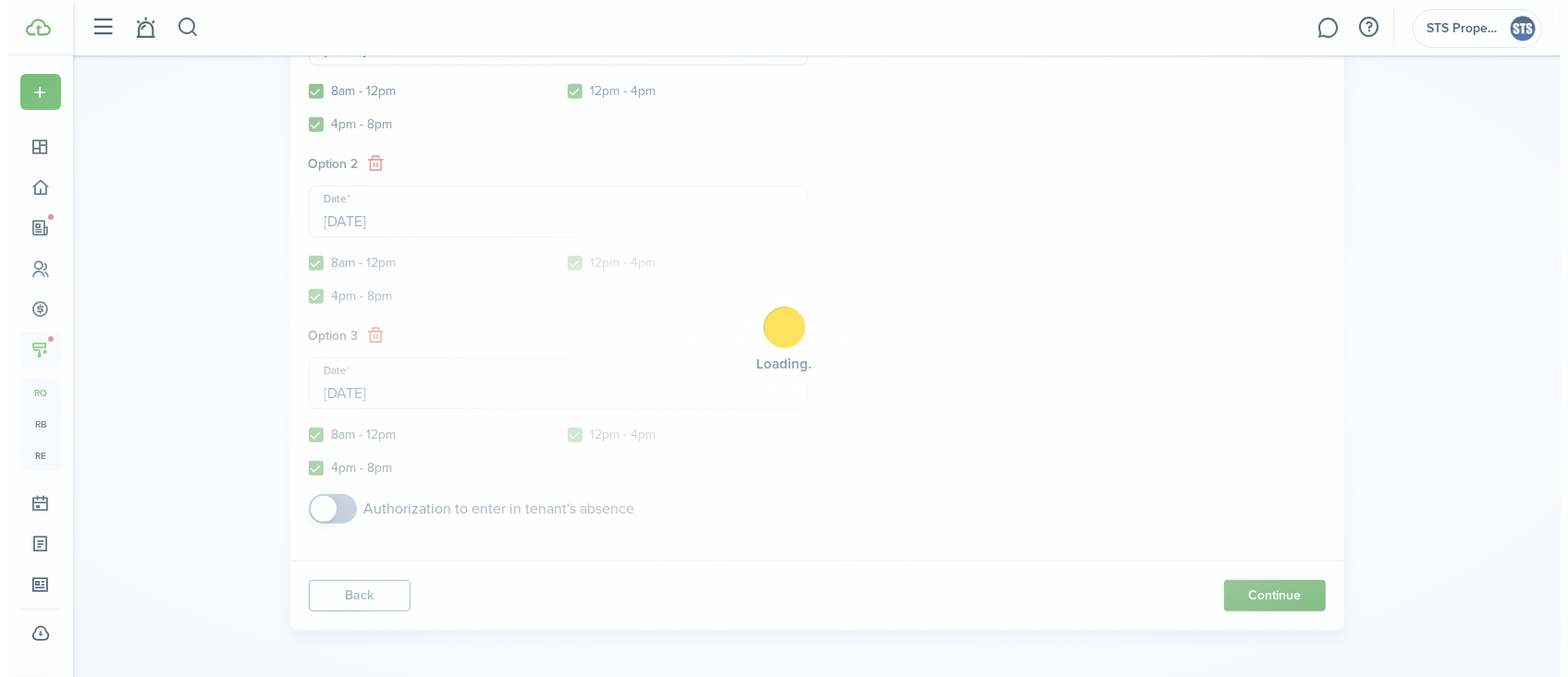
scroll to position [0, 0]
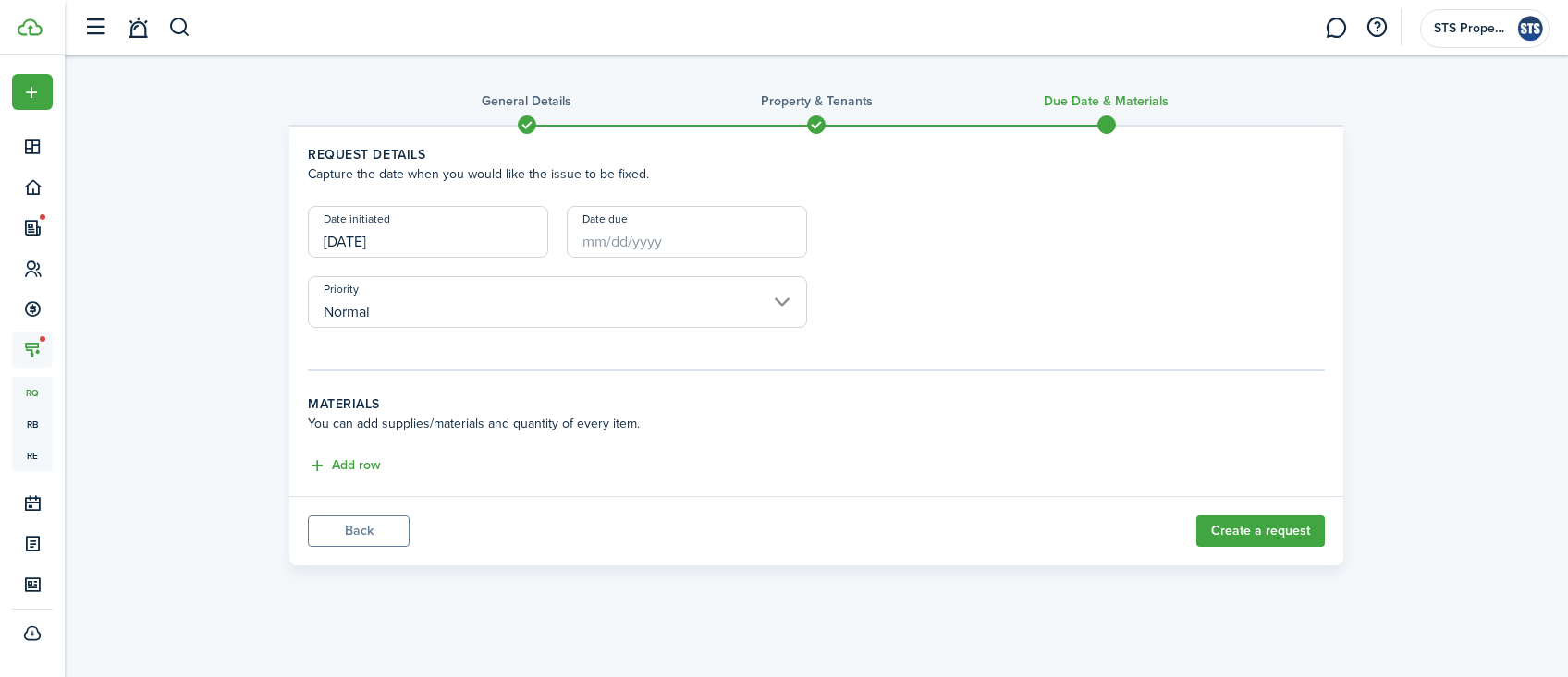
click at [668, 232] on input "Date due" at bounding box center [686, 232] width 240 height 52
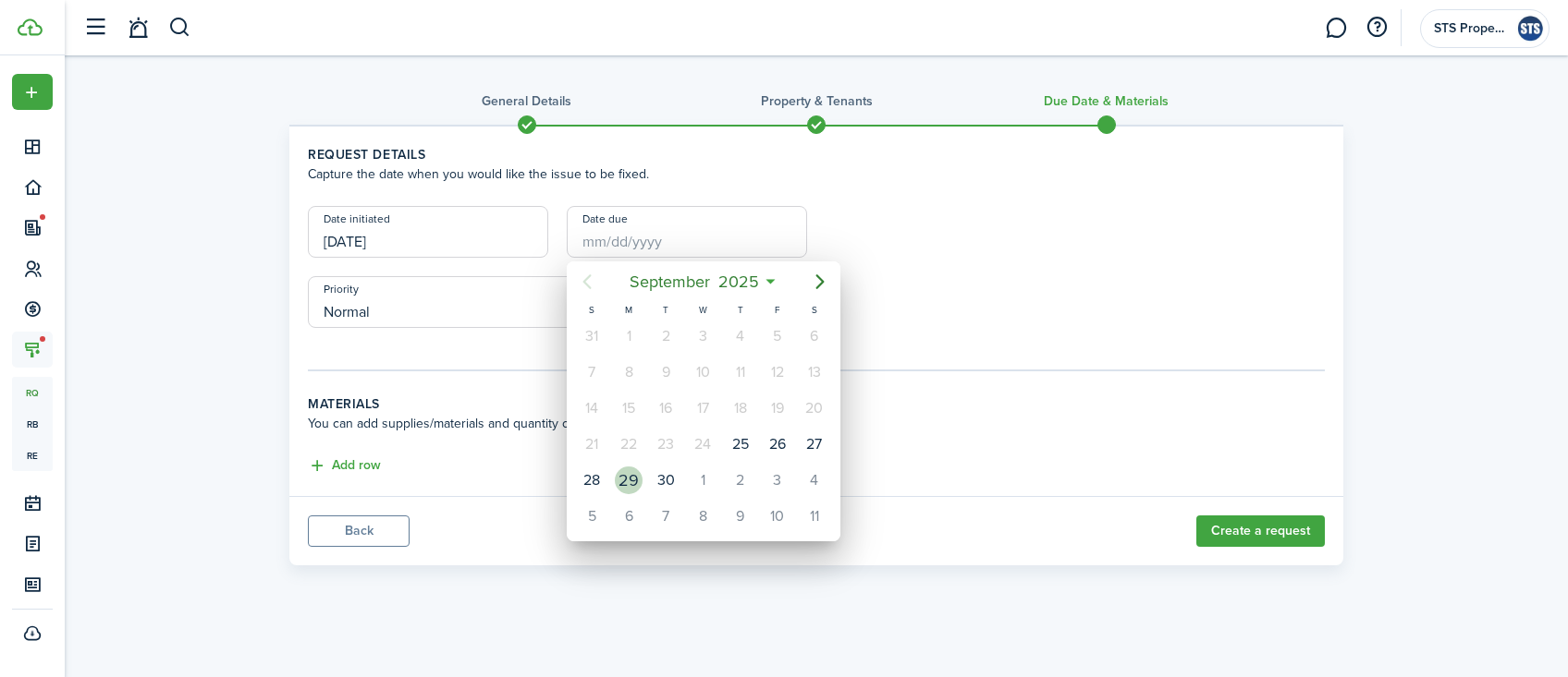
click at [639, 479] on div "29" at bounding box center [629, 481] width 27 height 27
type input "[DATE]"
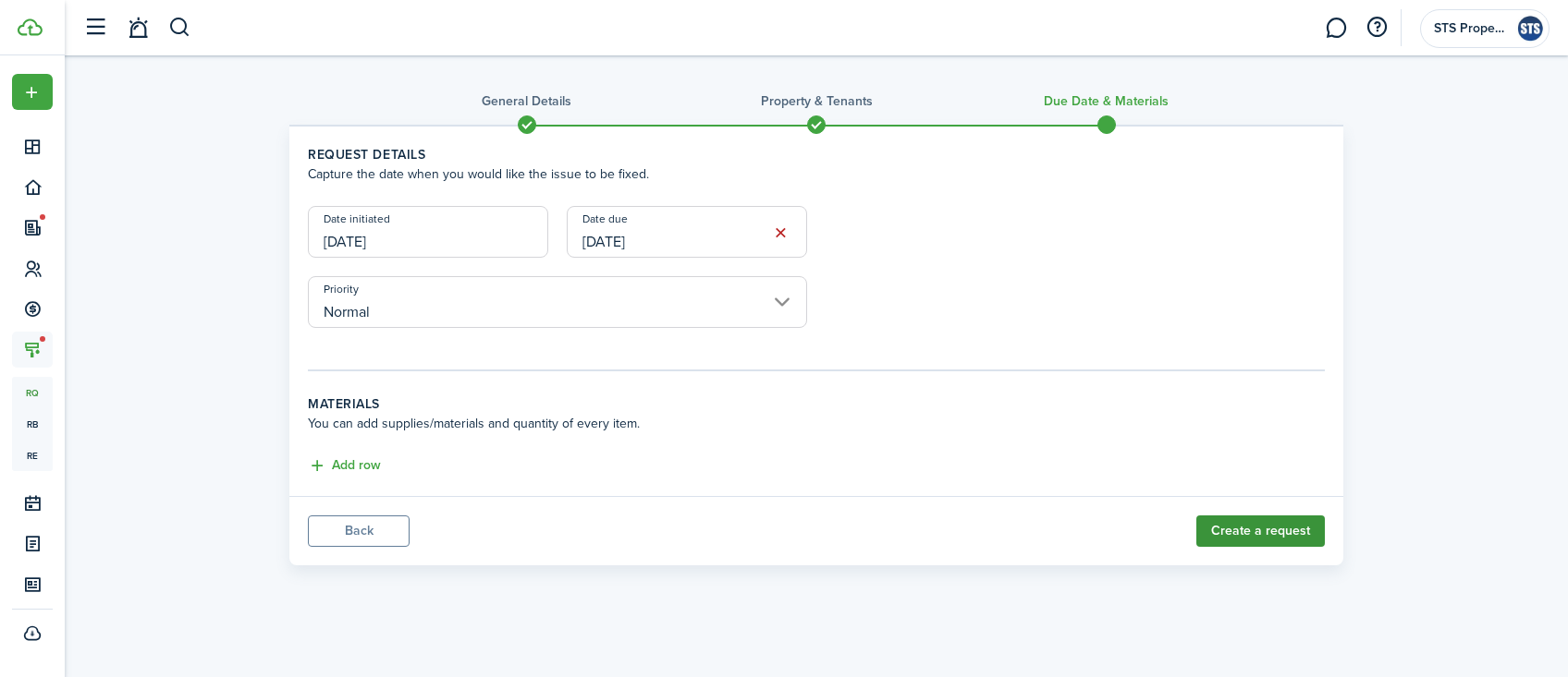
click at [1268, 530] on button "Create a request" at bounding box center [1260, 531] width 128 height 31
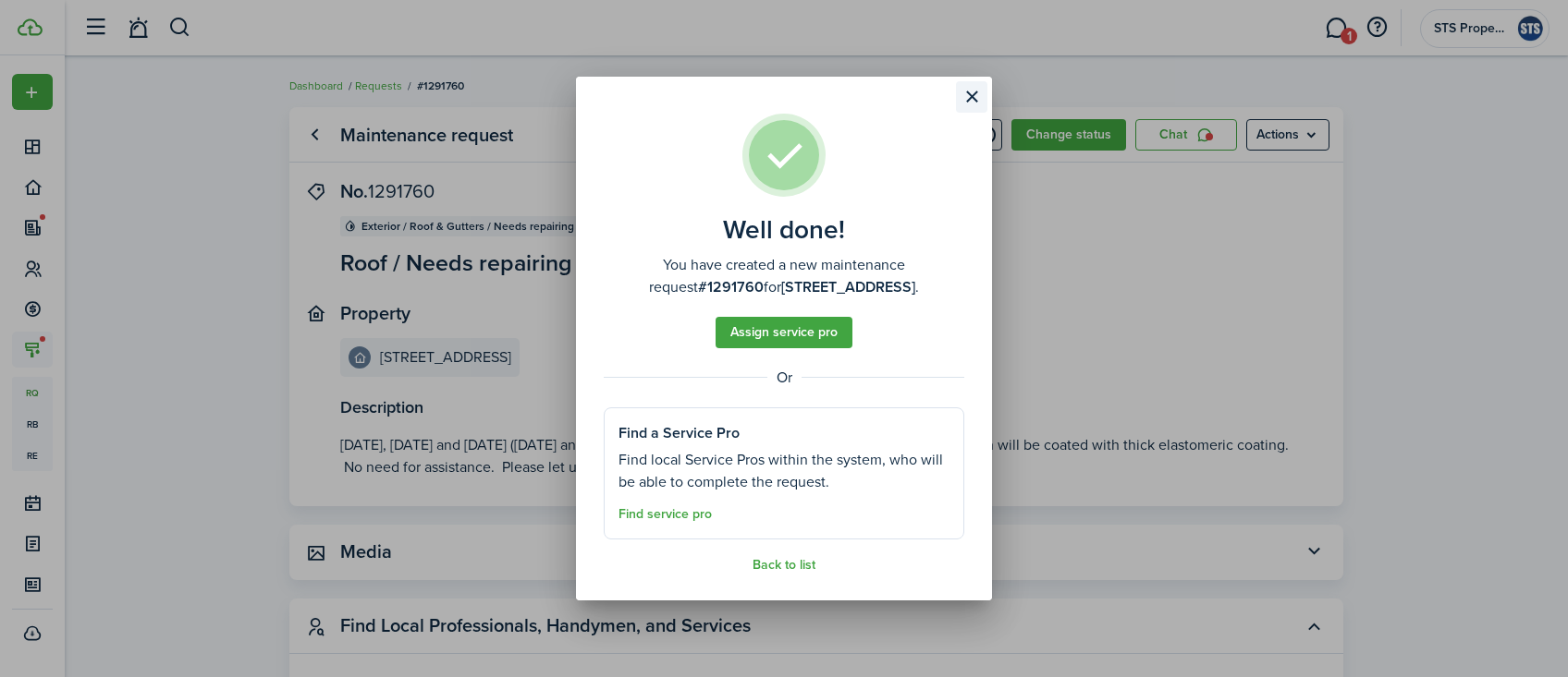
click at [969, 97] on button "Close modal" at bounding box center [971, 97] width 31 height 31
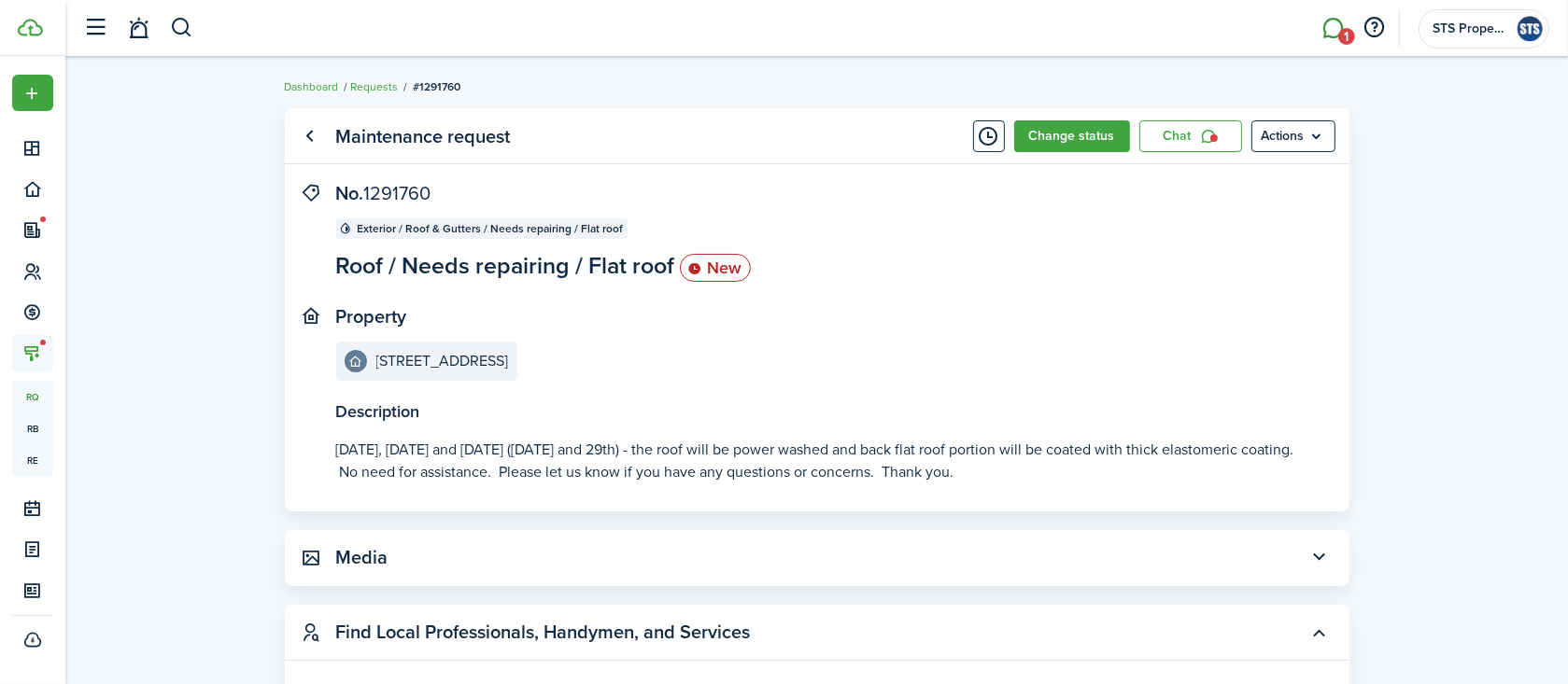
click at [1335, 30] on link "1" at bounding box center [1333, 28] width 35 height 47
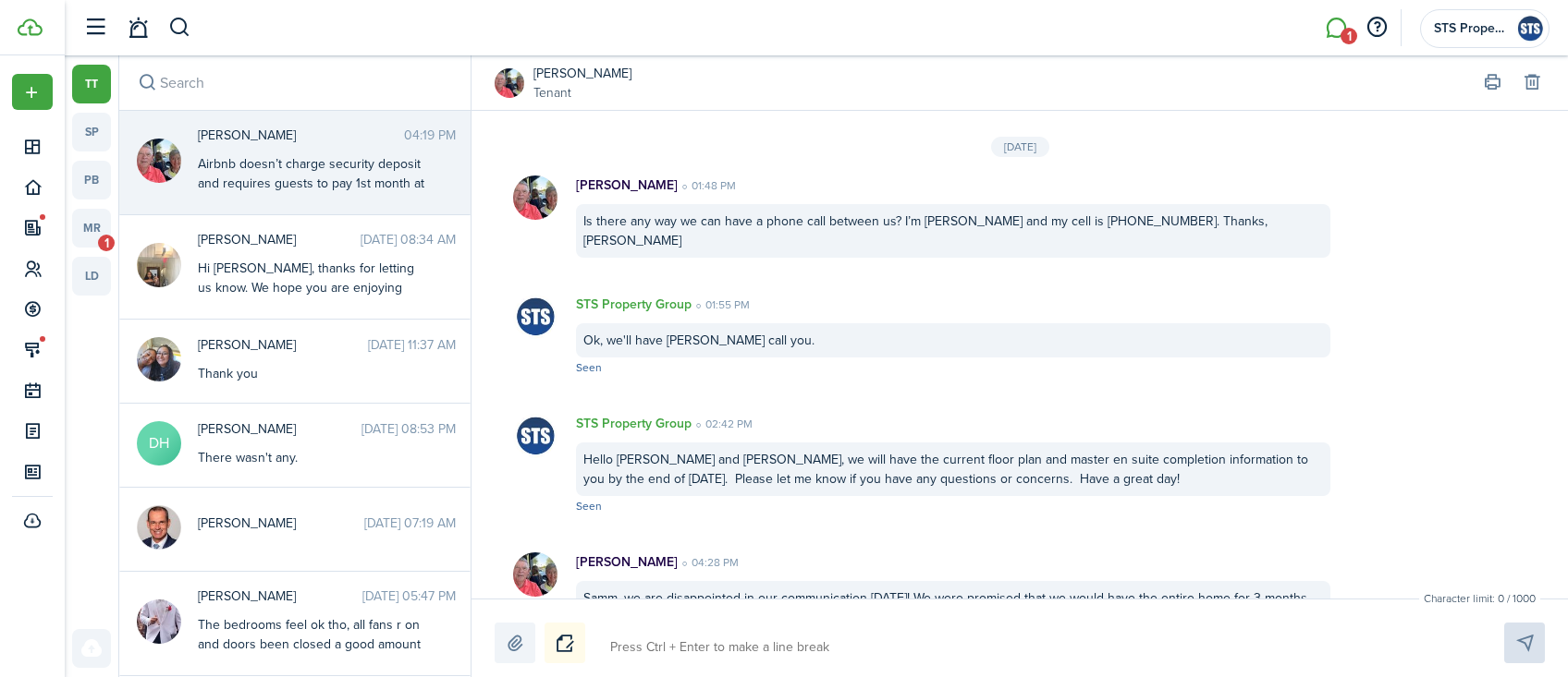
scroll to position [3030, 0]
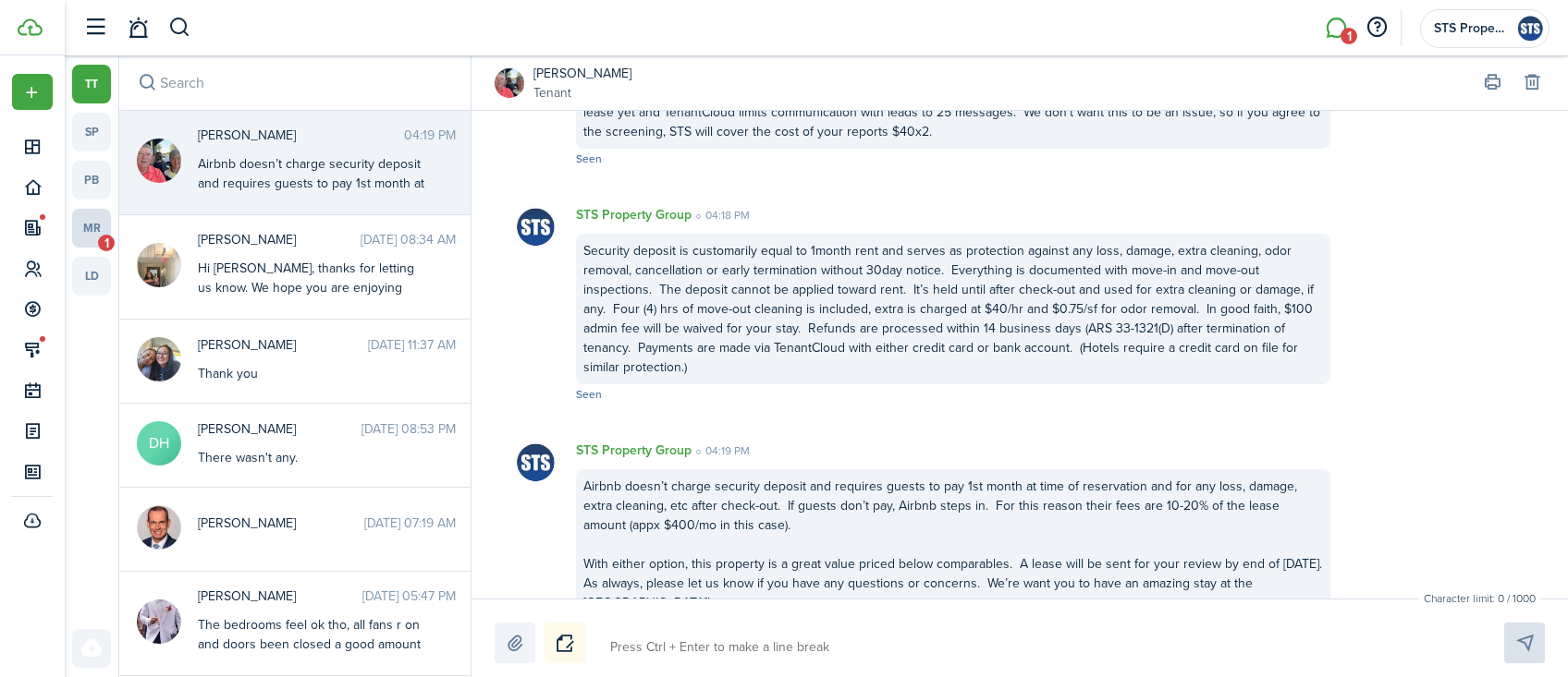
click at [92, 225] on link "mr 1" at bounding box center [91, 229] width 39 height 39
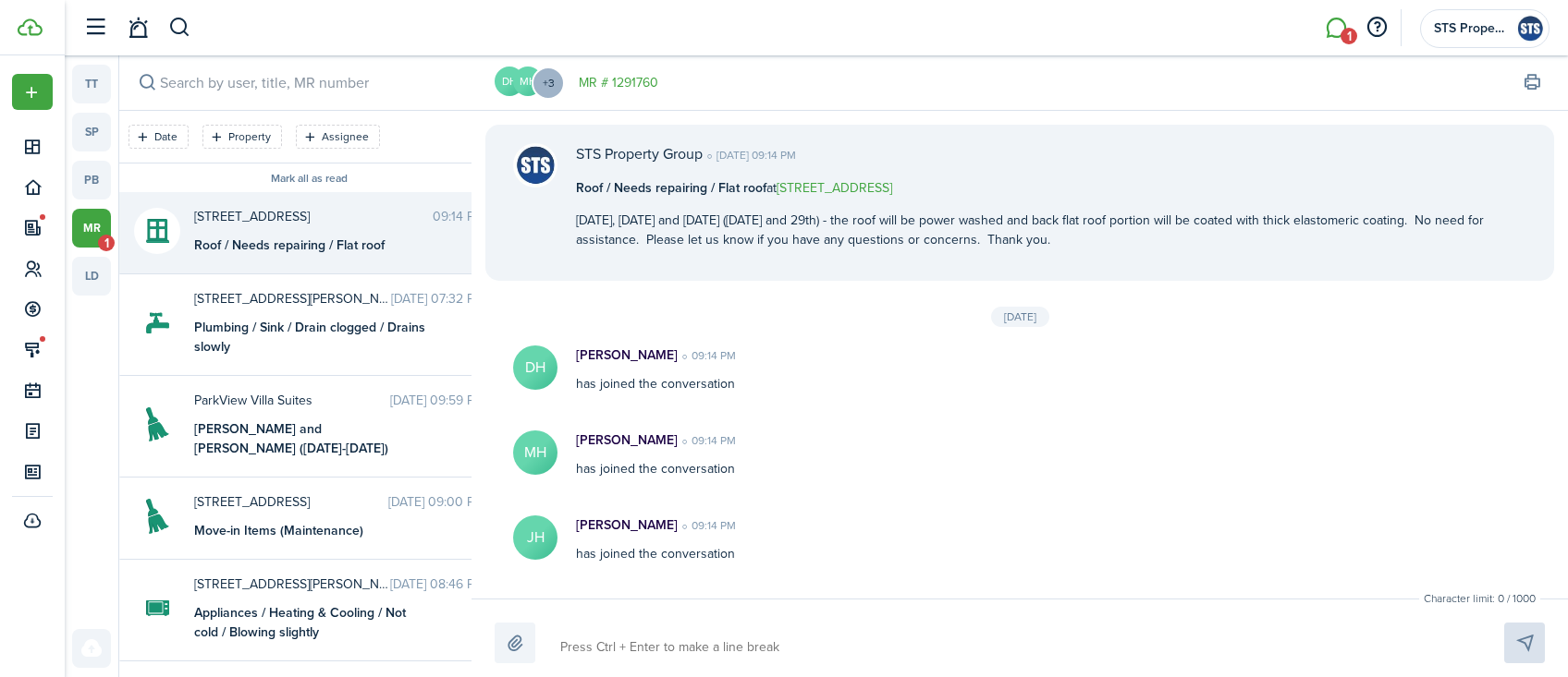
scroll to position [67, 0]
